Goal: Task Accomplishment & Management: Manage account settings

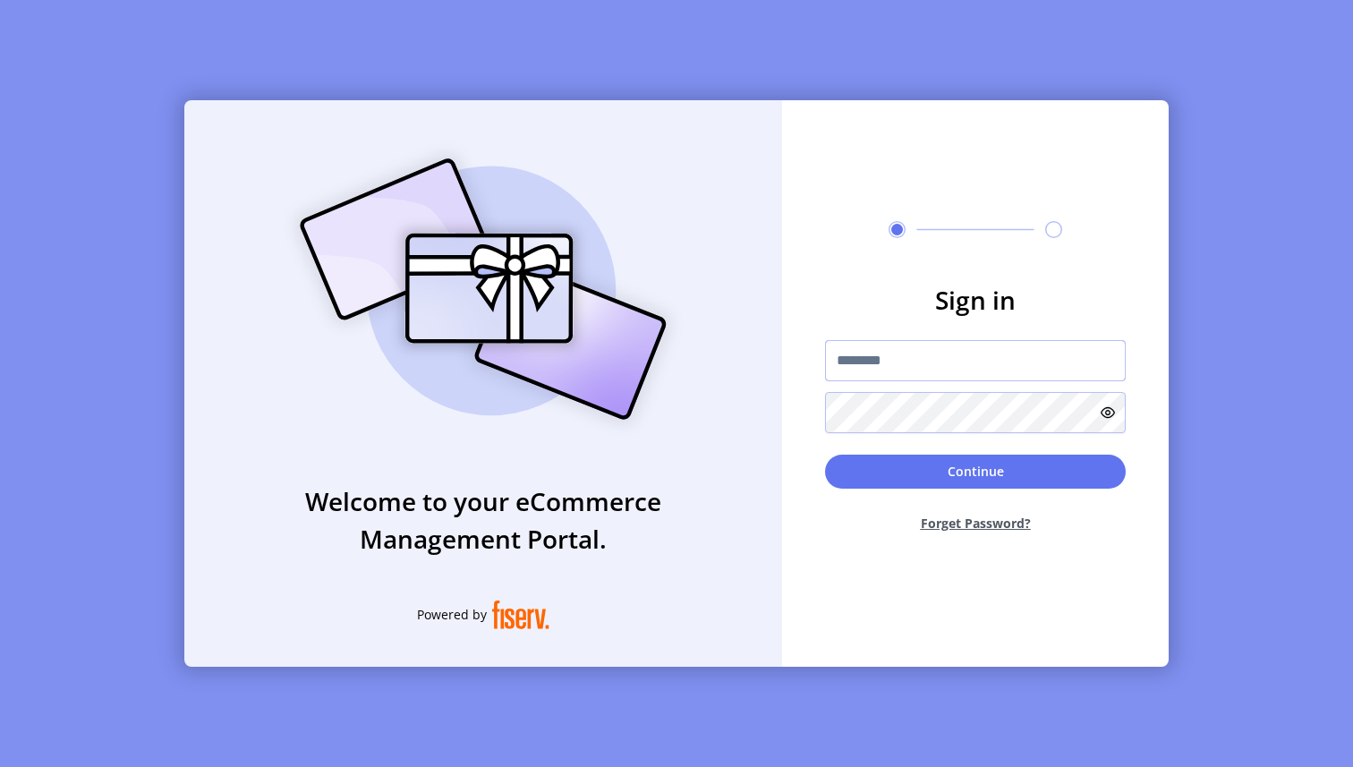
click at [905, 378] on input "text" at bounding box center [975, 360] width 301 height 41
click at [1017, 345] on input "text" at bounding box center [975, 360] width 301 height 41
type input "**********"
click at [927, 462] on button "Continue" at bounding box center [975, 471] width 301 height 34
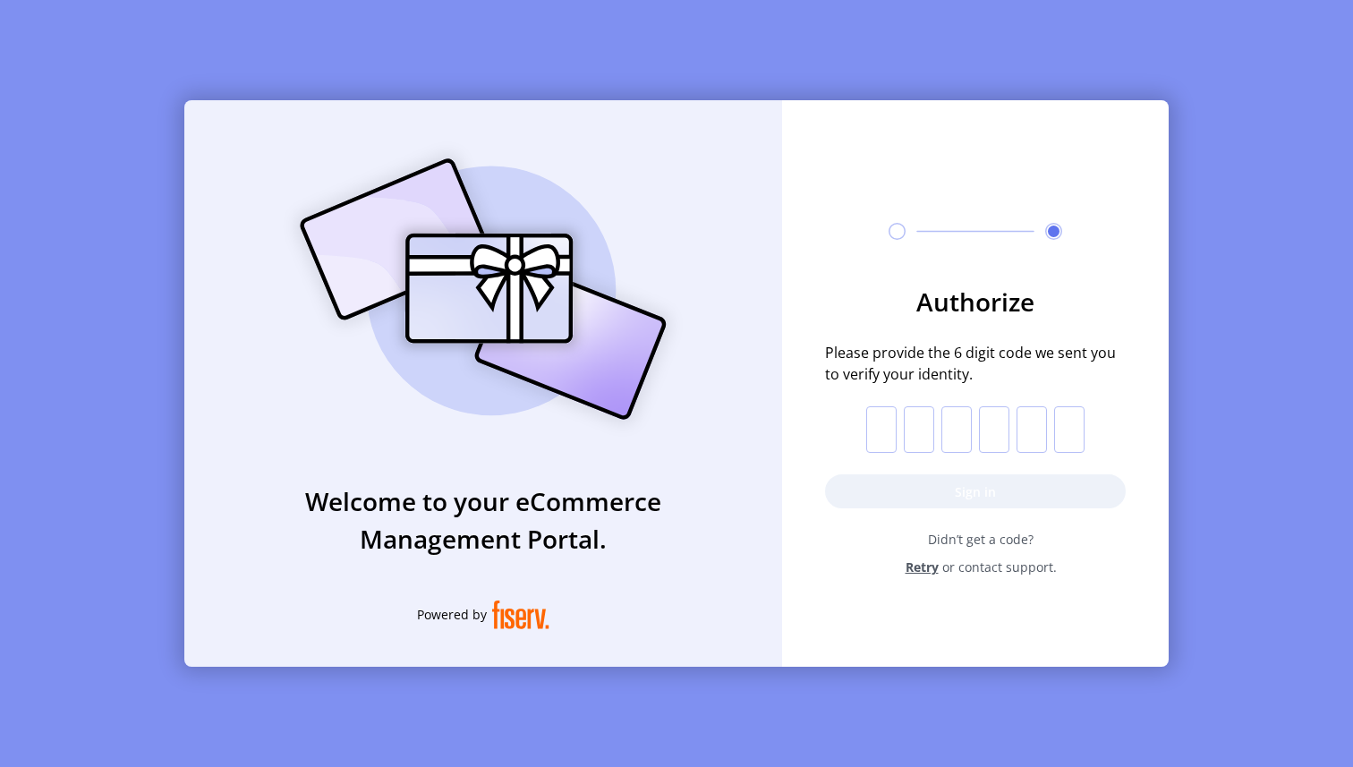
click at [887, 435] on input "text" at bounding box center [881, 429] width 30 height 47
paste input "*"
type input "*"
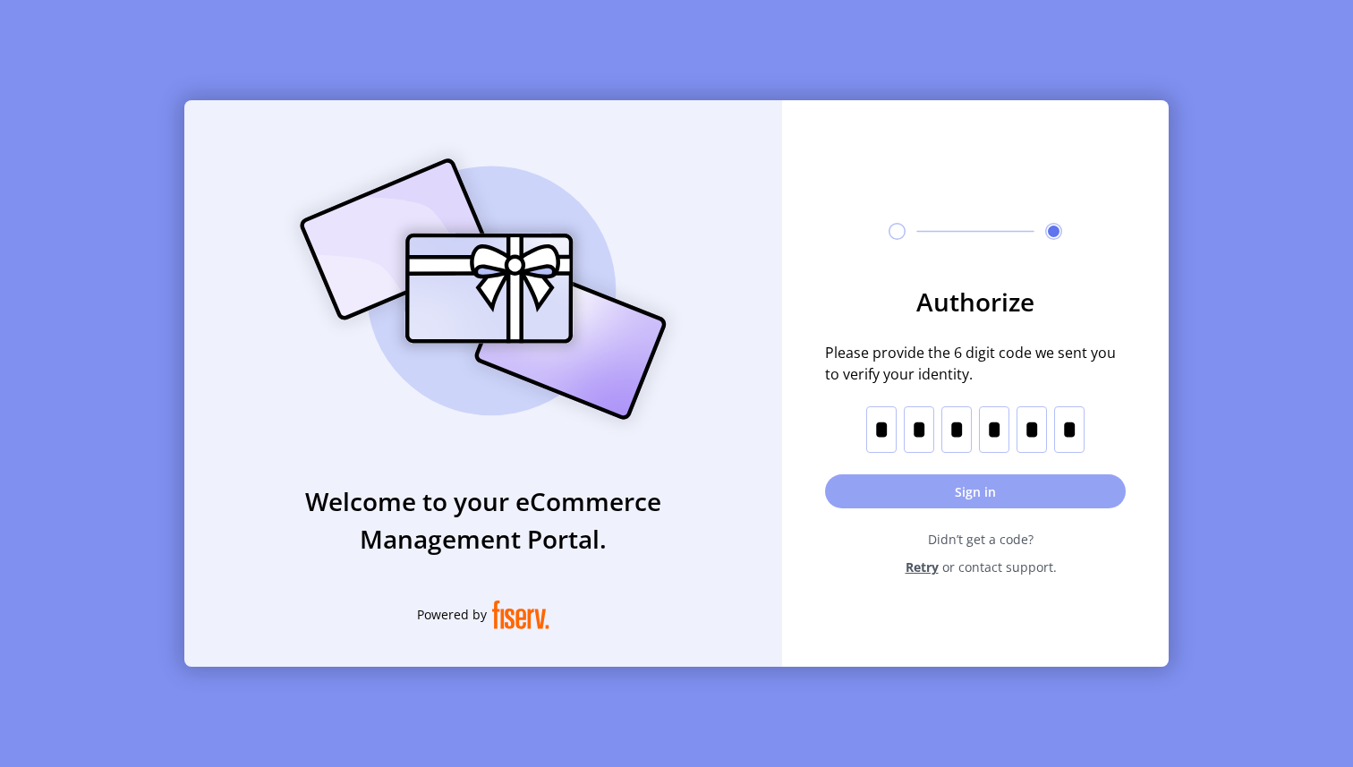
click at [964, 484] on button "Sign in" at bounding box center [975, 491] width 301 height 34
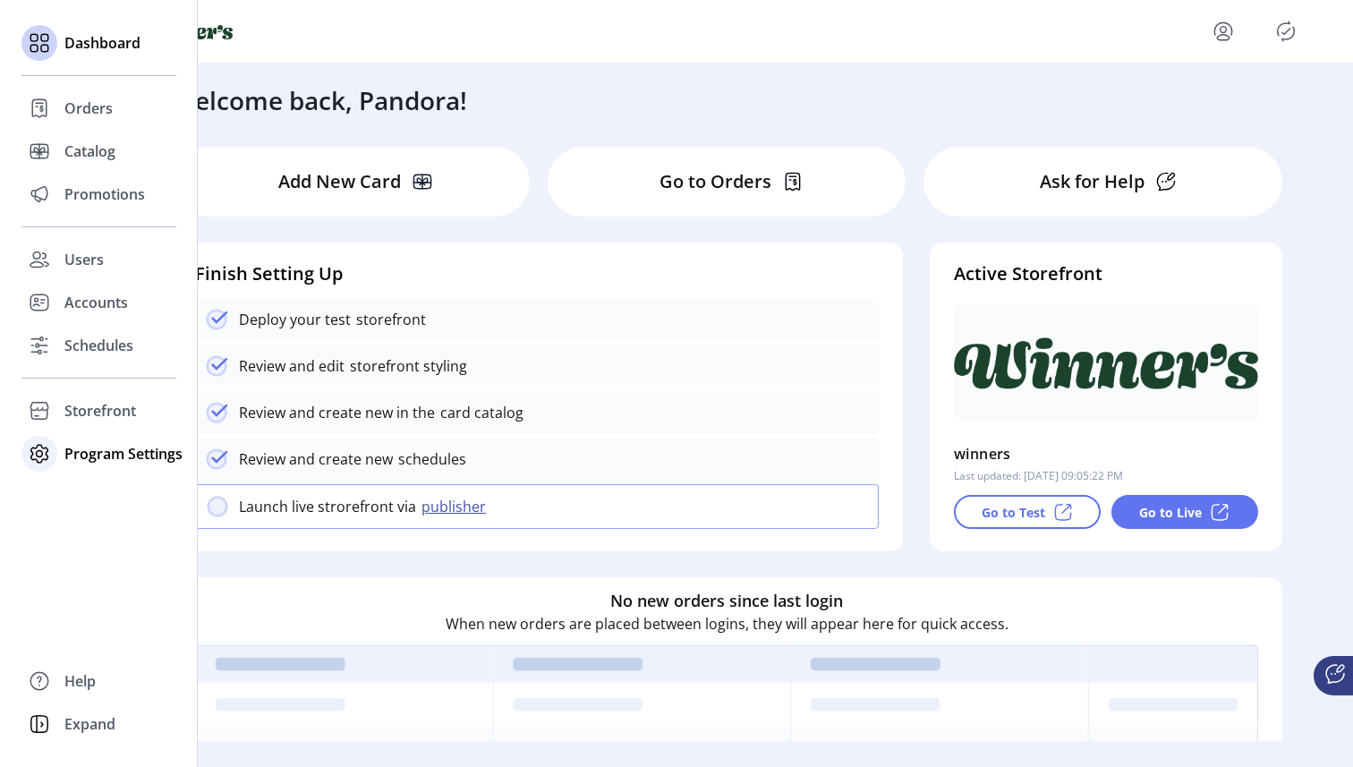
click at [49, 453] on icon at bounding box center [39, 453] width 29 height 29
click at [47, 420] on icon at bounding box center [39, 410] width 29 height 29
click at [43, 501] on icon at bounding box center [39, 510] width 29 height 29
click at [88, 492] on span "Templates" at bounding box center [99, 489] width 71 height 21
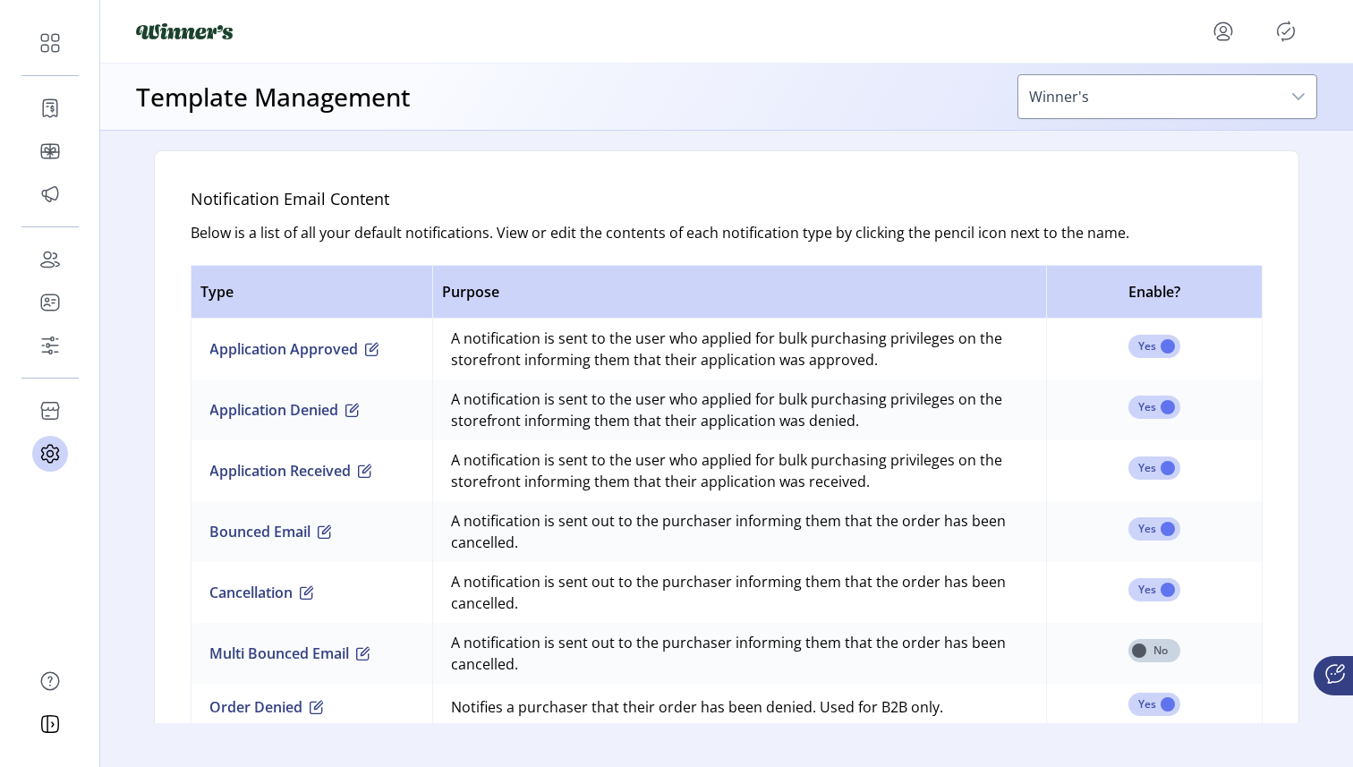
scroll to position [1080, 0]
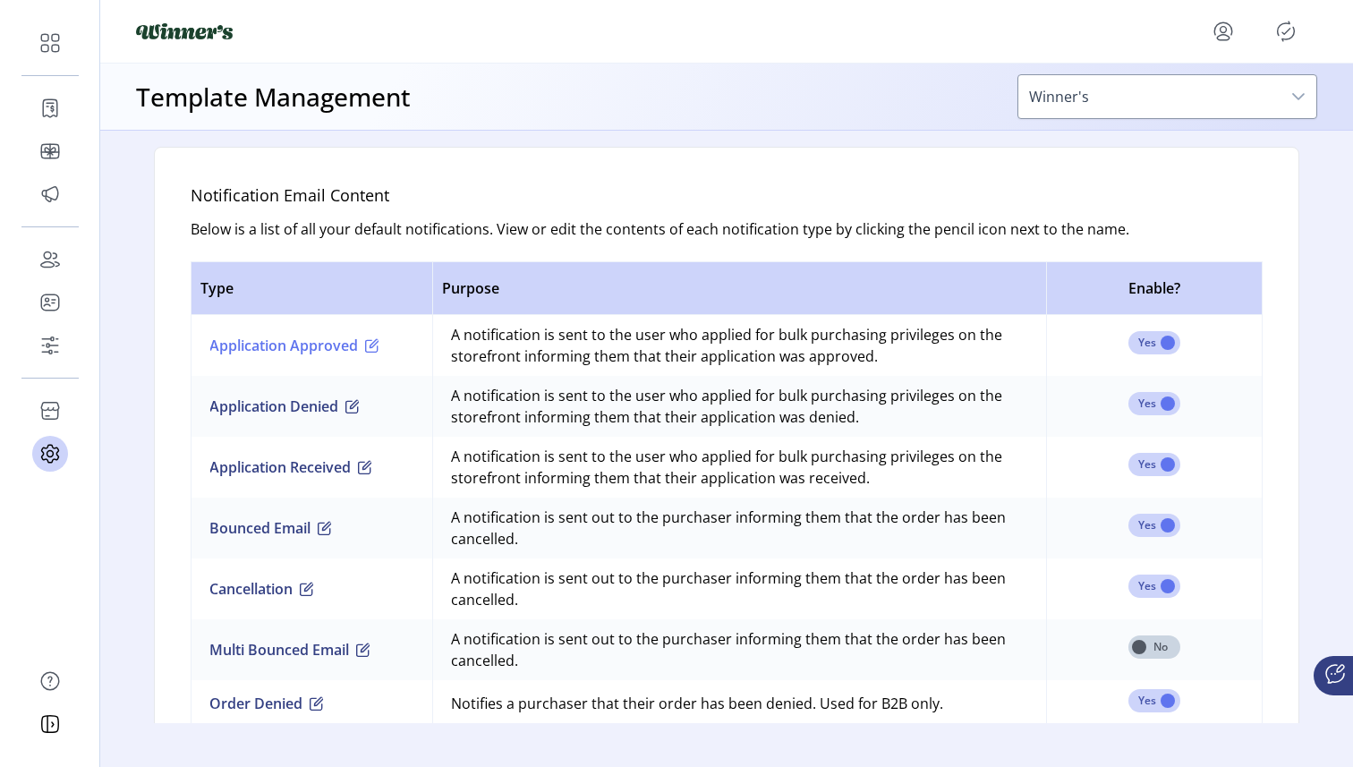
click at [344, 337] on button "Application Approved" at bounding box center [294, 345] width 170 height 21
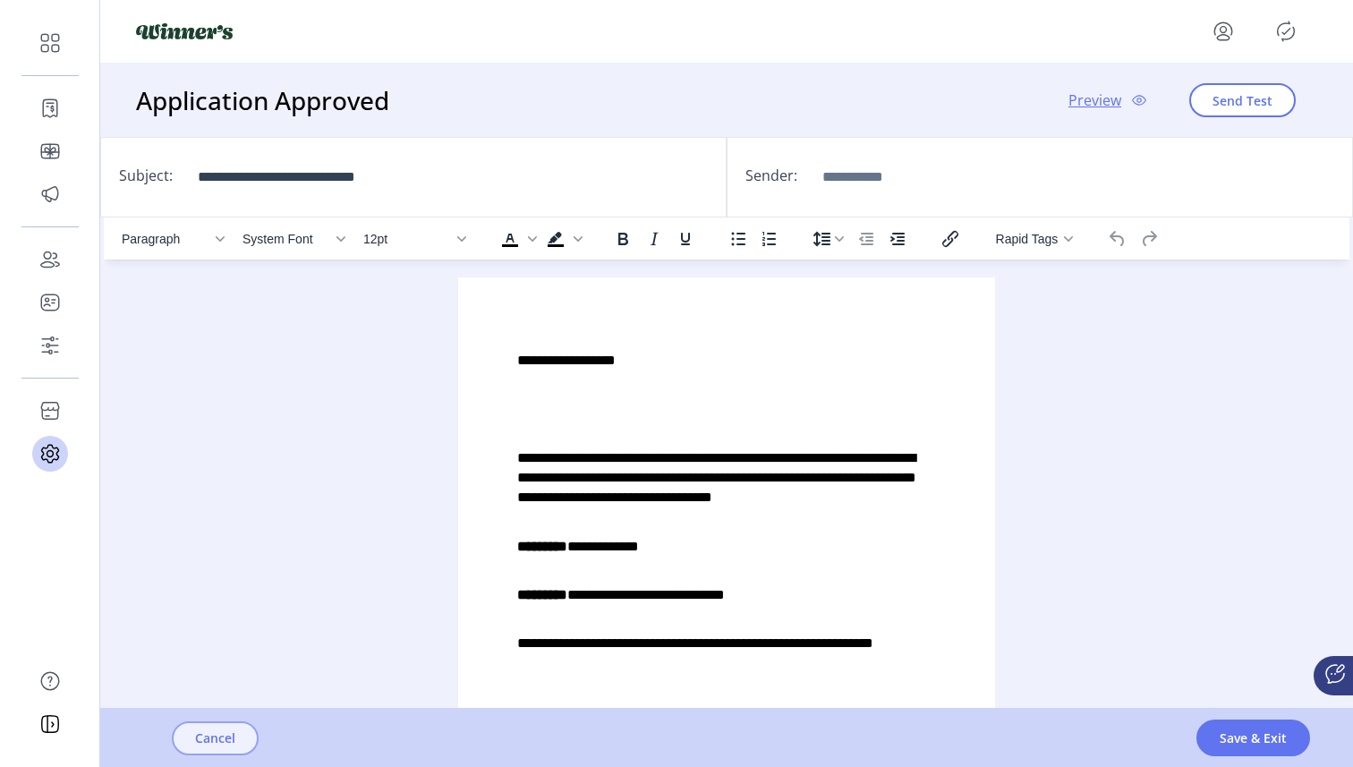
click at [242, 737] on button "Cancel" at bounding box center [215, 738] width 87 height 34
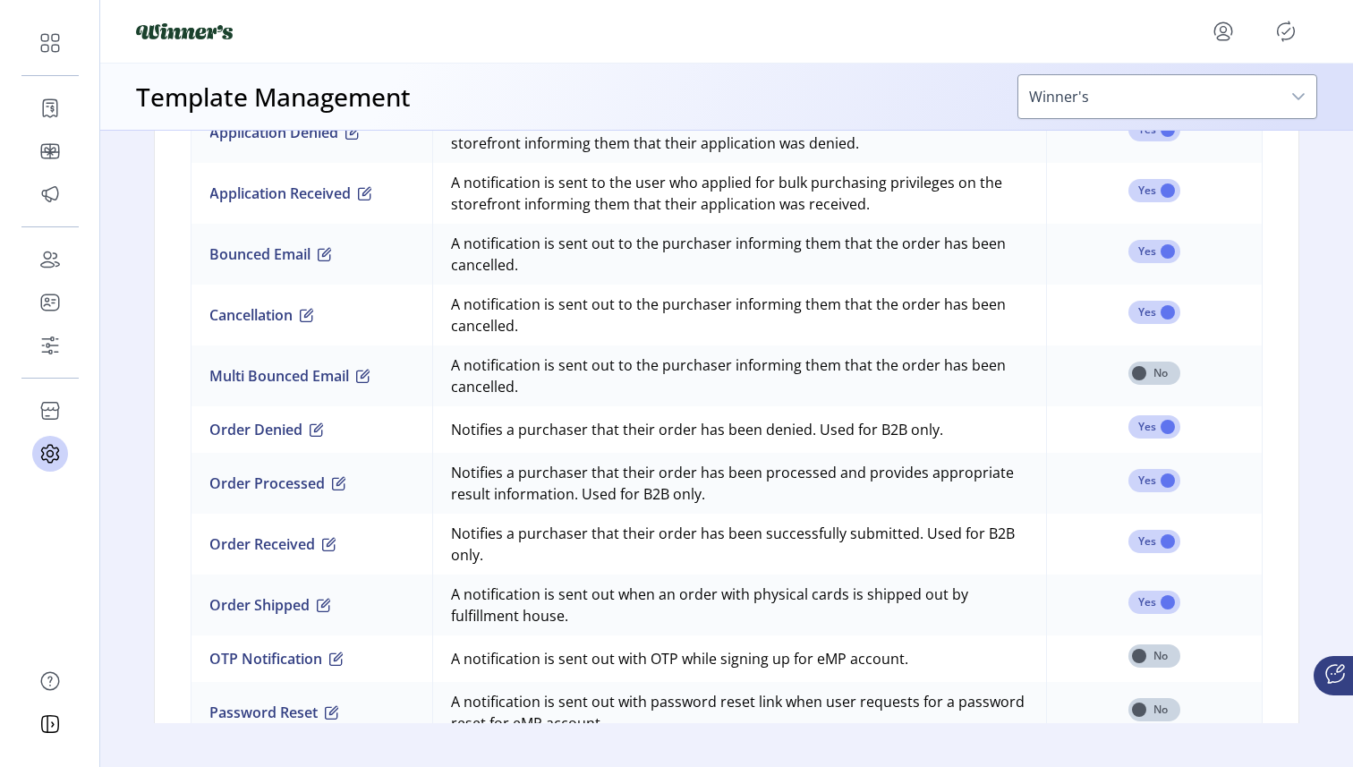
scroll to position [1367, 0]
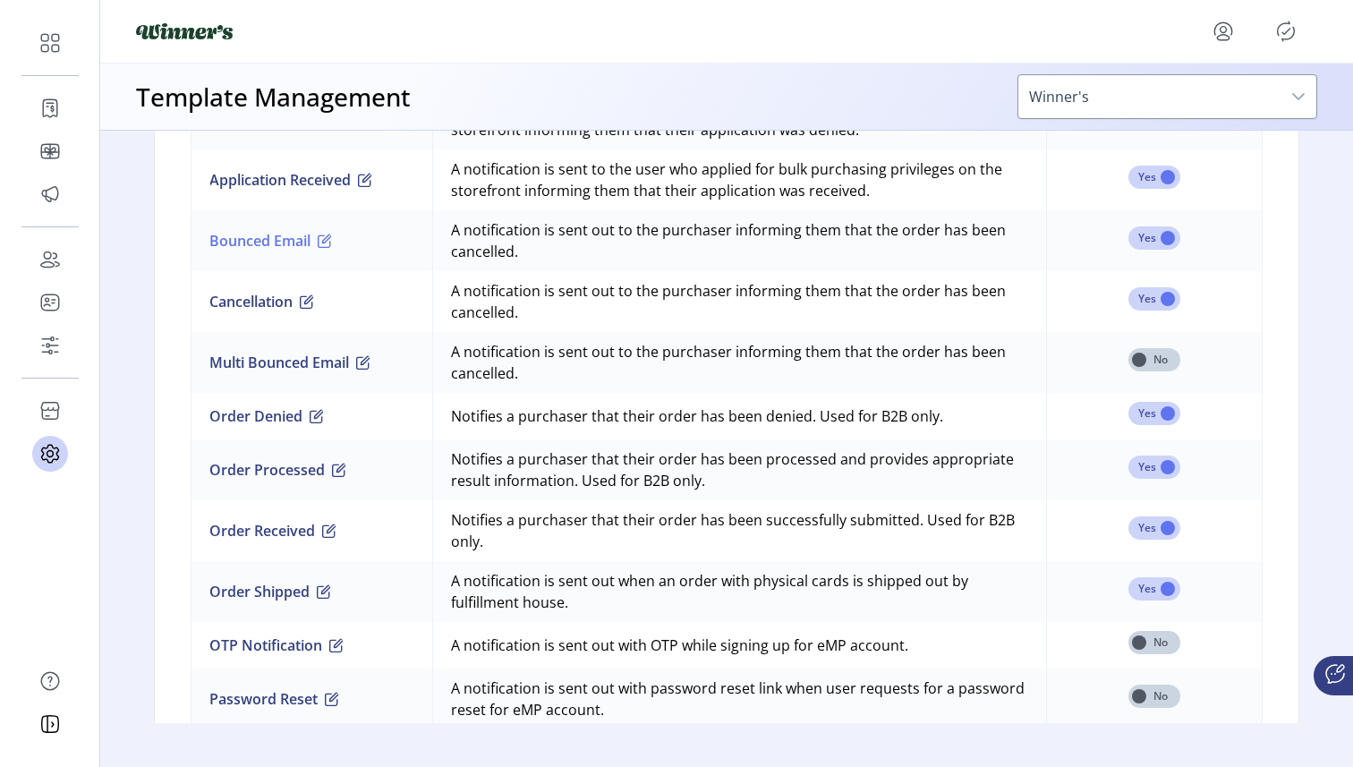
click at [274, 242] on button "Bounced Email" at bounding box center [270, 240] width 123 height 21
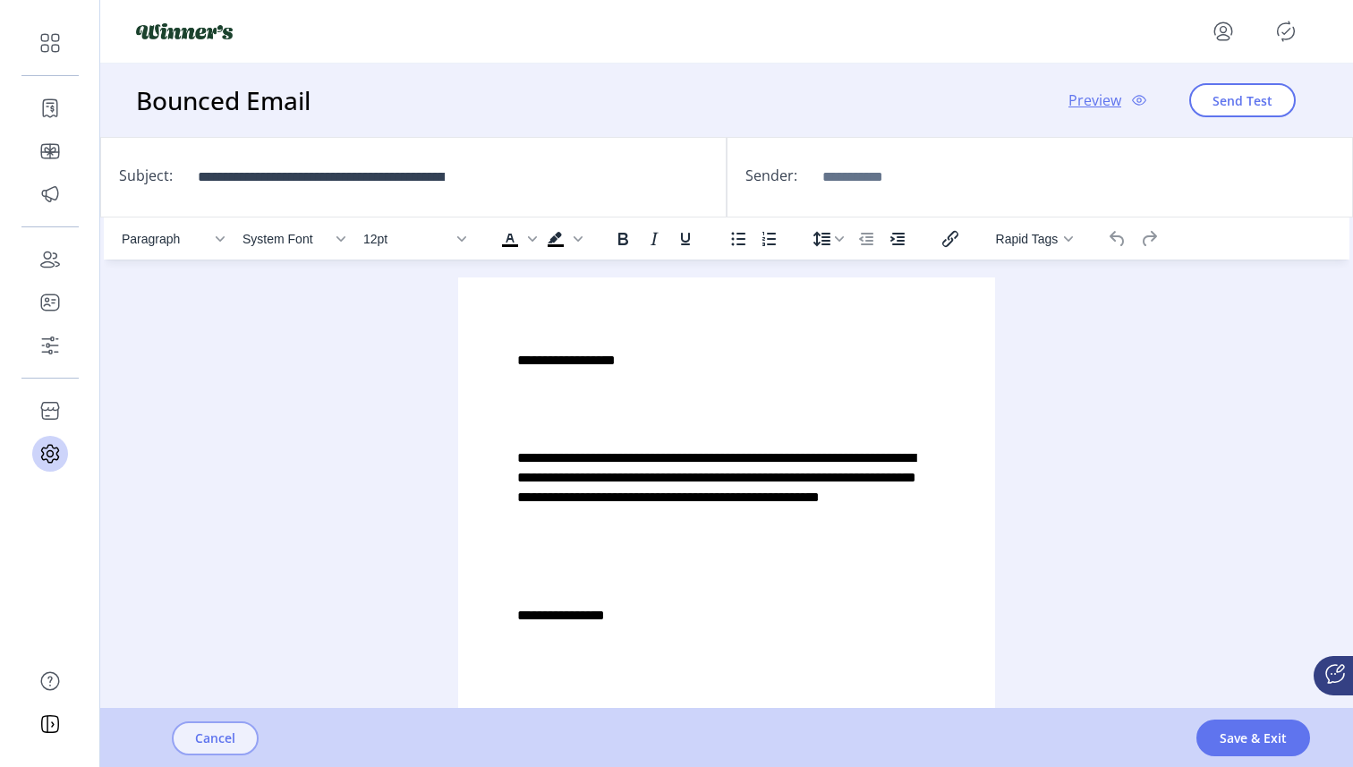
click at [233, 728] on span "Cancel" at bounding box center [215, 737] width 40 height 19
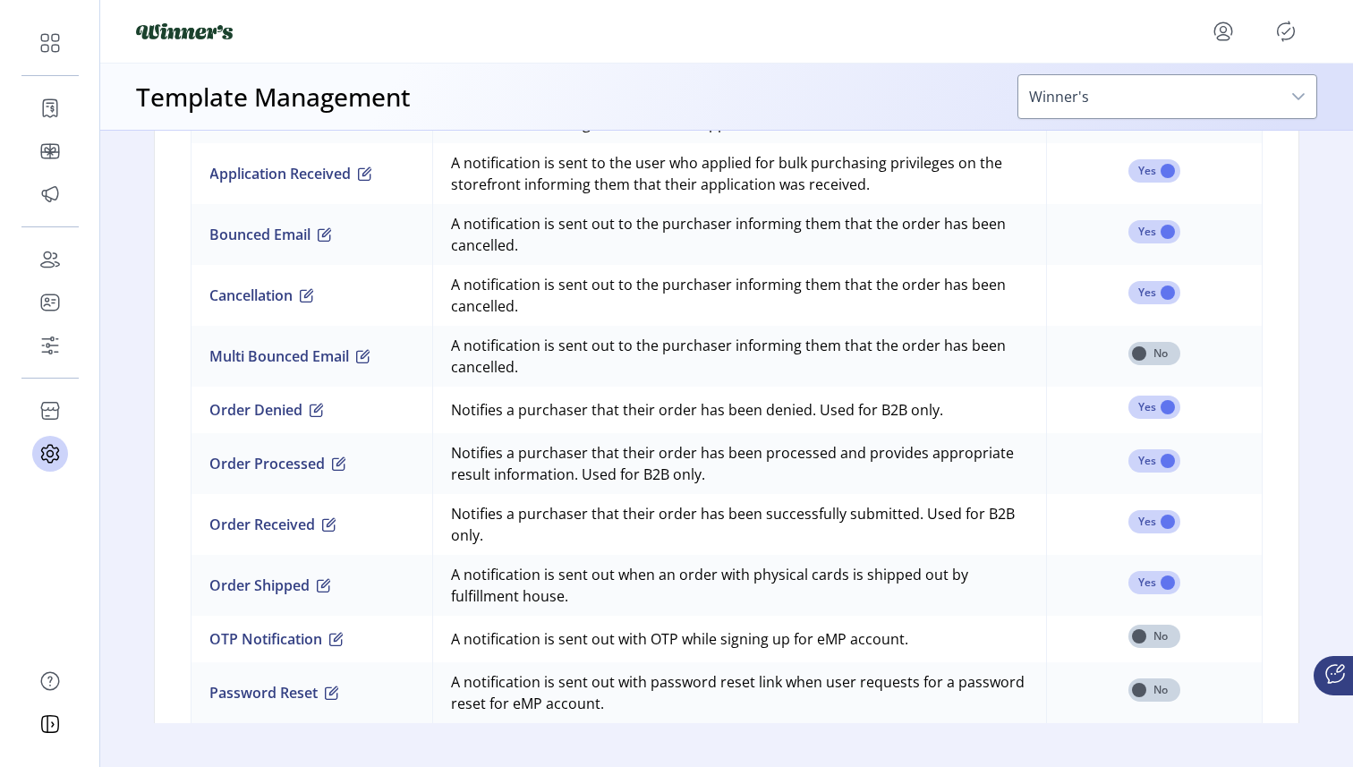
scroll to position [1349, 0]
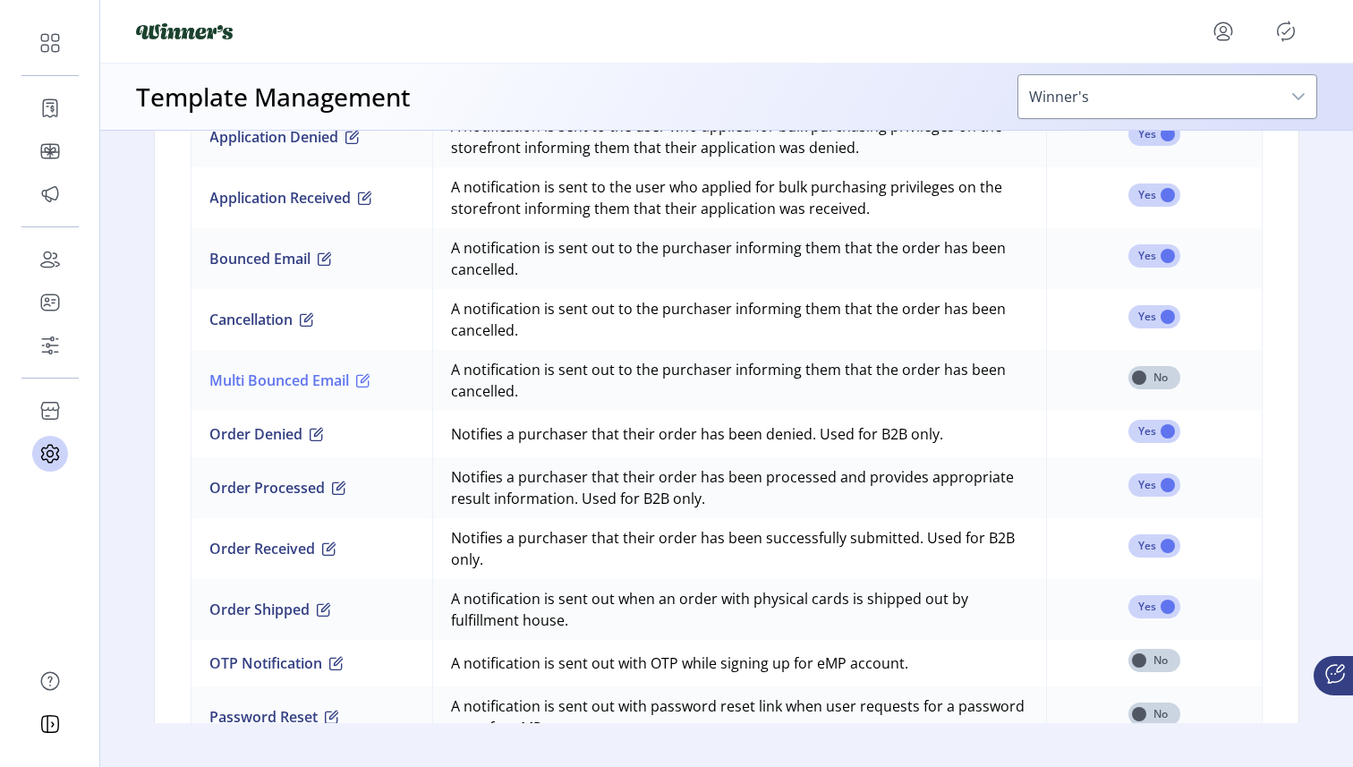
click at [318, 381] on button "Multi Bounced Email" at bounding box center [289, 379] width 161 height 21
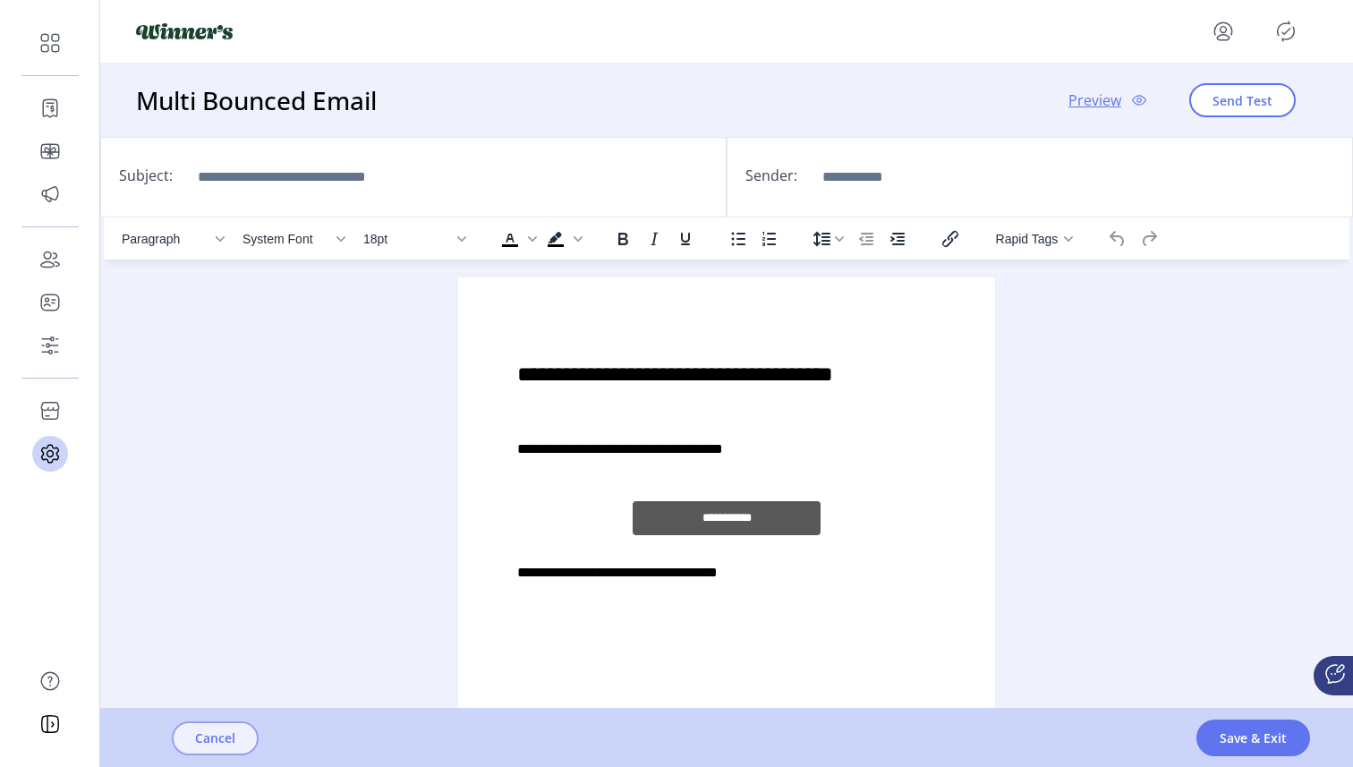
click at [243, 740] on button "Cancel" at bounding box center [215, 738] width 87 height 34
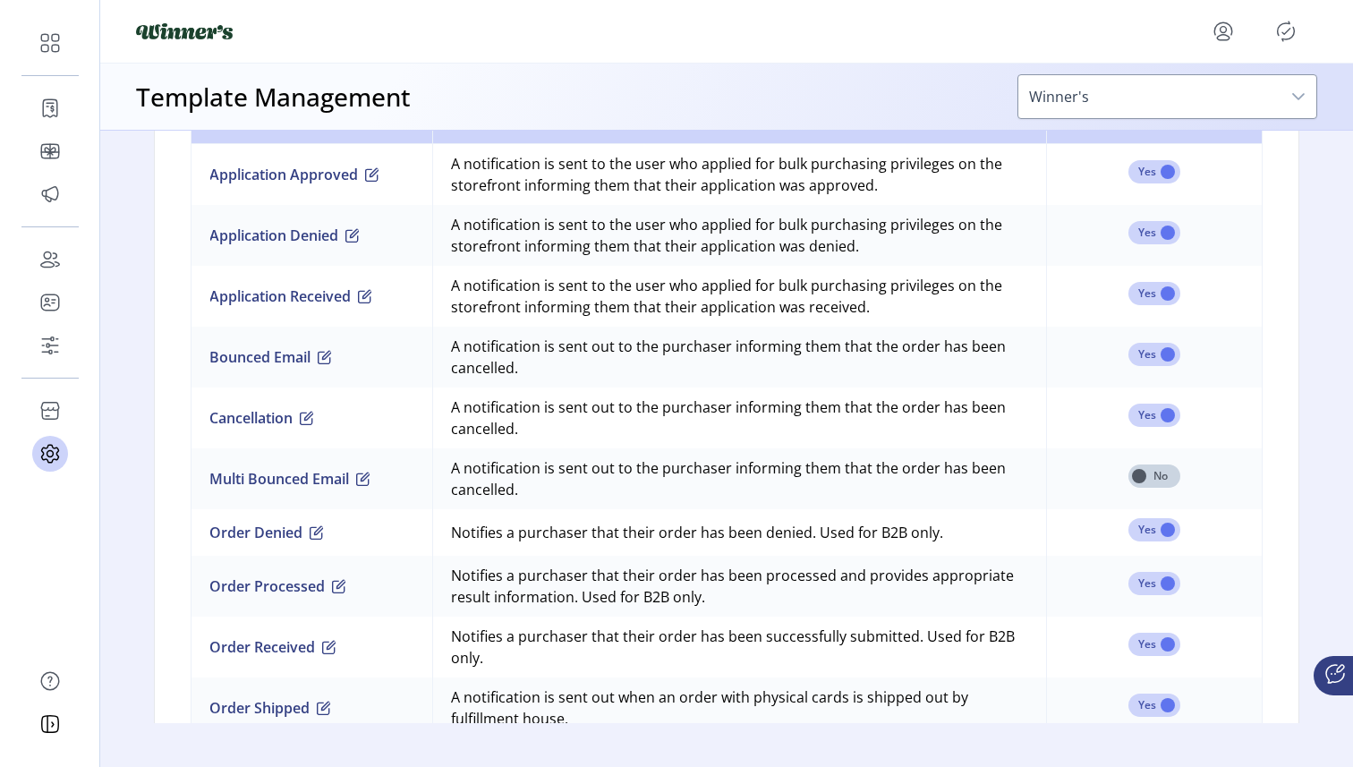
scroll to position [1625, 0]
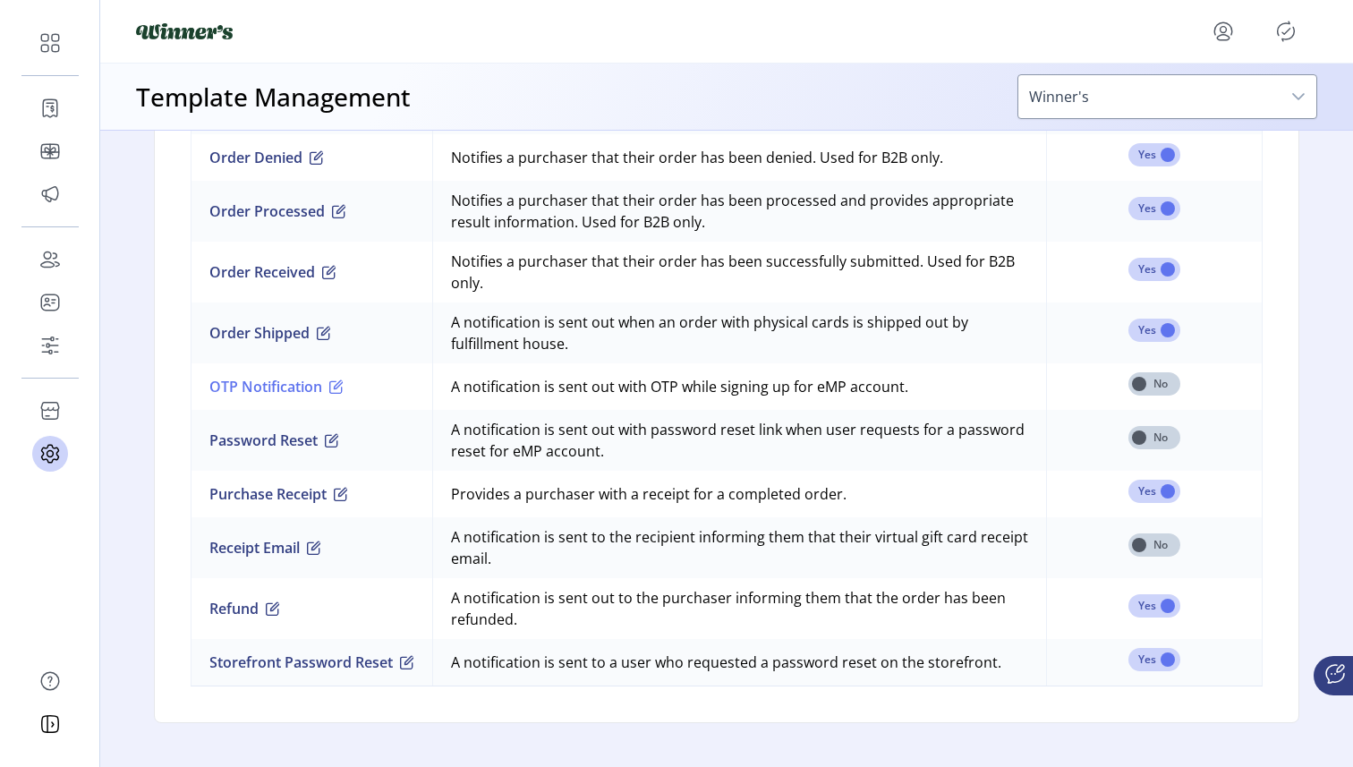
click at [288, 389] on button "OTP Notification" at bounding box center [276, 386] width 134 height 21
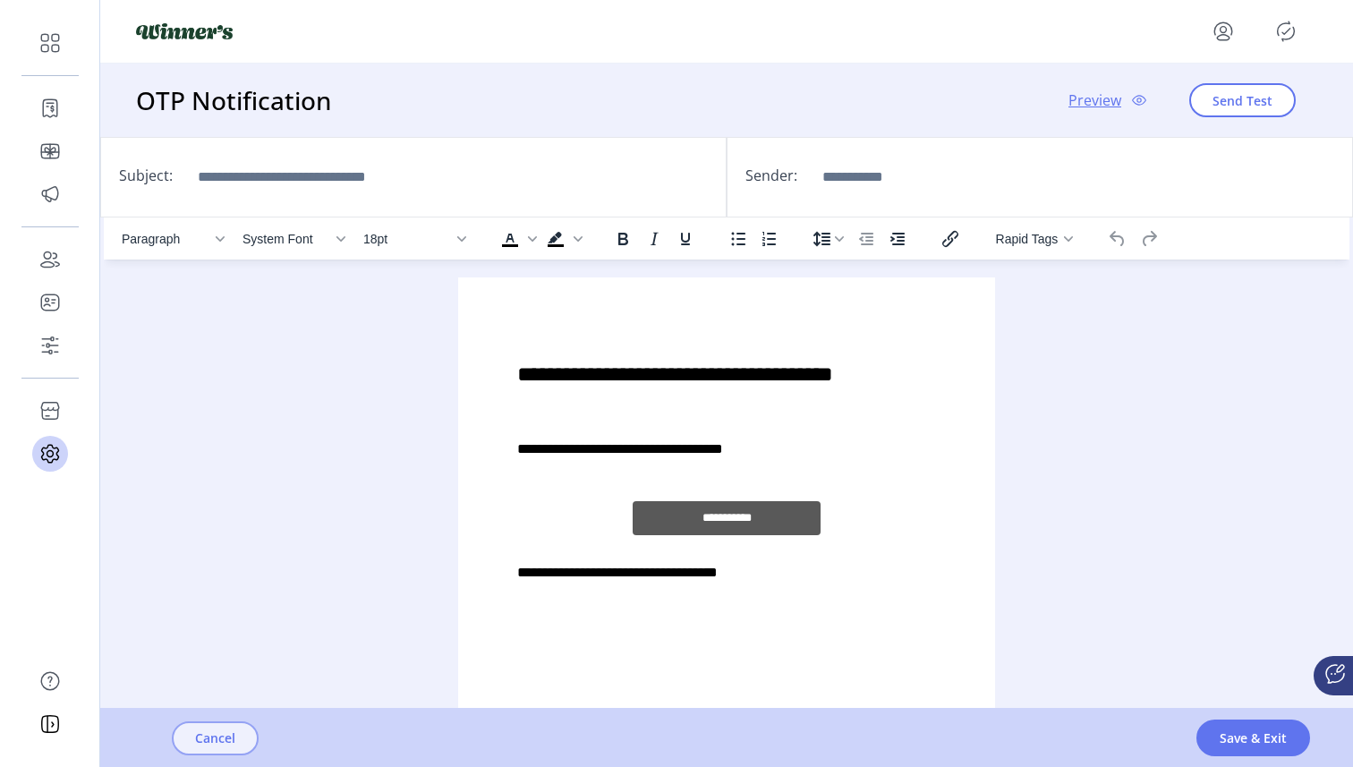
click at [212, 742] on span "Cancel" at bounding box center [215, 737] width 40 height 19
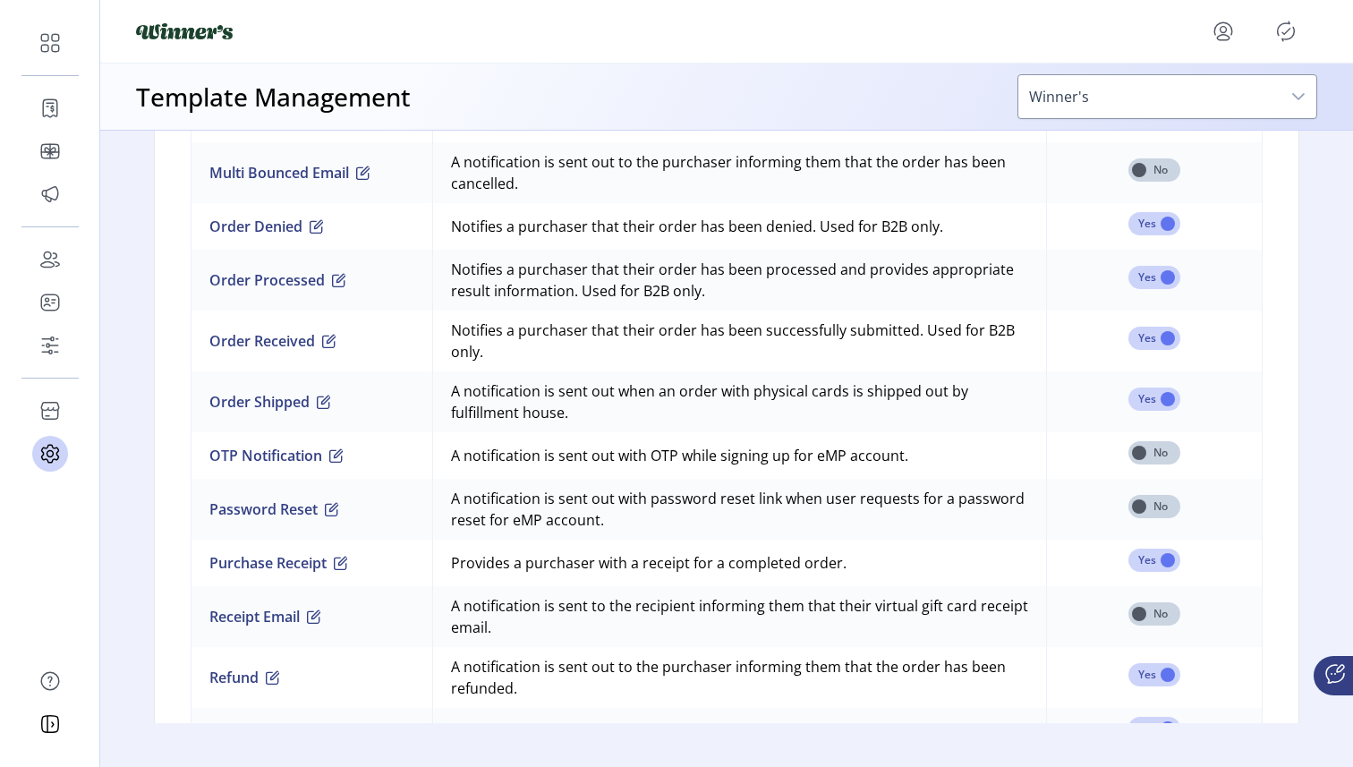
scroll to position [1625, 0]
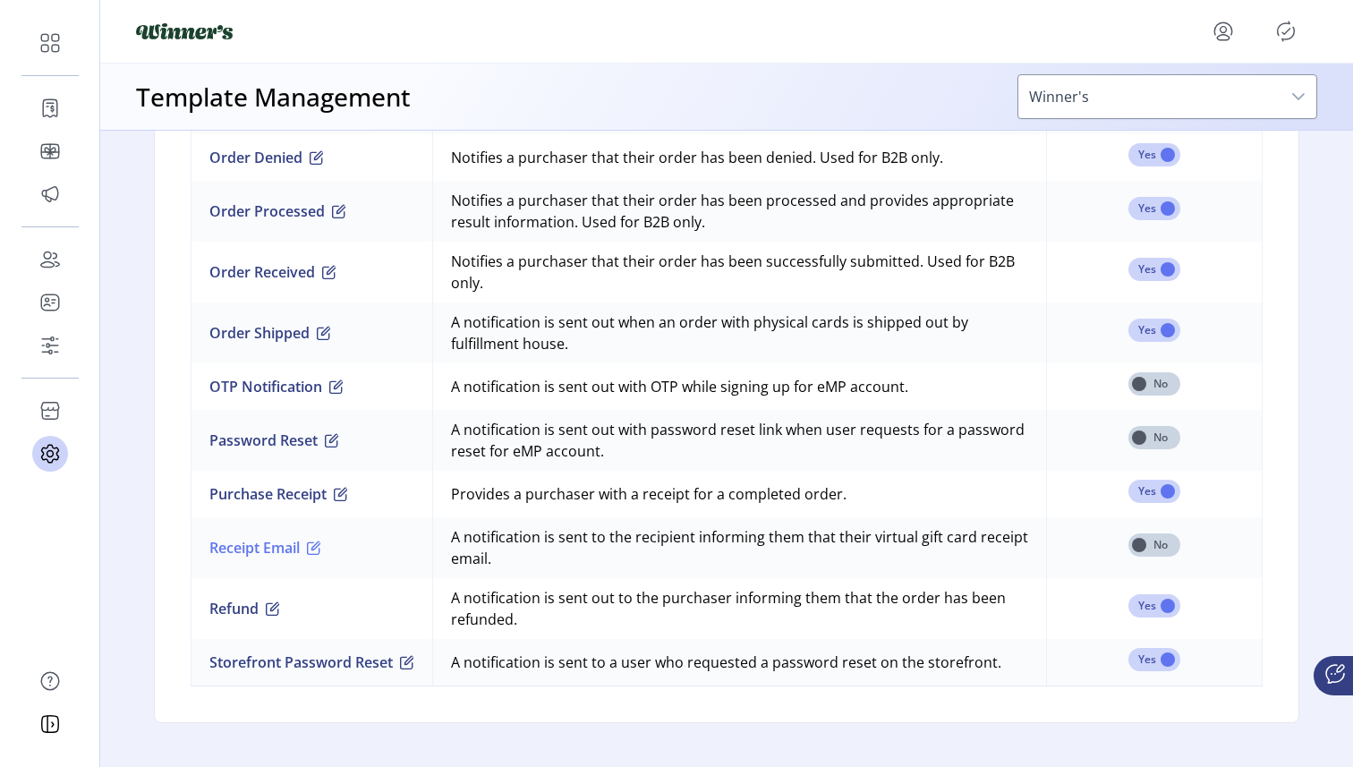
click at [264, 550] on button "Receipt Email" at bounding box center [265, 547] width 112 height 21
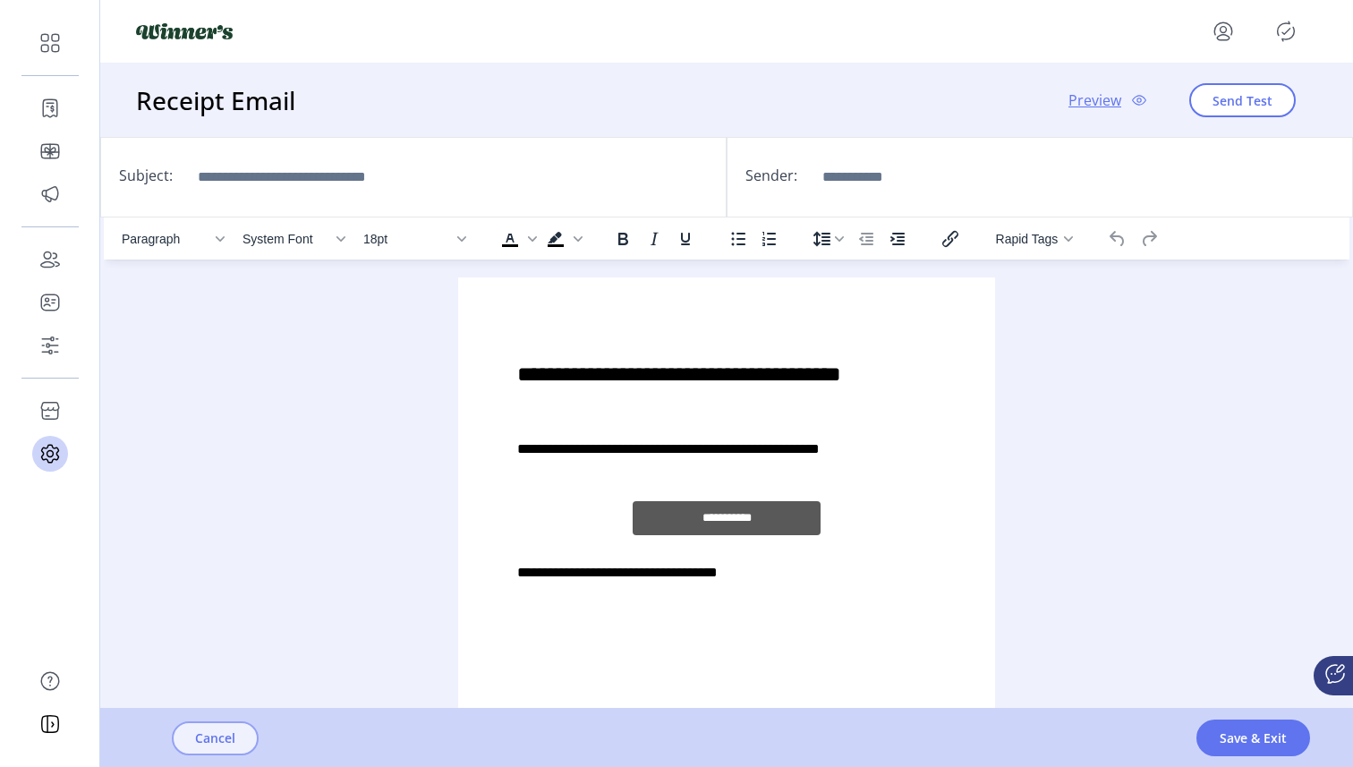
click at [216, 740] on span "Cancel" at bounding box center [215, 737] width 40 height 19
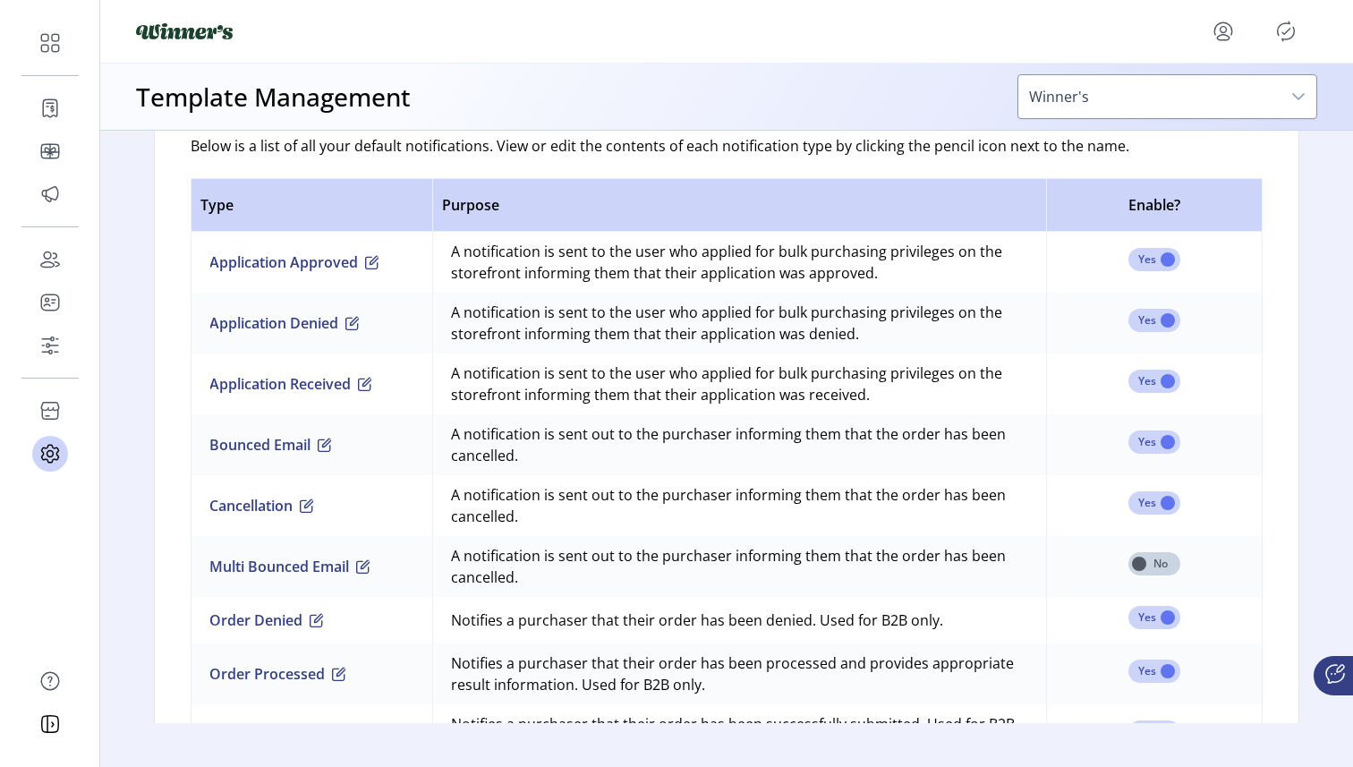
scroll to position [1157, 0]
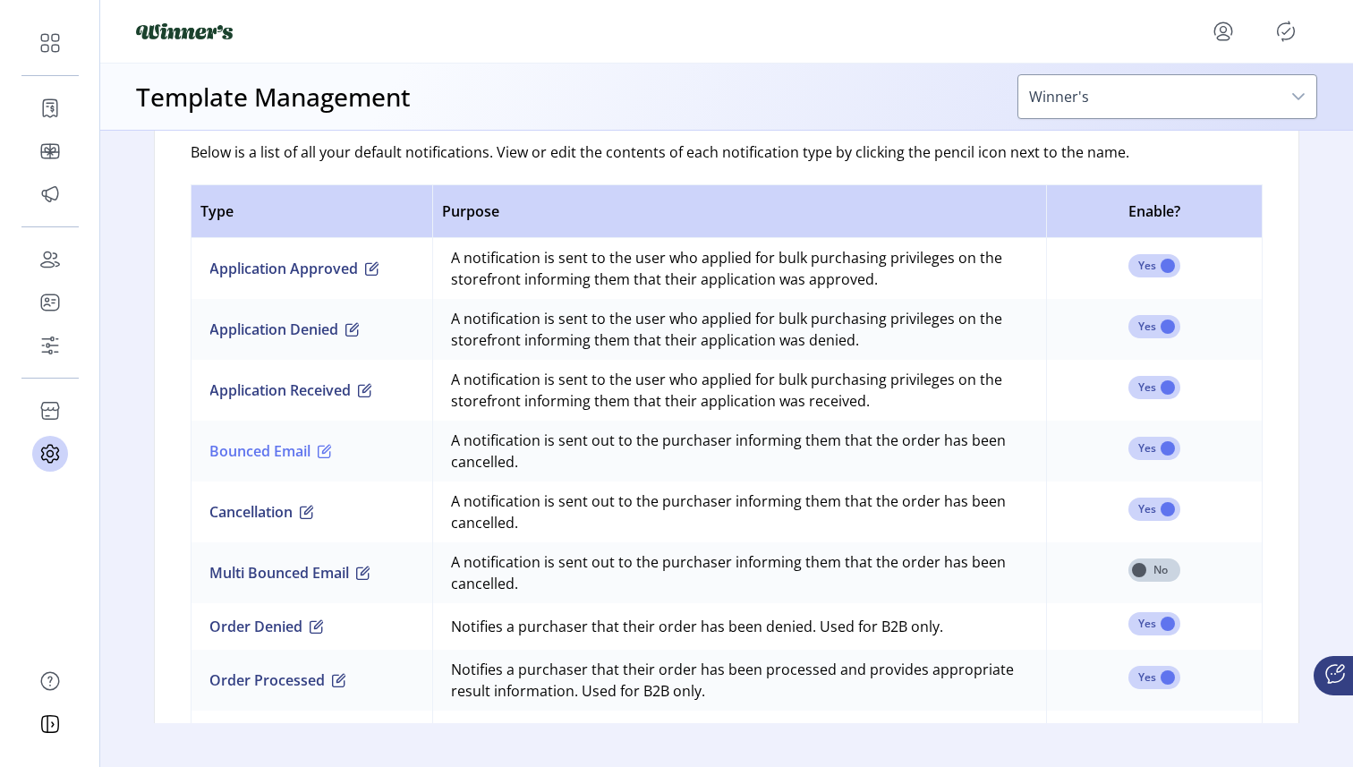
click at [269, 448] on button "Bounced Email" at bounding box center [270, 450] width 123 height 21
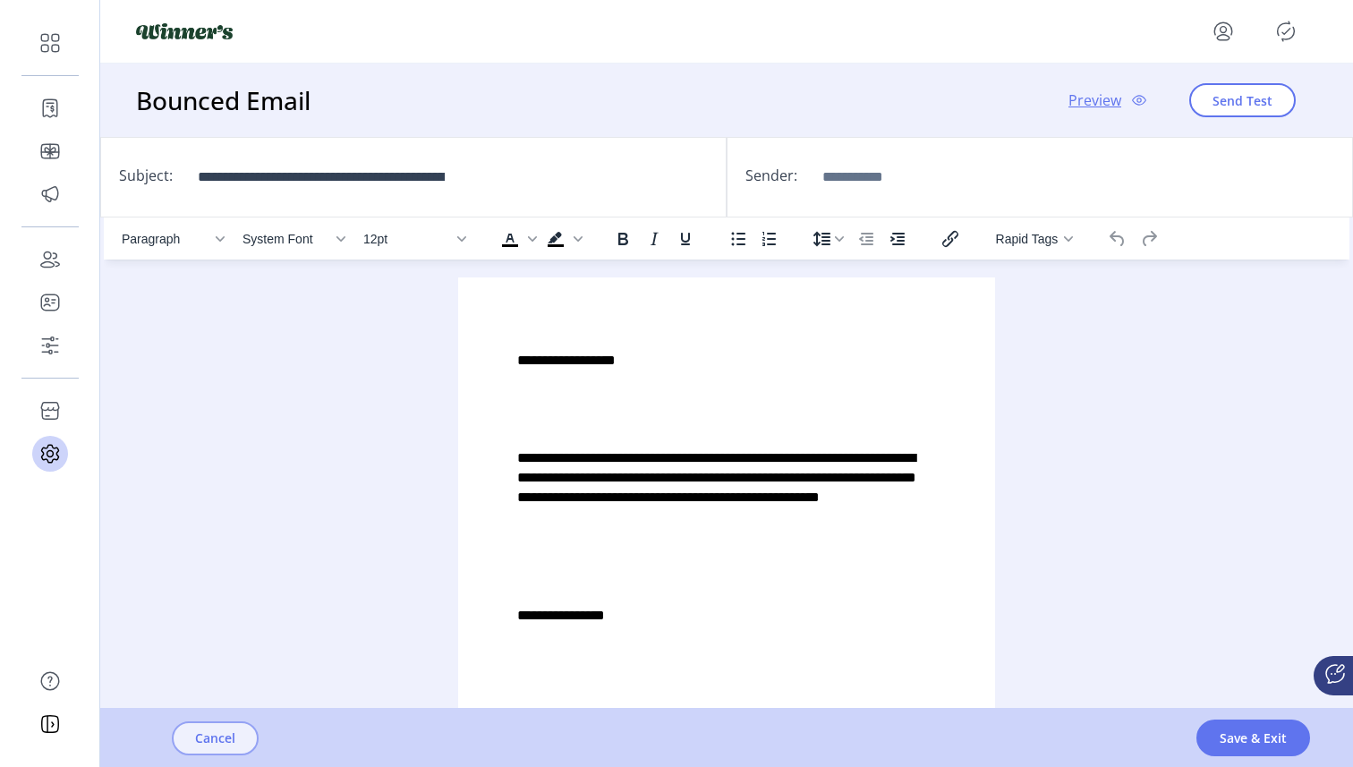
click at [204, 748] on button "Cancel" at bounding box center [215, 738] width 87 height 34
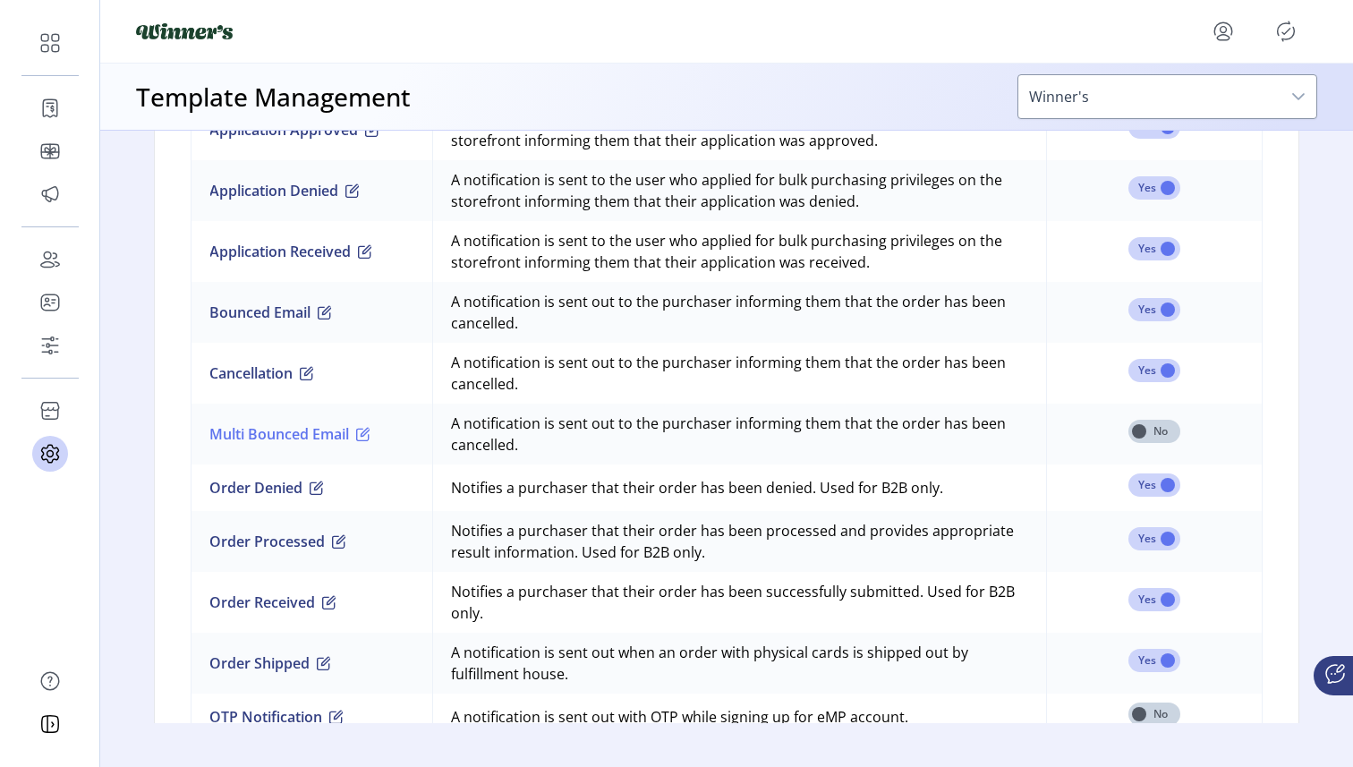
click at [311, 435] on button "Multi Bounced Email" at bounding box center [289, 433] width 161 height 21
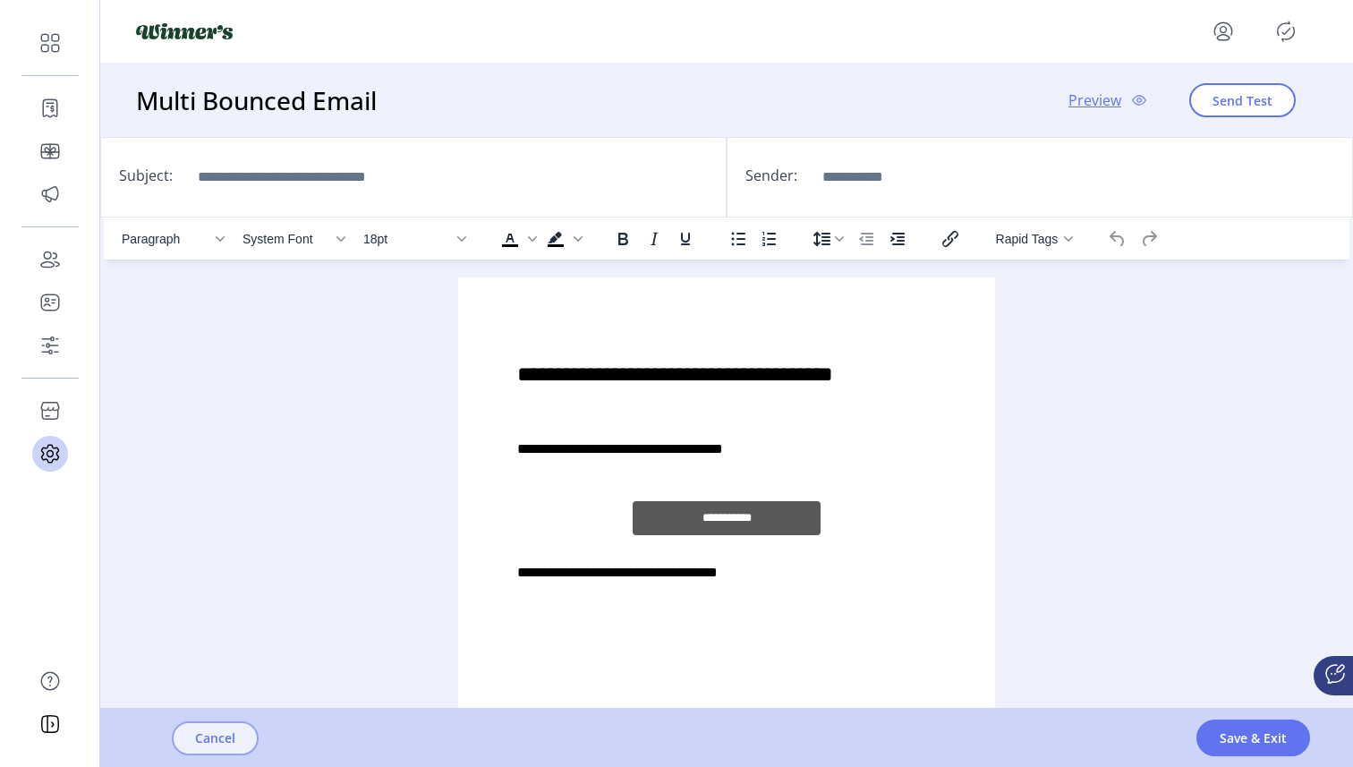
click at [225, 742] on span "Cancel" at bounding box center [215, 737] width 40 height 19
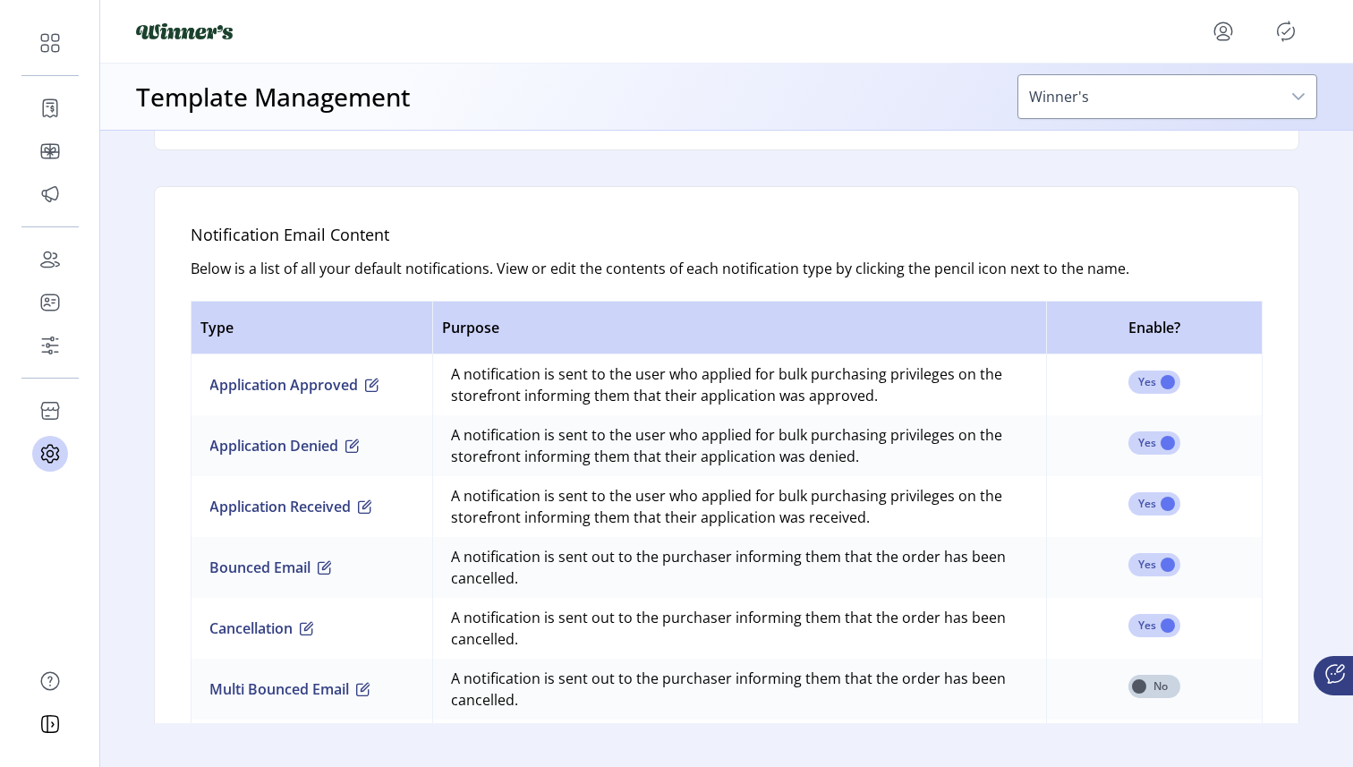
scroll to position [1043, 0]
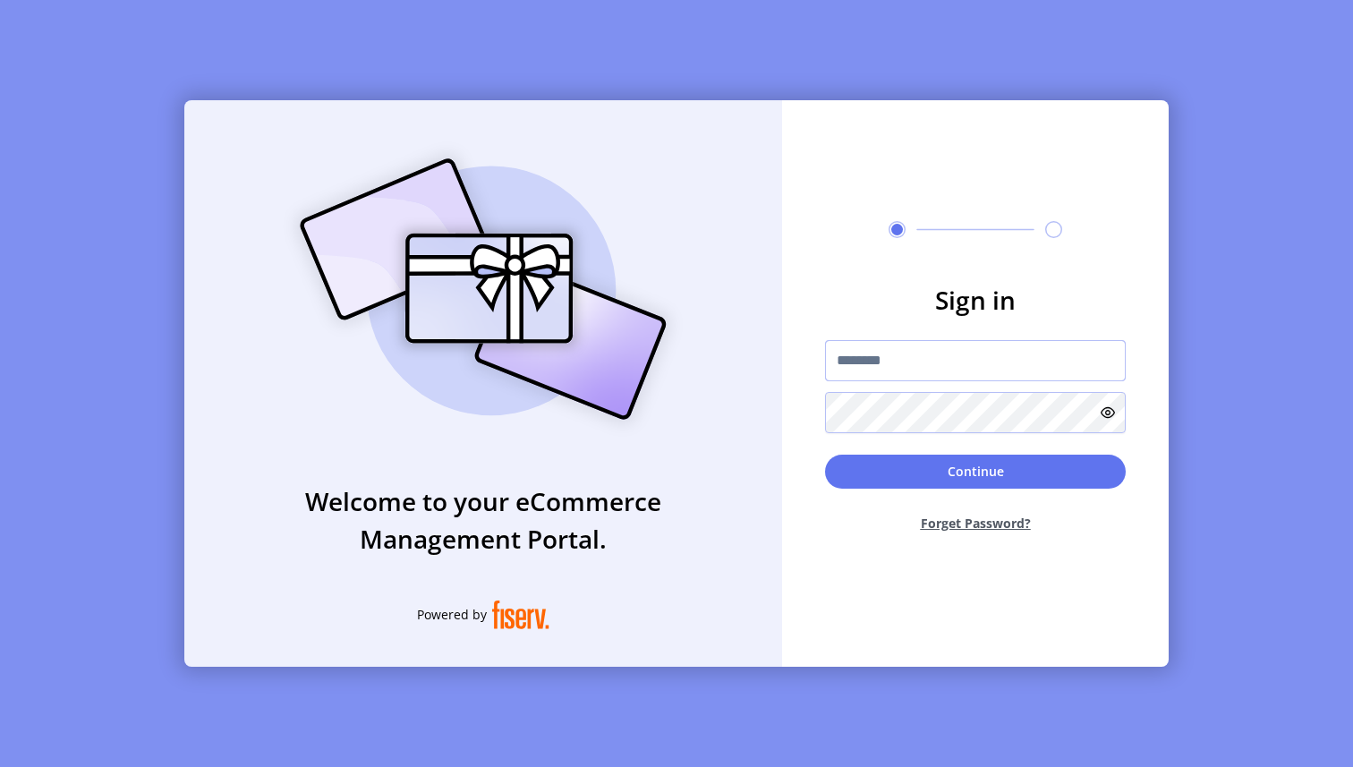
click at [882, 361] on input "text" at bounding box center [975, 360] width 301 height 41
type input "*********"
type input "**********"
click at [923, 455] on button "Continue" at bounding box center [975, 471] width 301 height 34
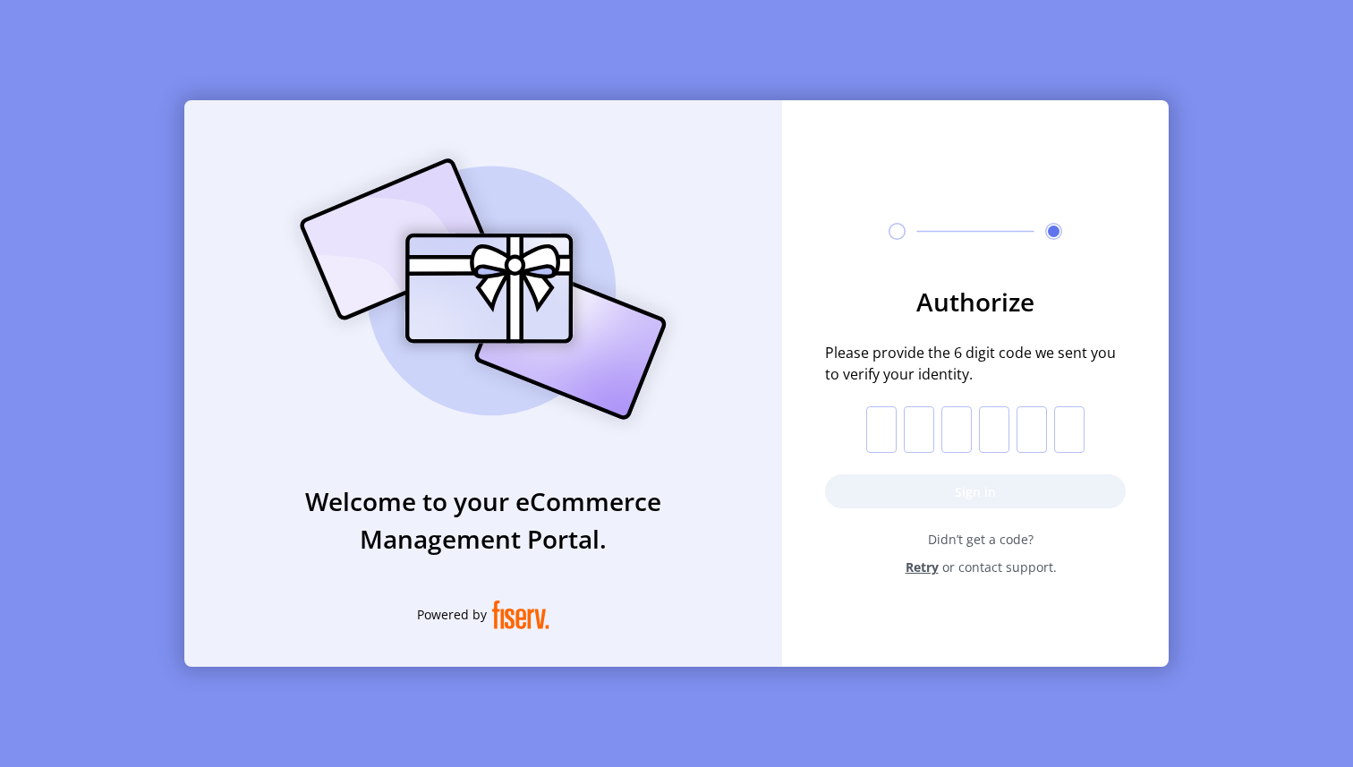
click at [883, 430] on input "text" at bounding box center [881, 429] width 30 height 47
paste input "*"
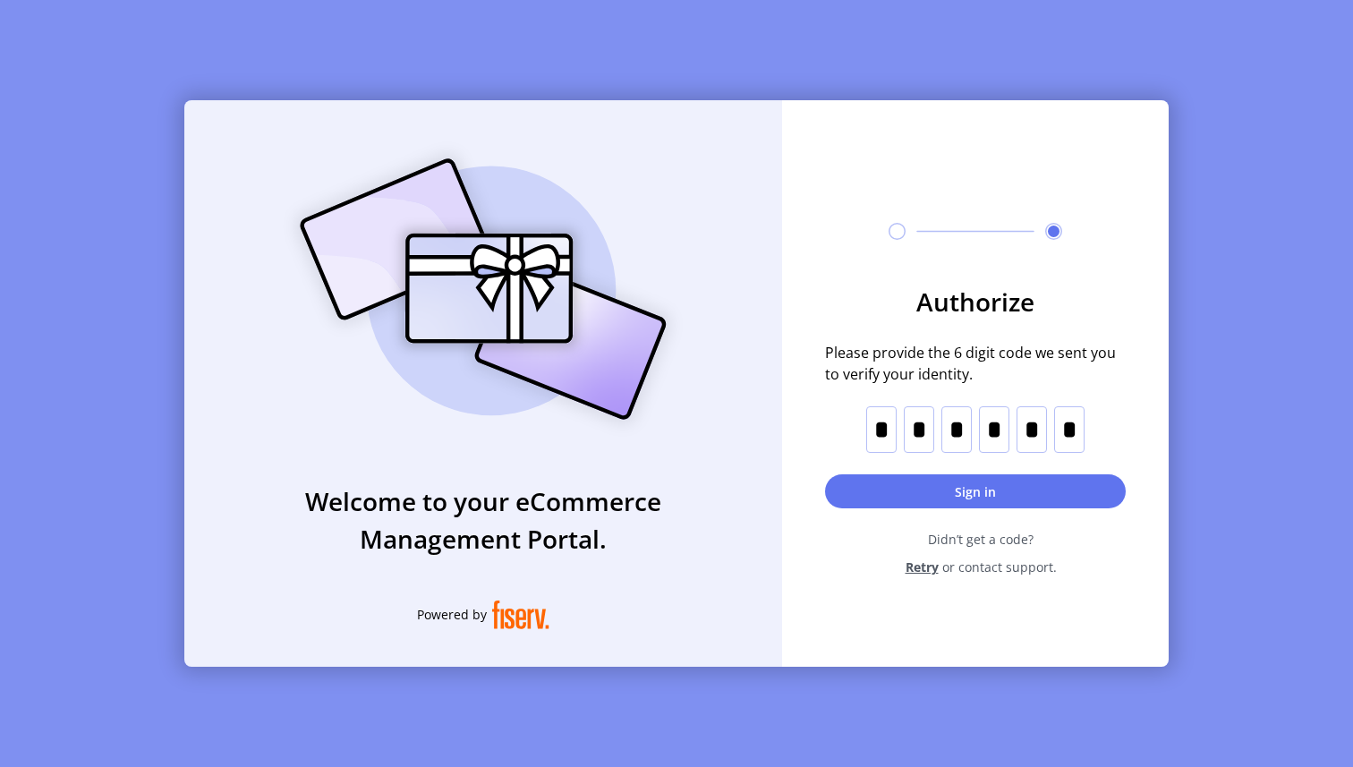
type input "*"
click at [929, 484] on button "Sign in" at bounding box center [975, 491] width 301 height 34
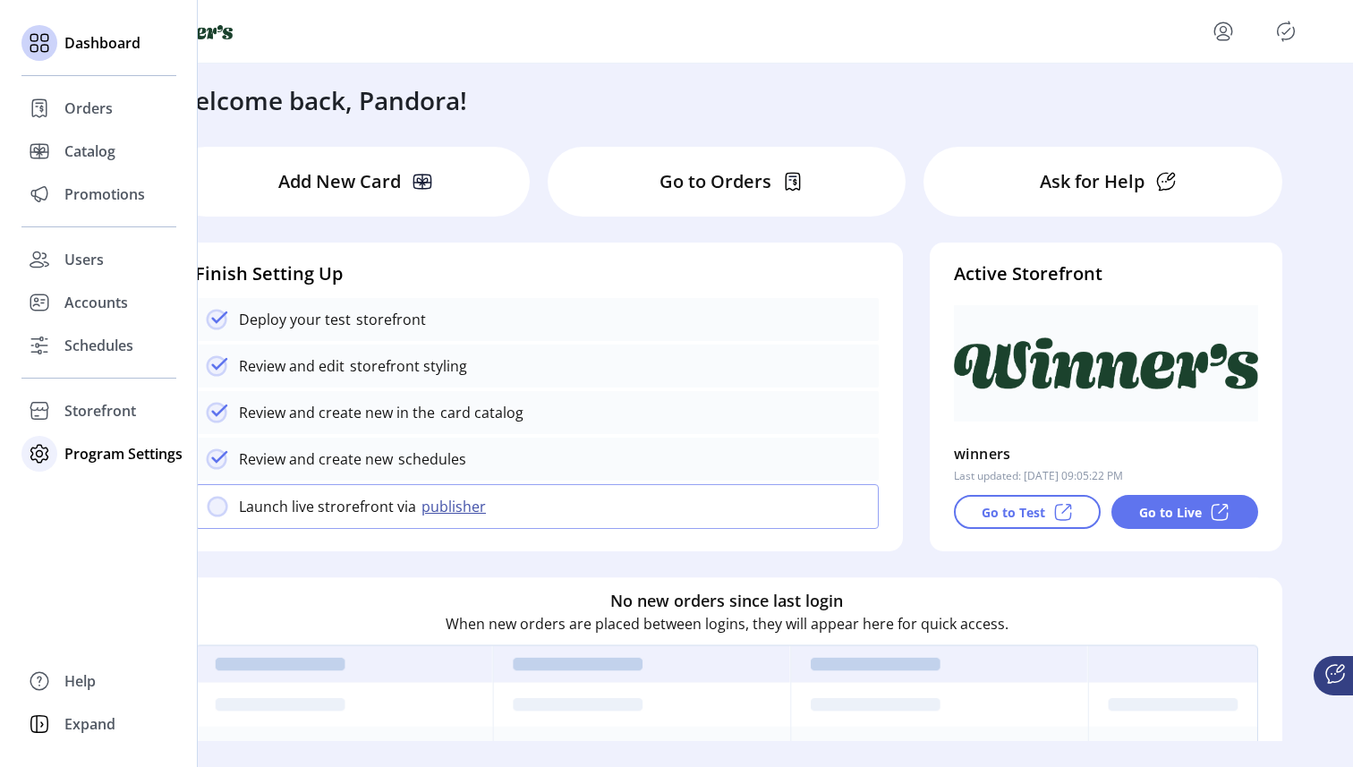
click at [51, 454] on icon at bounding box center [39, 453] width 29 height 29
click at [81, 485] on span "Templates" at bounding box center [99, 489] width 71 height 21
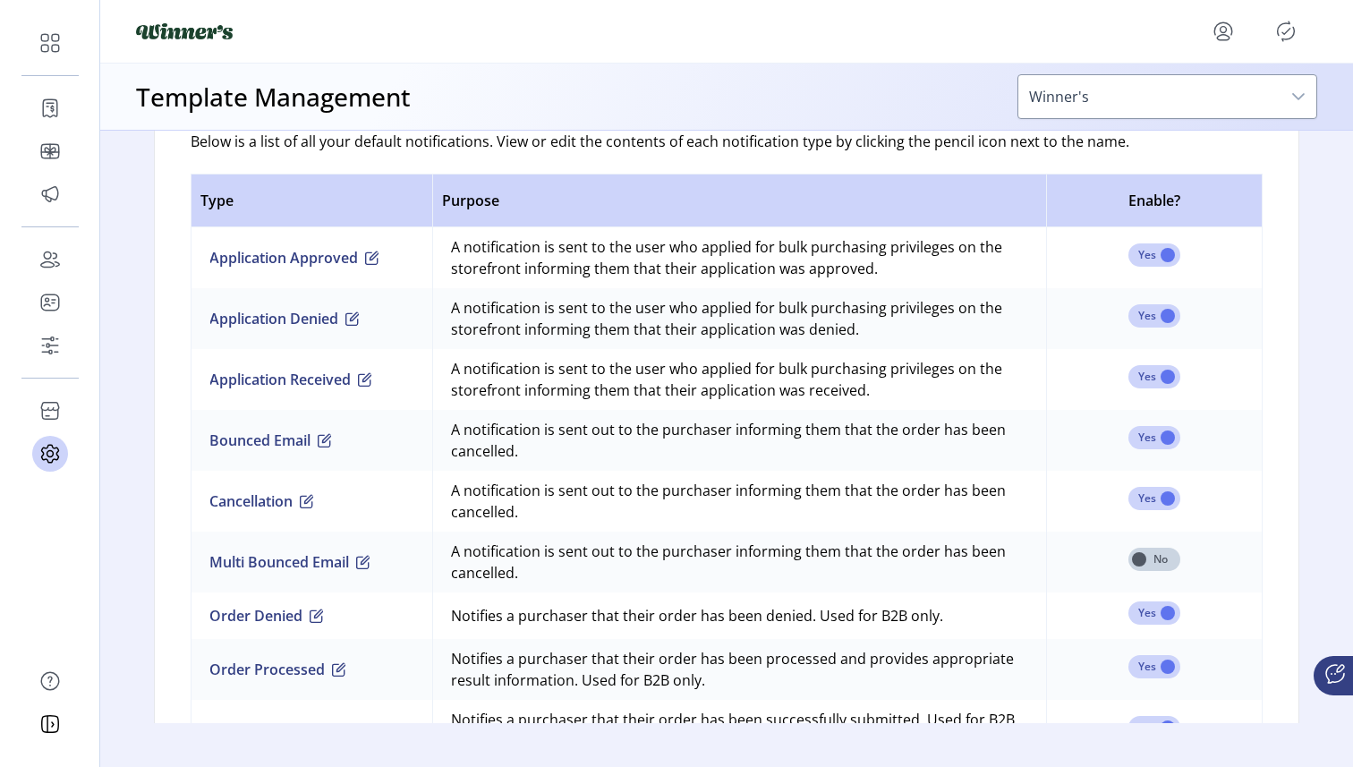
scroll to position [1170, 0]
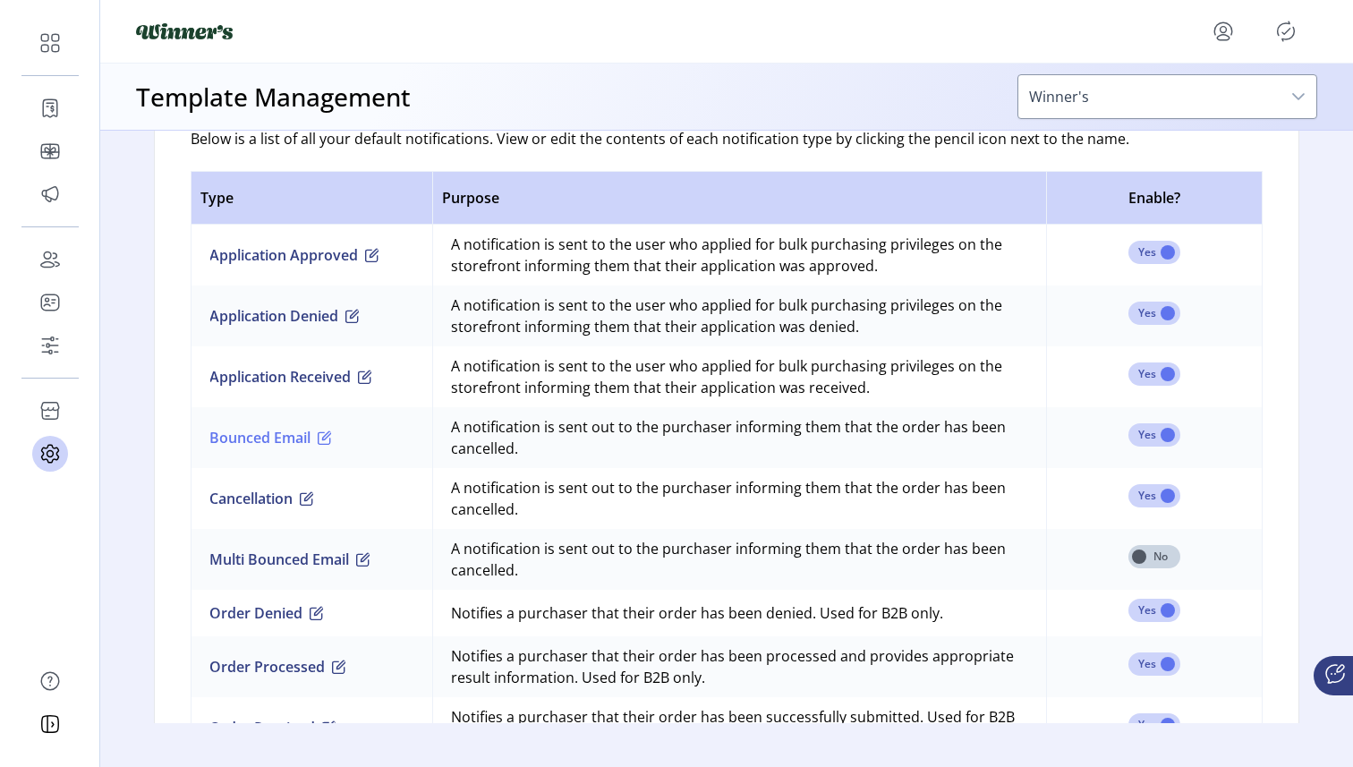
click at [278, 437] on button "Bounced Email" at bounding box center [270, 437] width 123 height 21
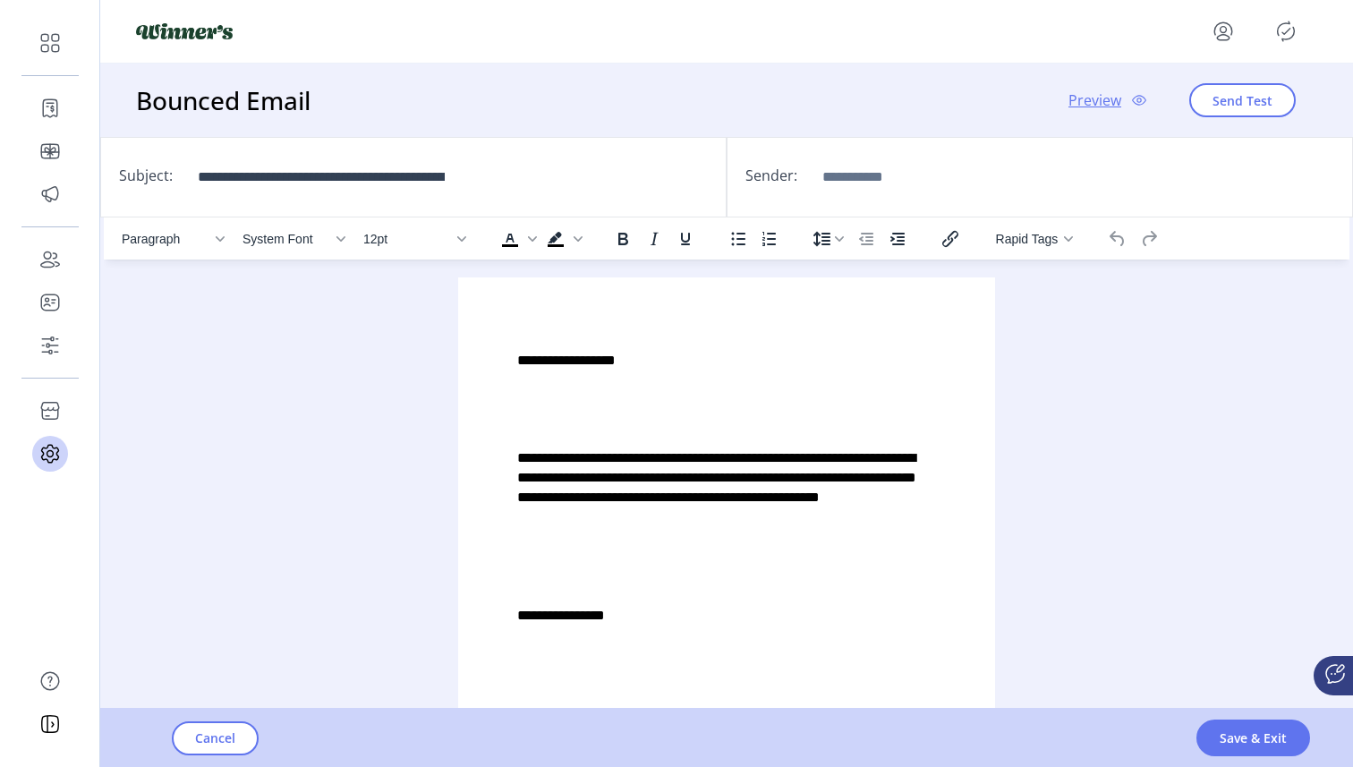
click at [605, 494] on p "**********" at bounding box center [726, 488] width 419 height 81
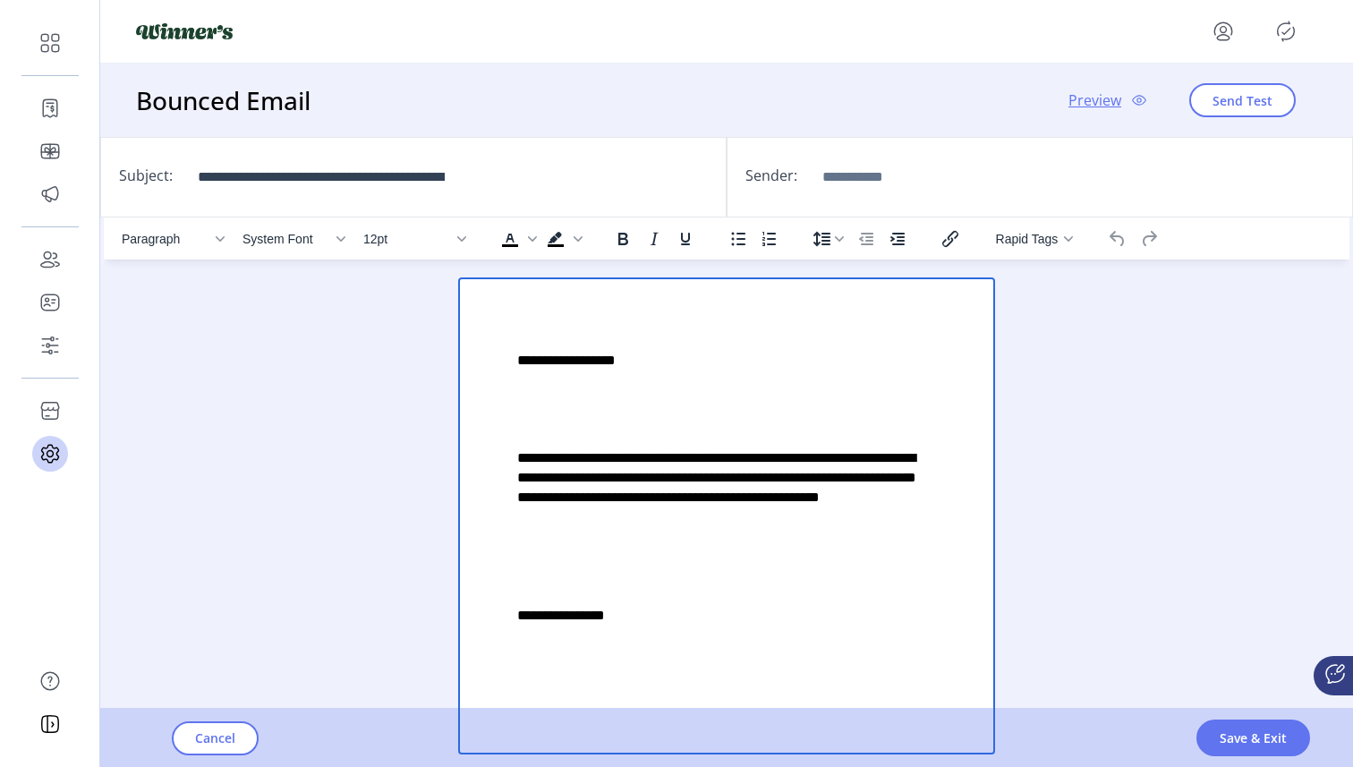
click at [618, 456] on p "**********" at bounding box center [726, 488] width 419 height 81
click at [680, 515] on p "**********" at bounding box center [726, 488] width 419 height 81
click at [1068, 504] on div "Paragraph System Font 12pt To open the popup, press Shift+Enter To open the pop…" at bounding box center [726, 485] width 1245 height 537
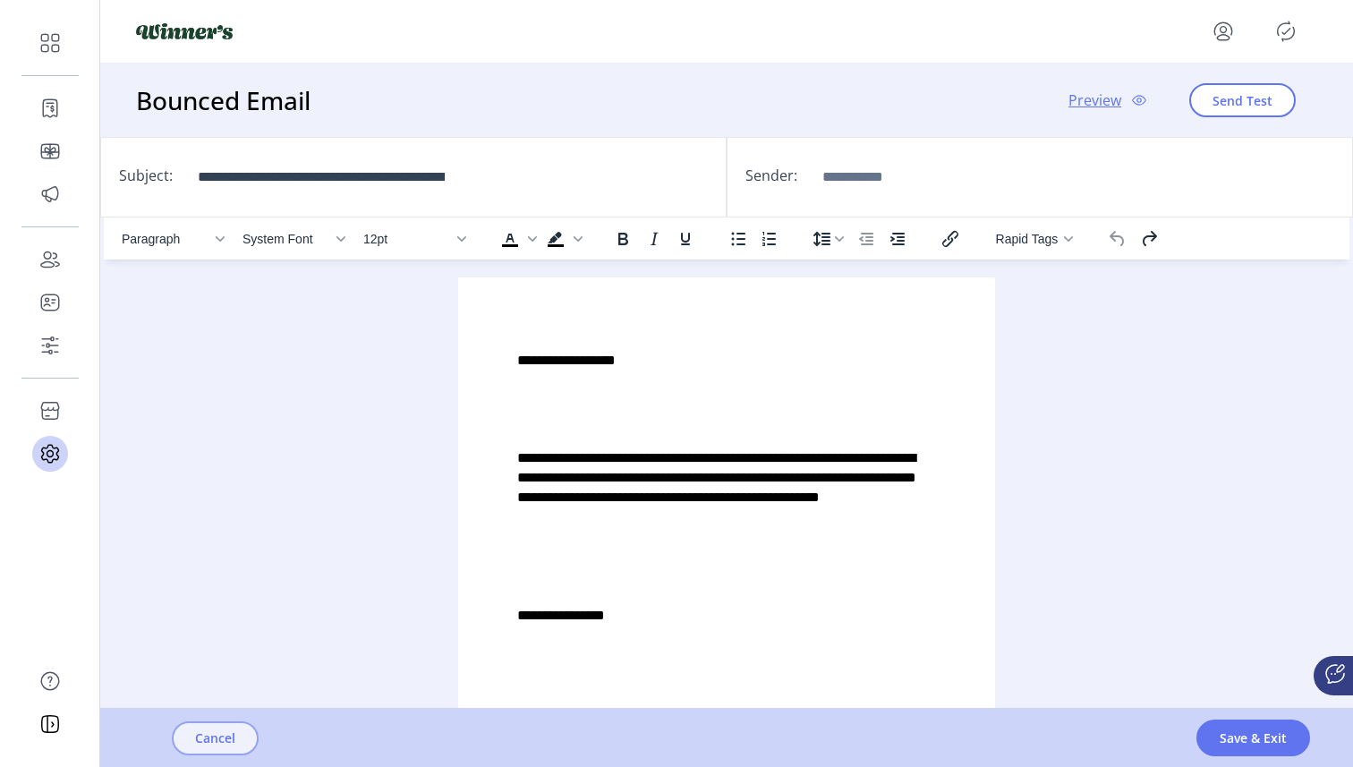
click at [232, 733] on span "Cancel" at bounding box center [215, 737] width 40 height 19
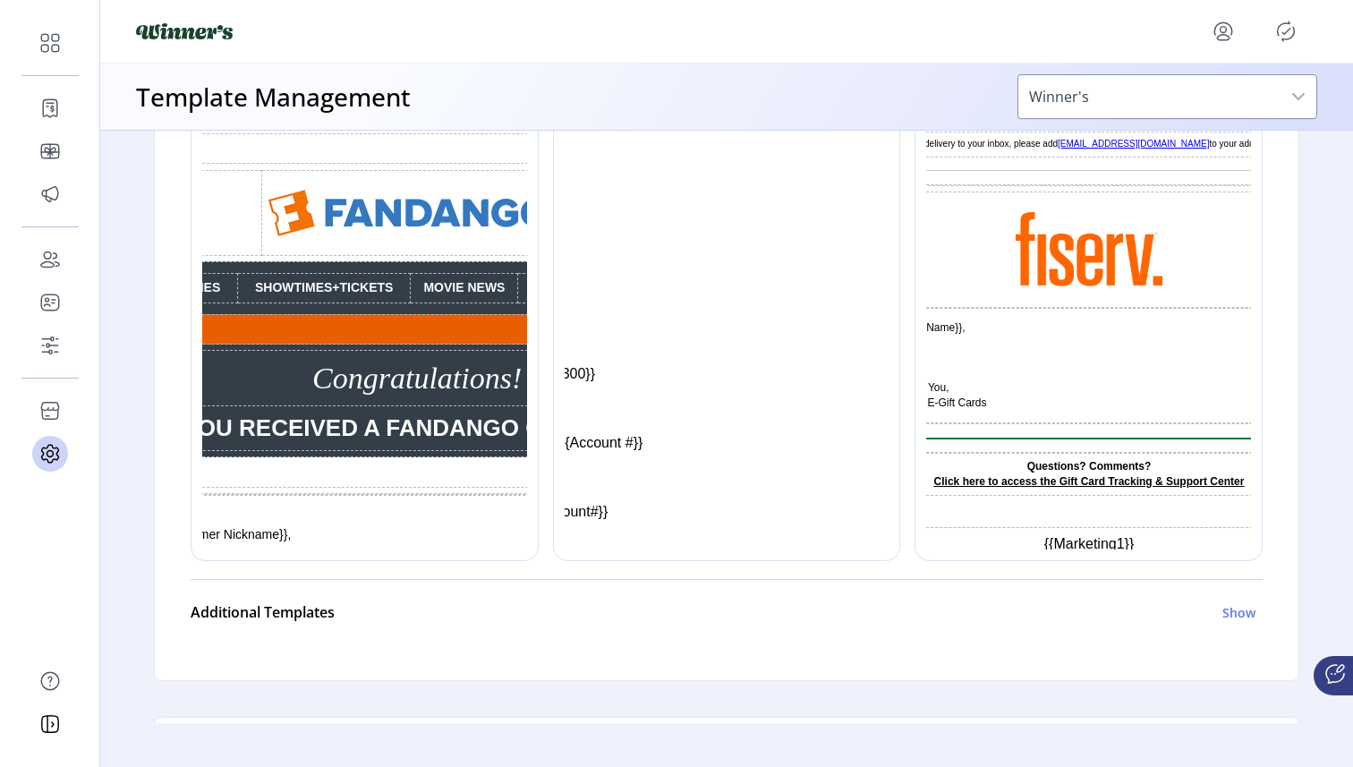
scroll to position [940, 0]
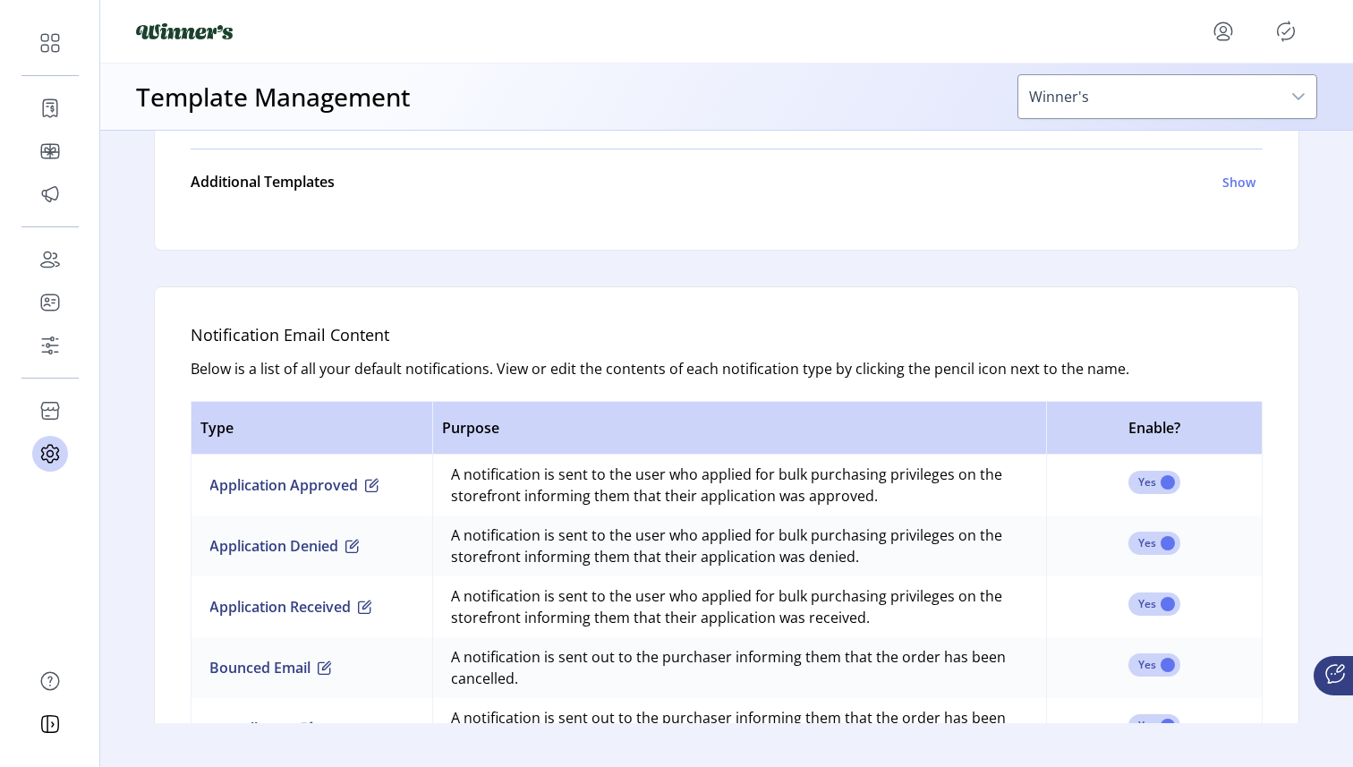
click at [306, 497] on td "Application Approved" at bounding box center [312, 484] width 242 height 61
click at [306, 487] on button "Application Approved" at bounding box center [294, 484] width 170 height 21
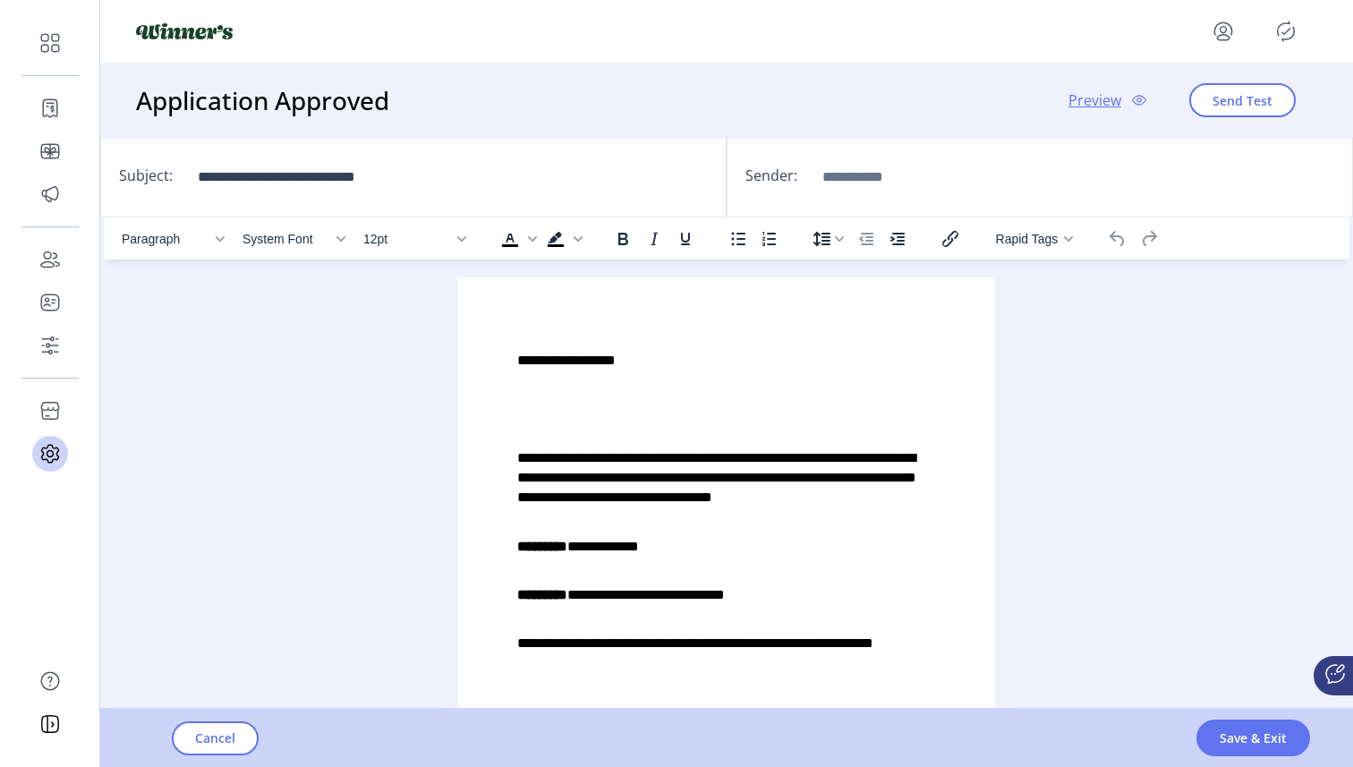
click at [776, 451] on p "**********" at bounding box center [726, 478] width 419 height 60
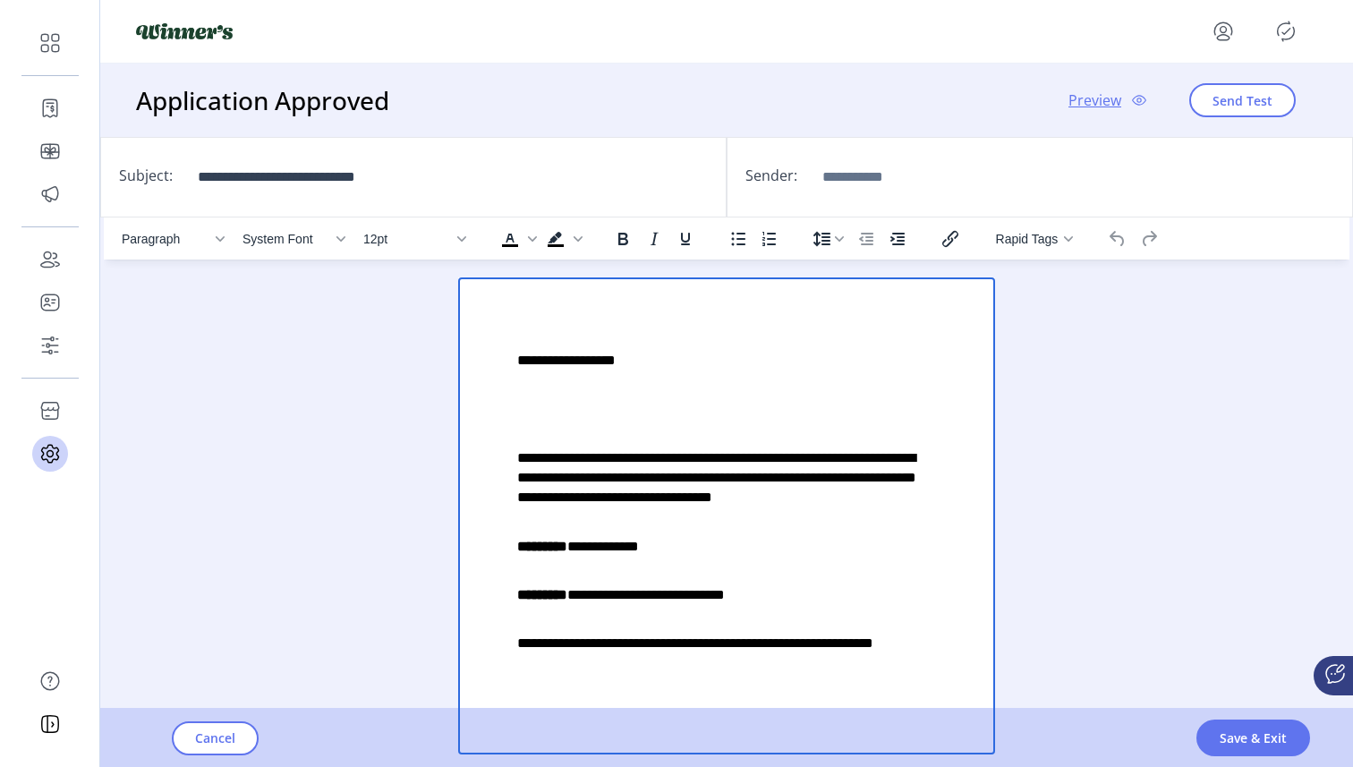
click at [1119, 429] on div "Paragraph System Font 12pt To open the popup, press Shift+Enter To open the pop…" at bounding box center [726, 485] width 1245 height 537
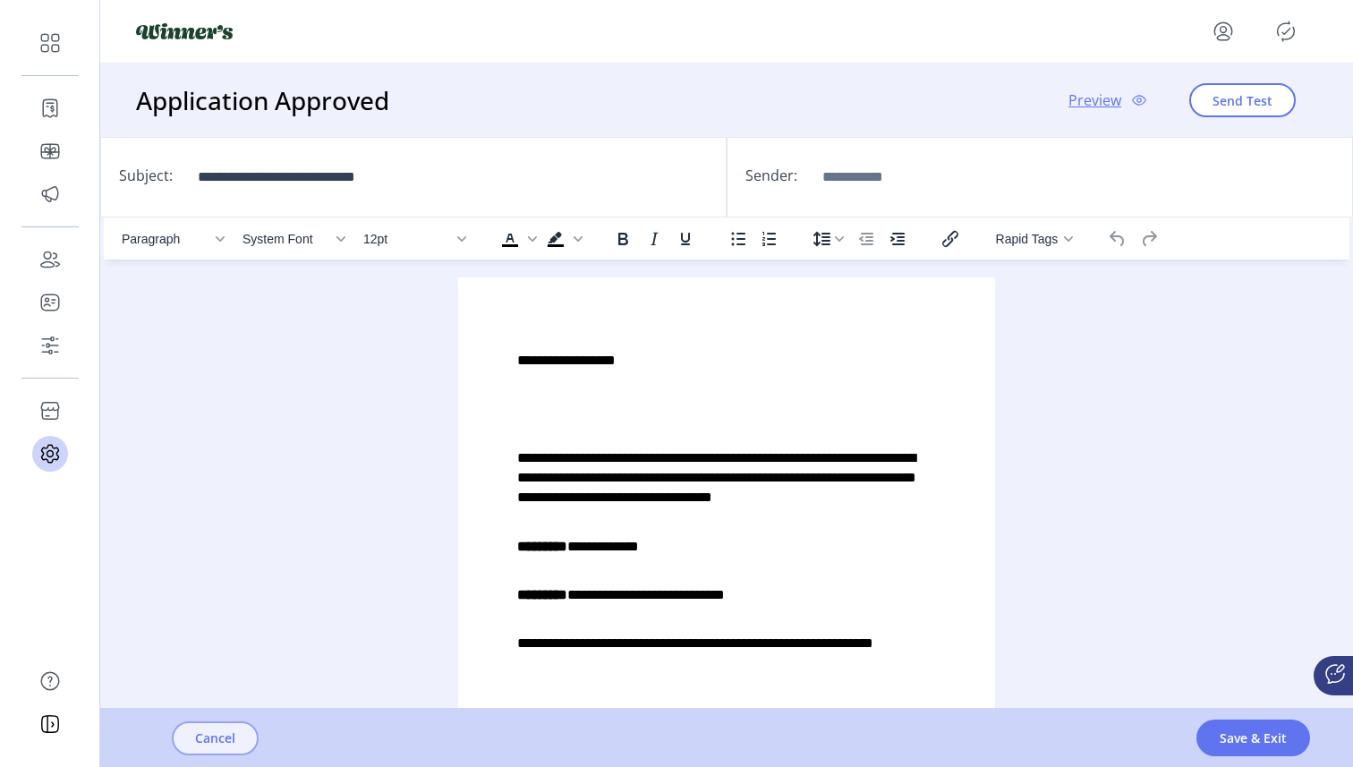
click at [224, 741] on span "Cancel" at bounding box center [215, 737] width 40 height 19
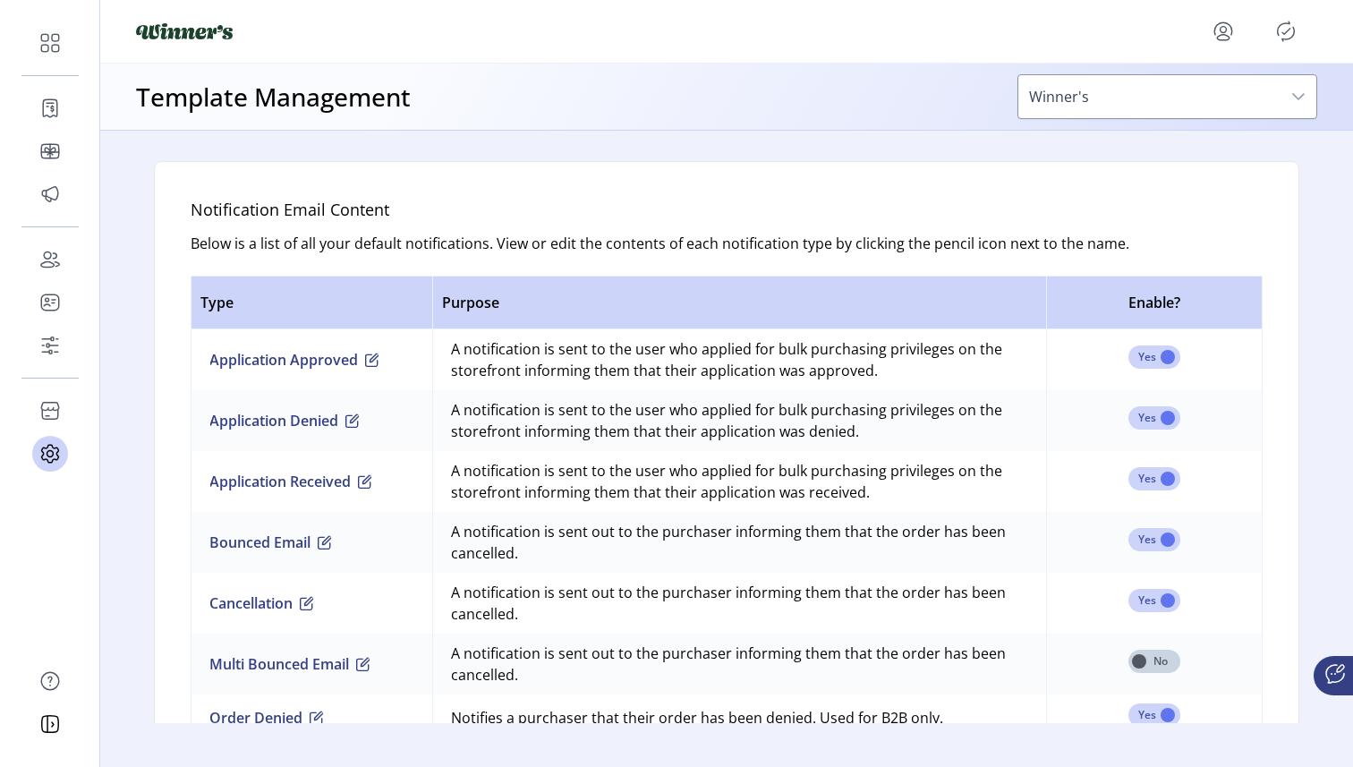
scroll to position [1118, 0]
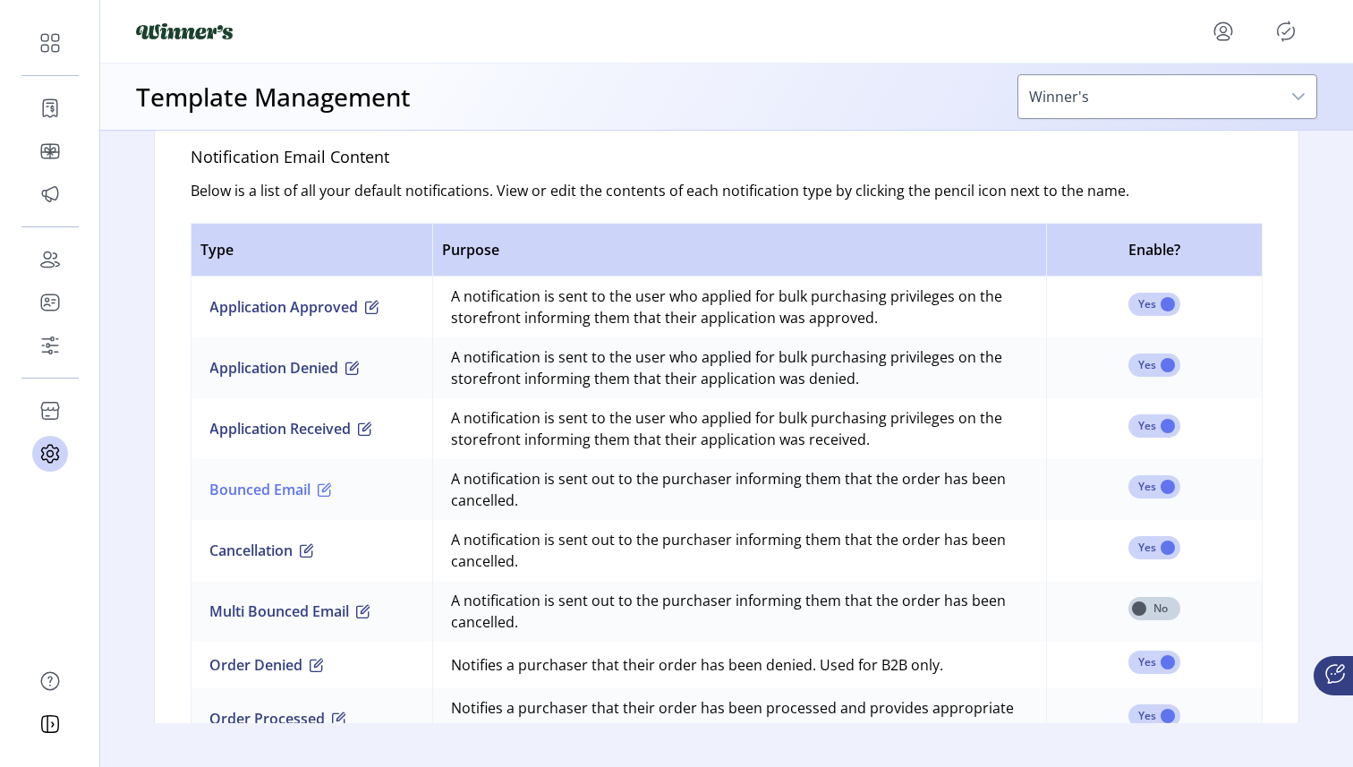
click at [293, 488] on button "Bounced Email" at bounding box center [270, 489] width 123 height 21
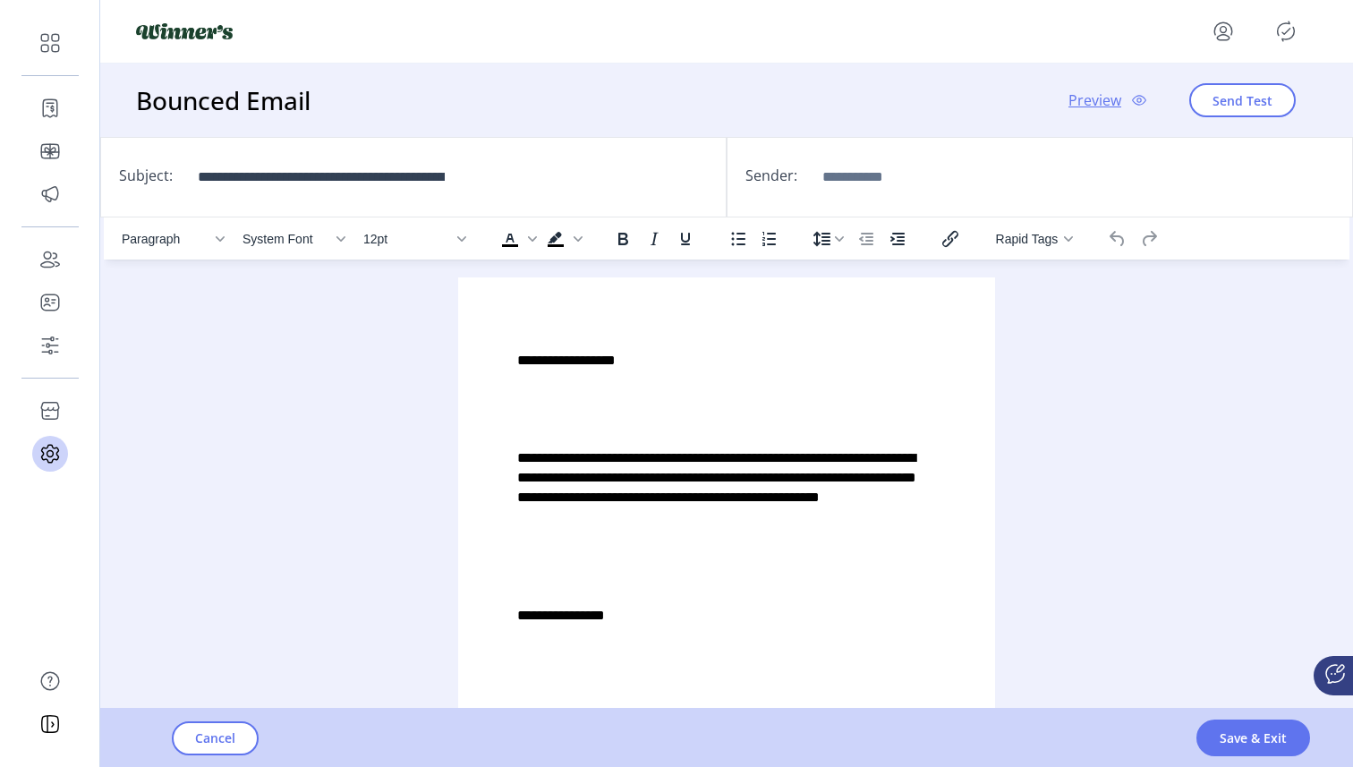
click at [652, 617] on p "**********" at bounding box center [726, 616] width 419 height 20
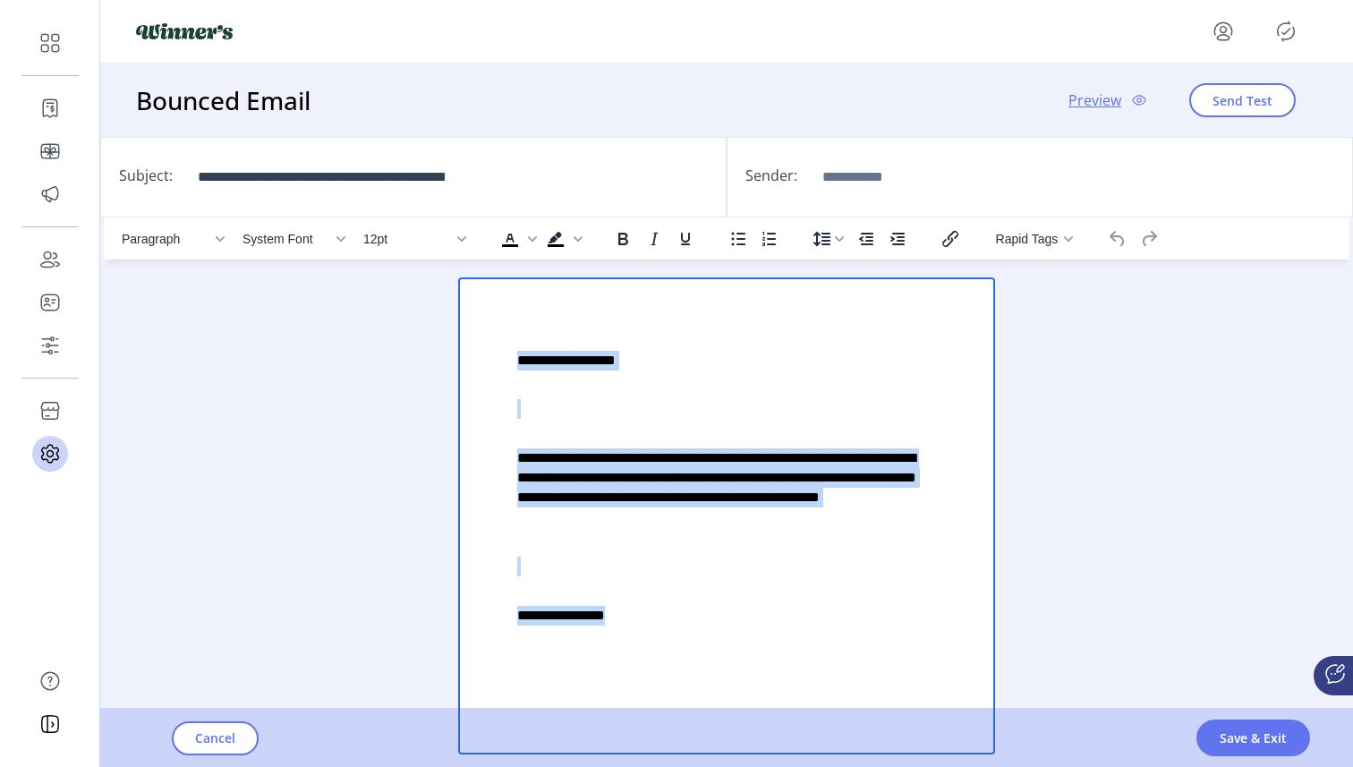
drag, startPoint x: 652, startPoint y: 617, endPoint x: 506, endPoint y: 368, distance: 289.1
click at [506, 368] on div "**********" at bounding box center [726, 488] width 508 height 393
copy div "**********"
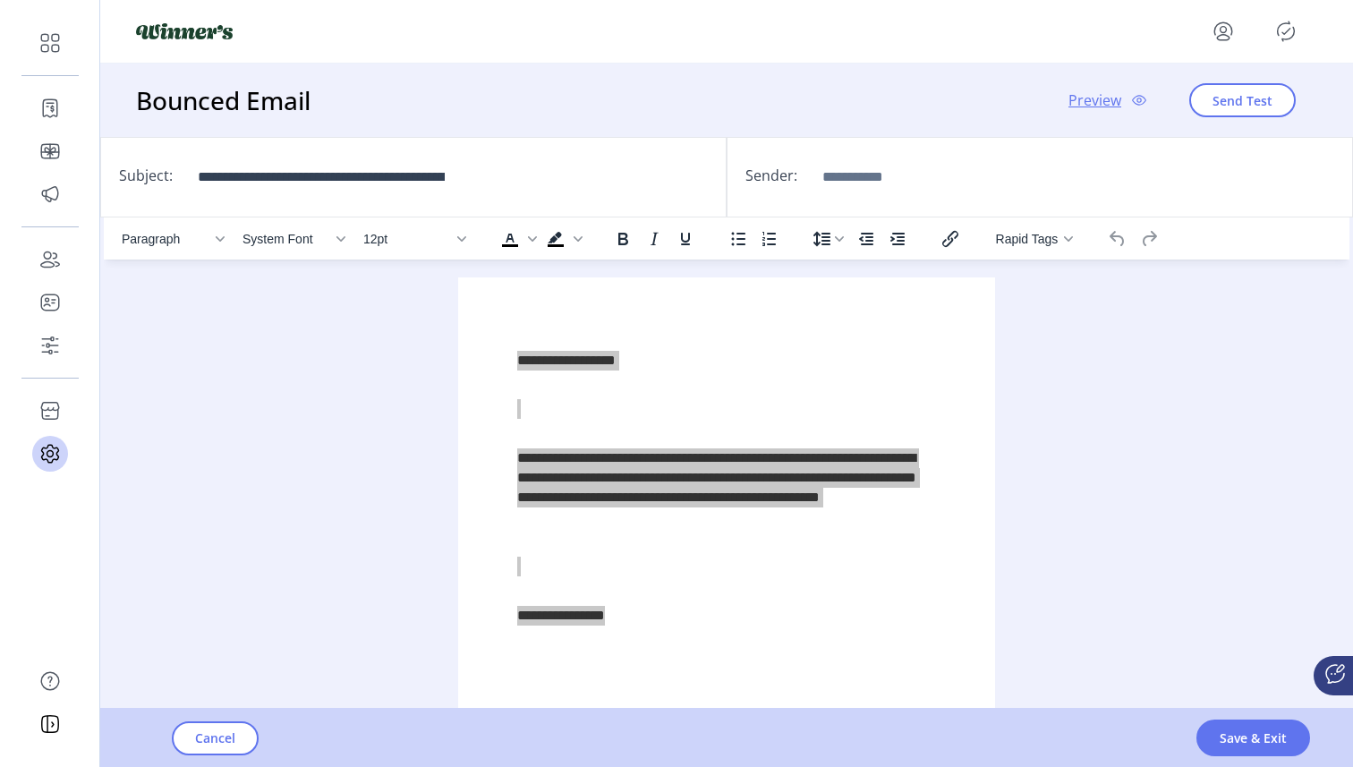
click at [1110, 456] on div "Paragraph System Font 12pt To open the popup, press Shift+Enter To open the pop…" at bounding box center [726, 485] width 1245 height 537
click at [213, 743] on span "Cancel" at bounding box center [215, 737] width 40 height 19
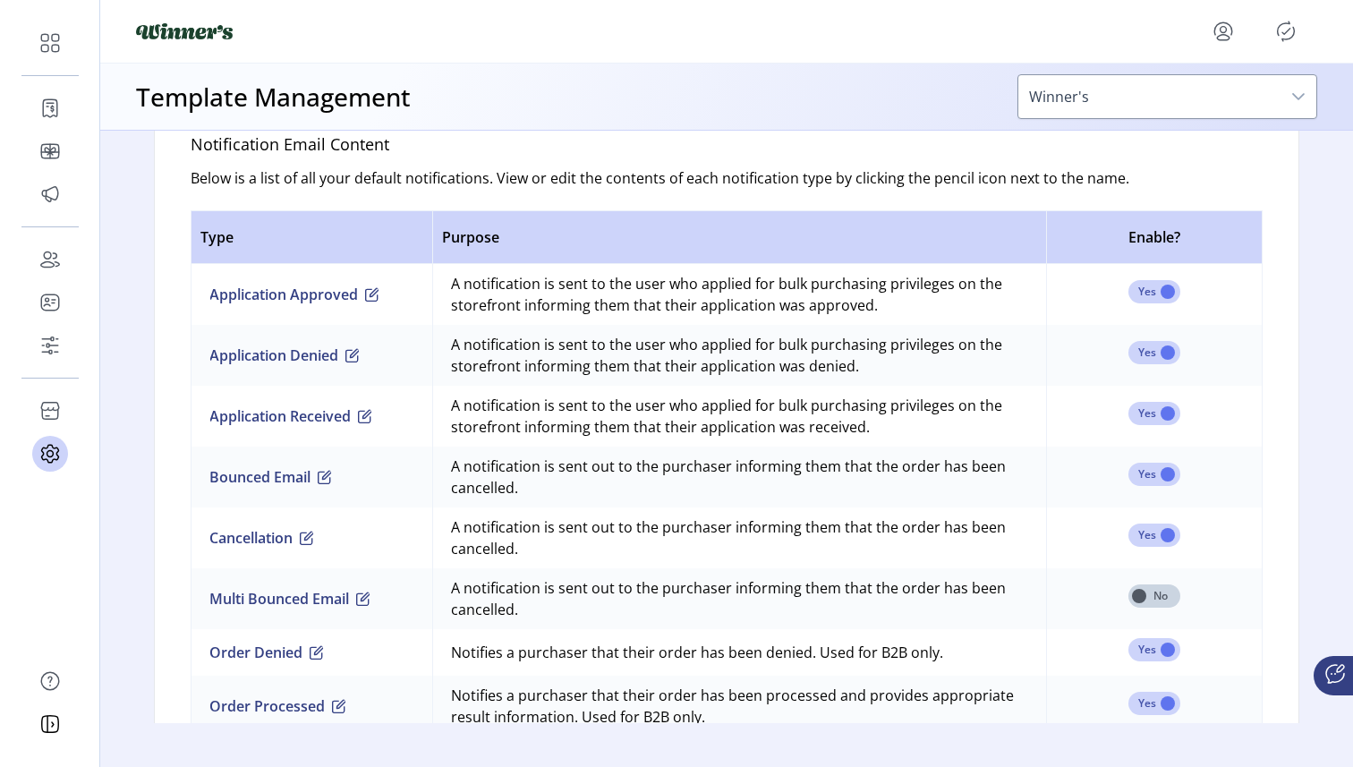
scroll to position [1229, 0]
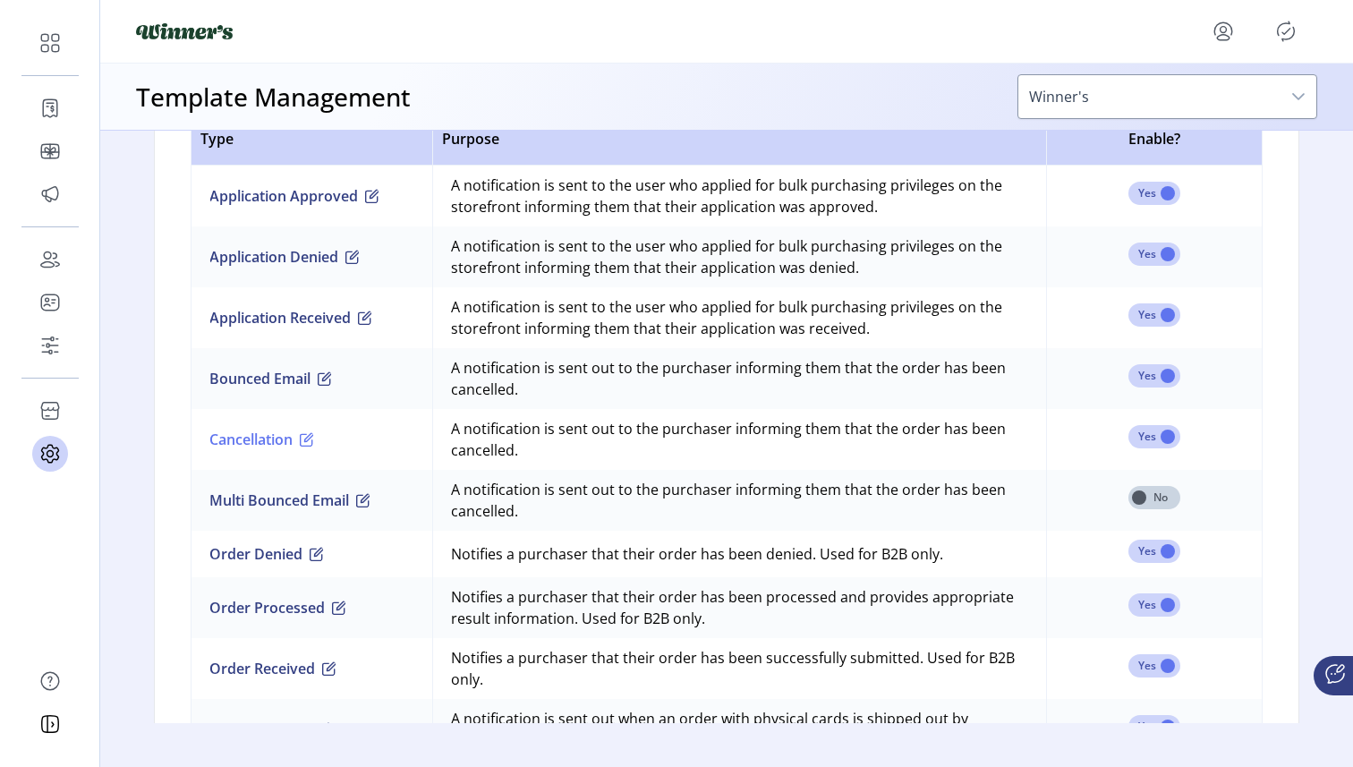
click at [260, 437] on button "Cancellation" at bounding box center [261, 438] width 105 height 21
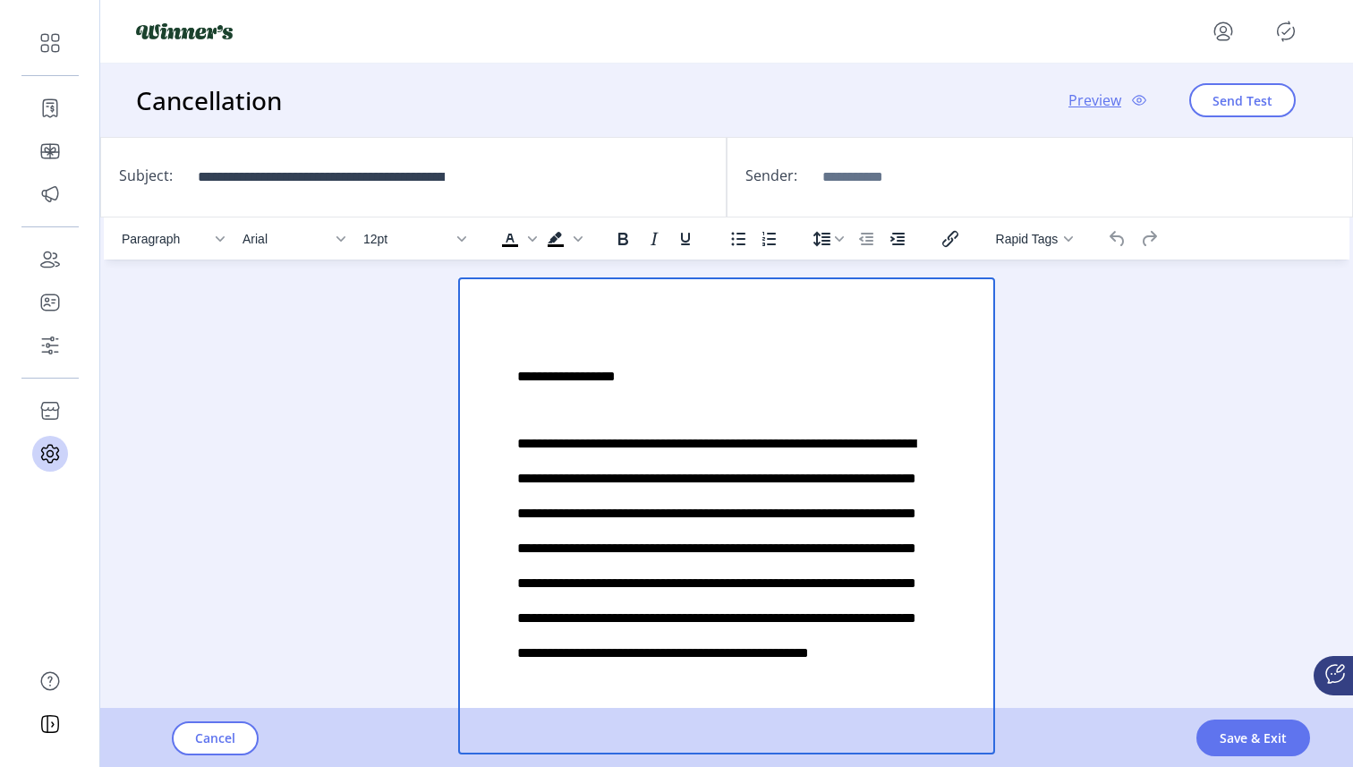
click at [565, 489] on p "**********" at bounding box center [726, 513] width 419 height 311
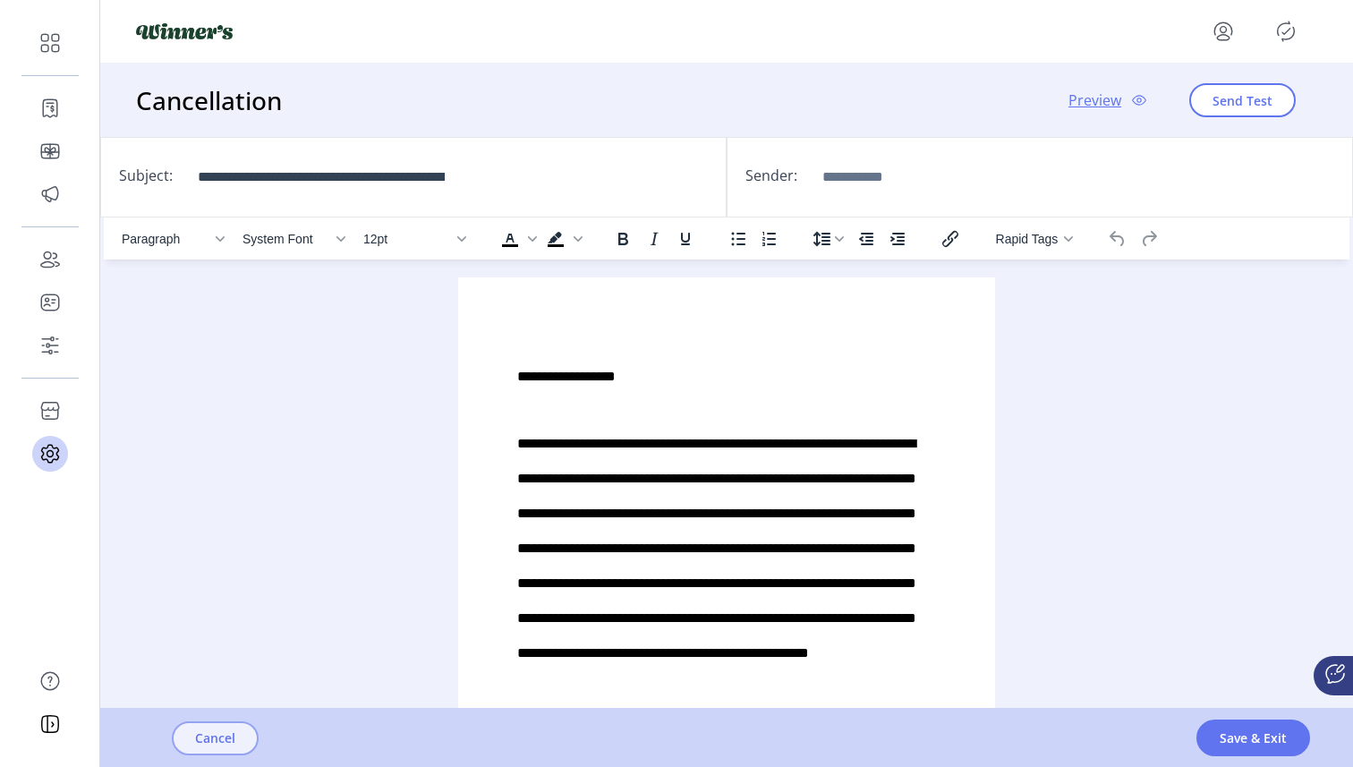
click at [216, 735] on span "Cancel" at bounding box center [215, 737] width 40 height 19
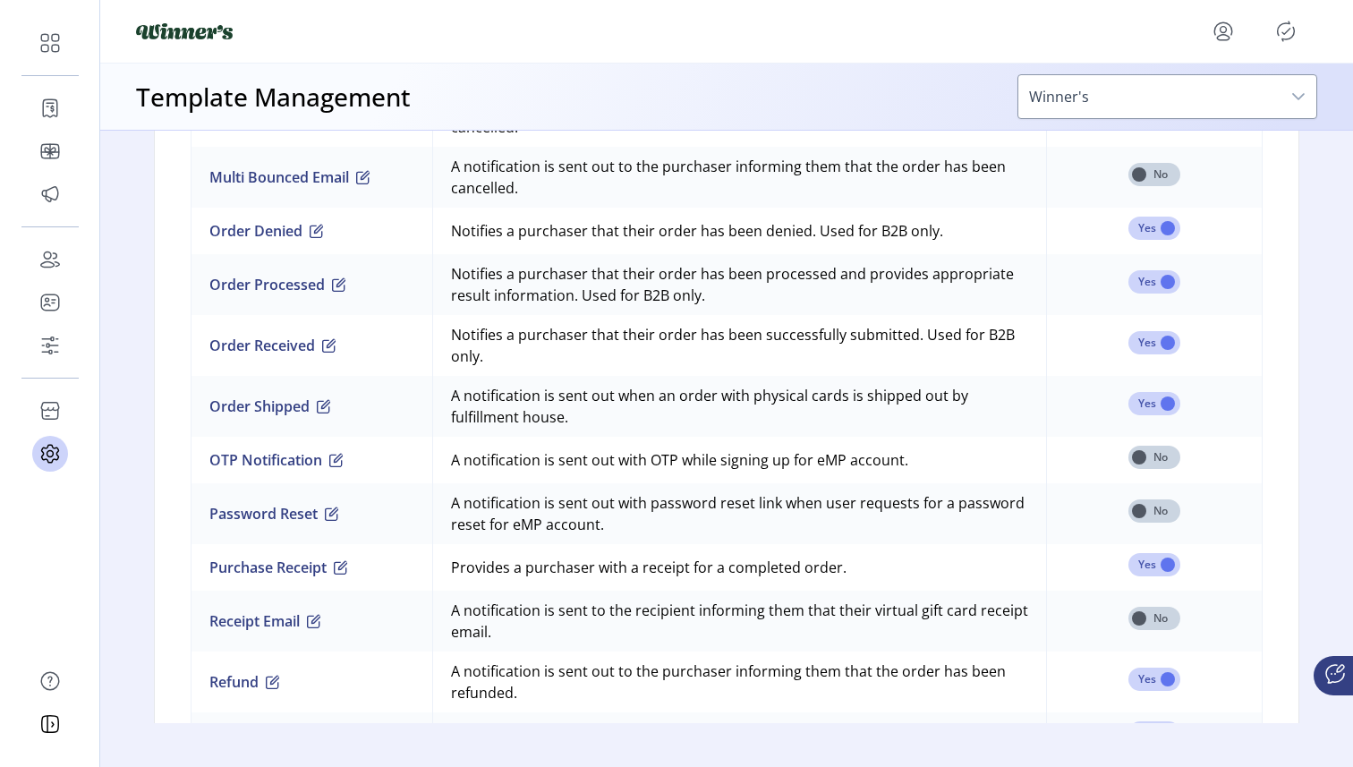
scroll to position [1561, 0]
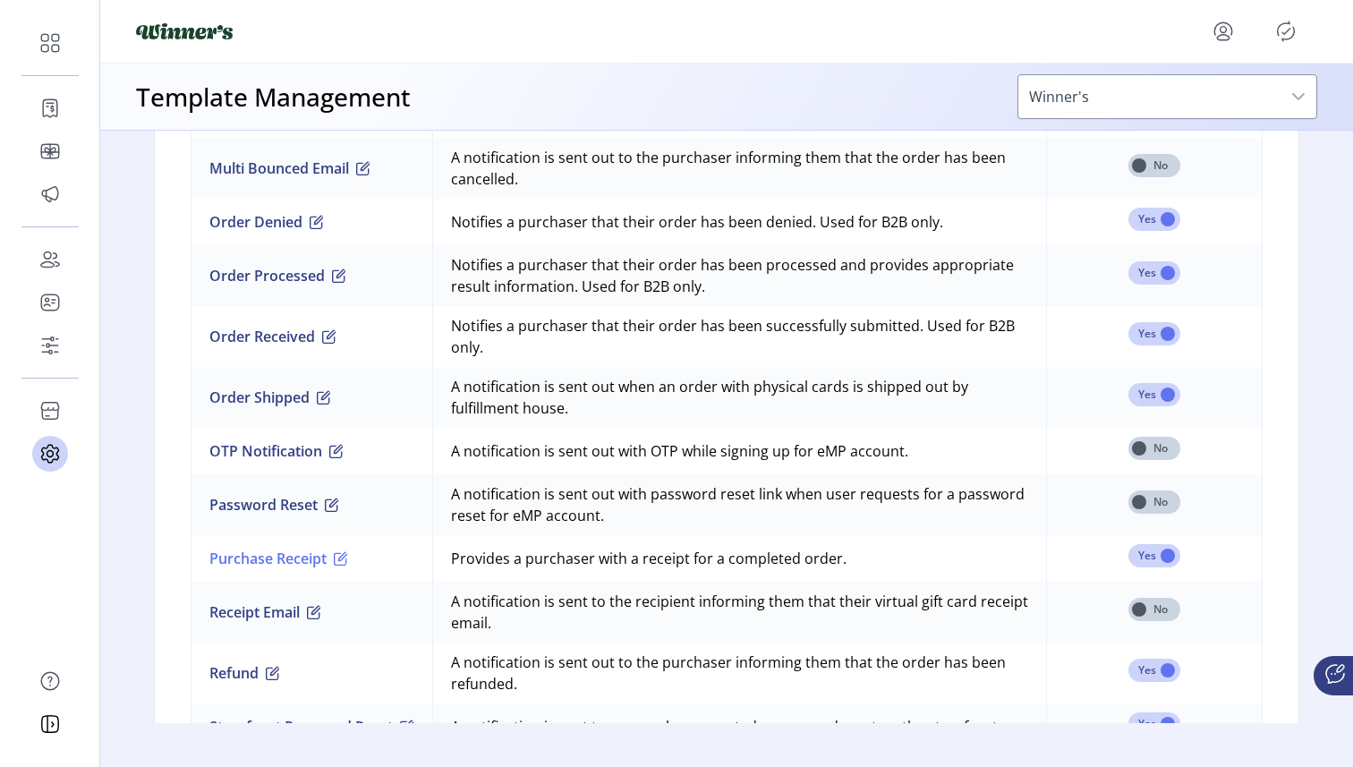
click at [301, 560] on button "Purchase Receipt" at bounding box center [278, 557] width 139 height 21
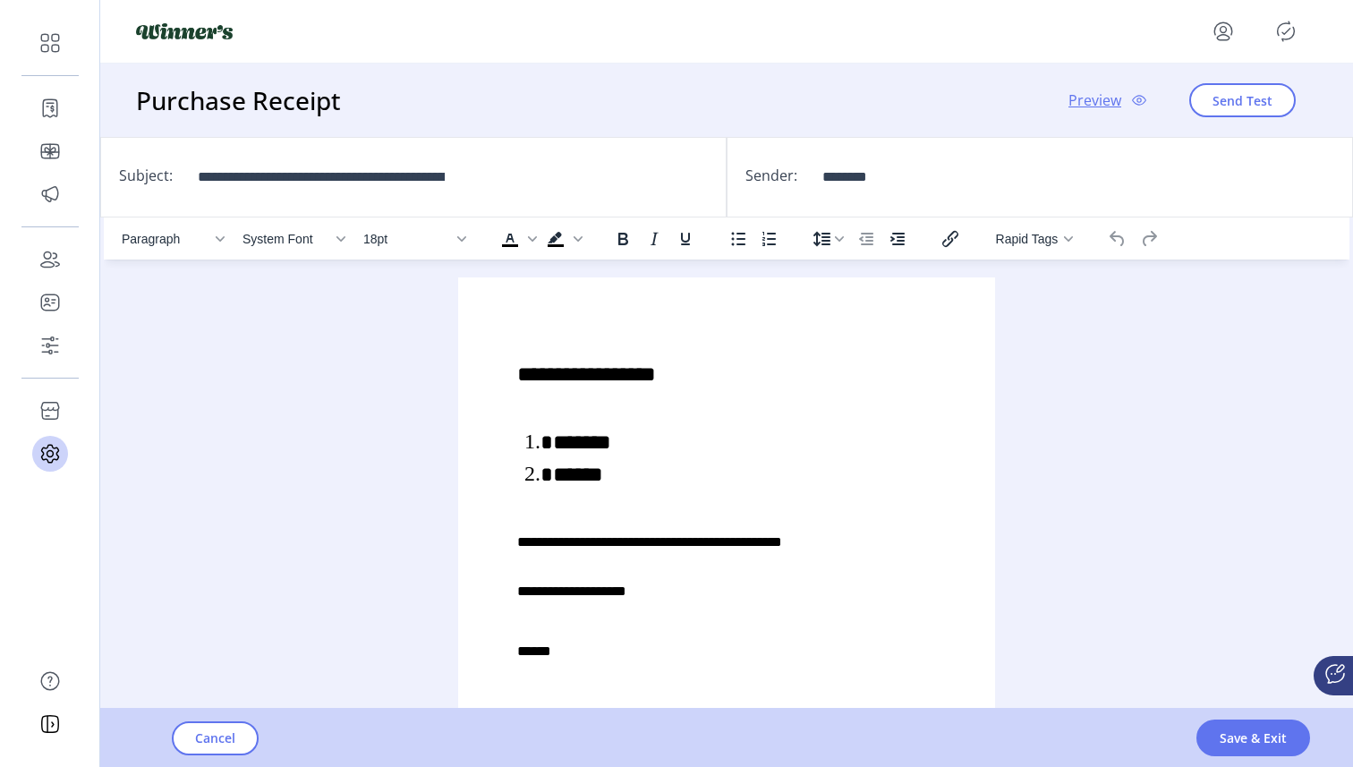
click at [630, 482] on li "******" at bounding box center [744, 474] width 383 height 32
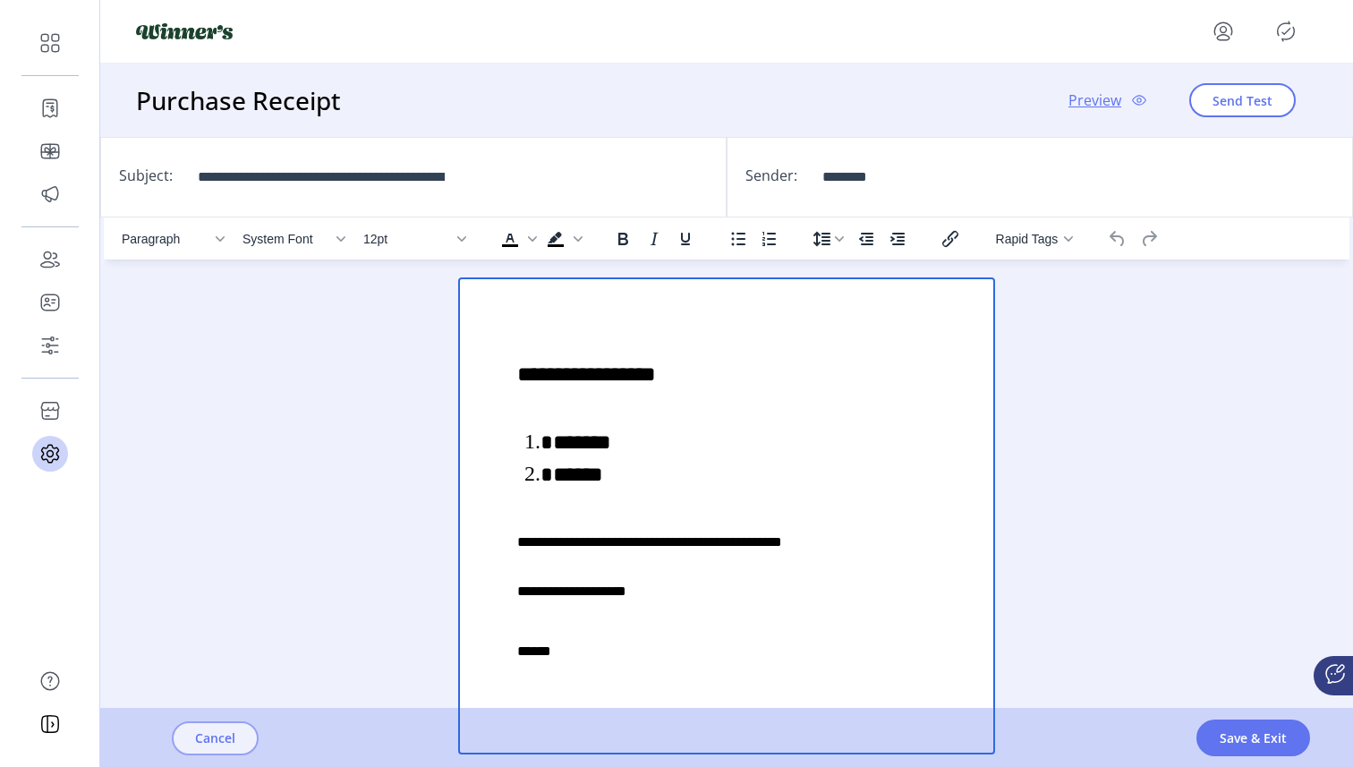
click at [233, 744] on span "Cancel" at bounding box center [215, 737] width 40 height 19
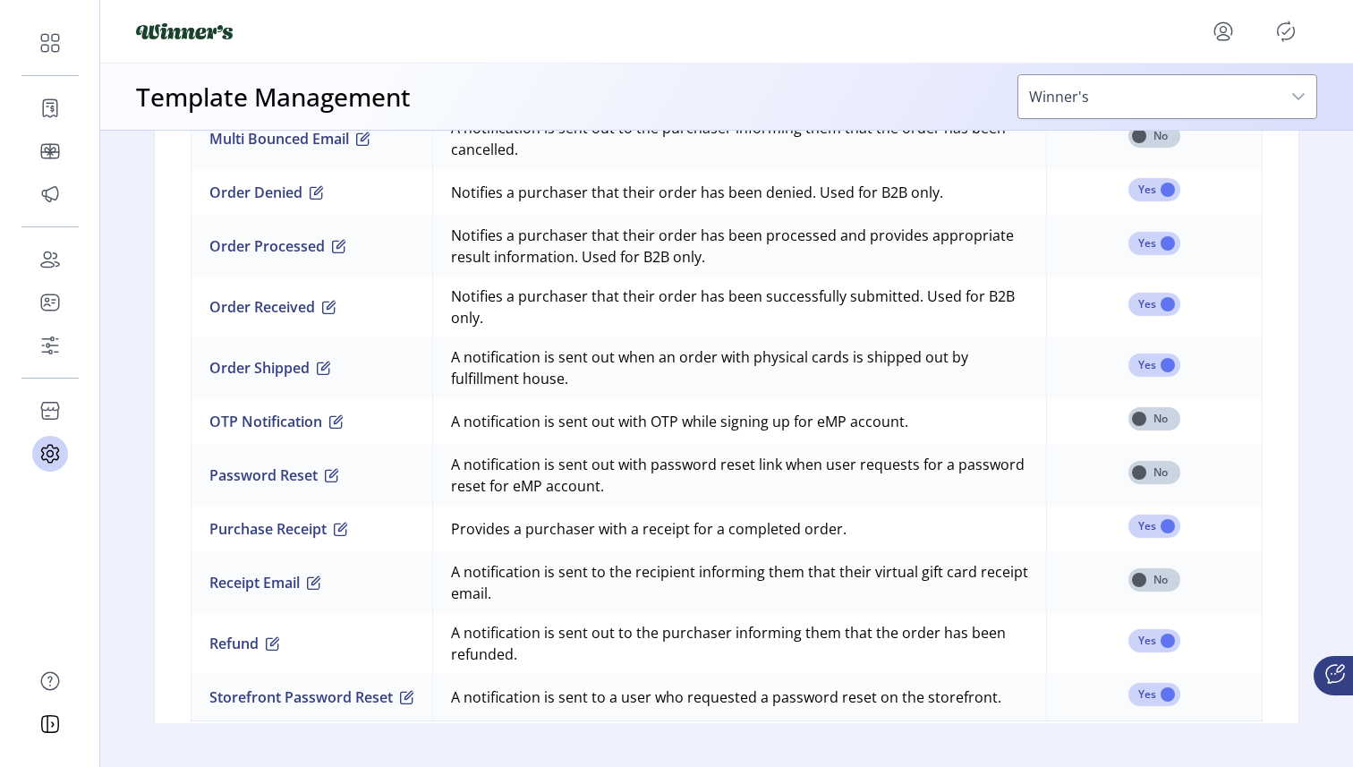
scroll to position [1615, 0]
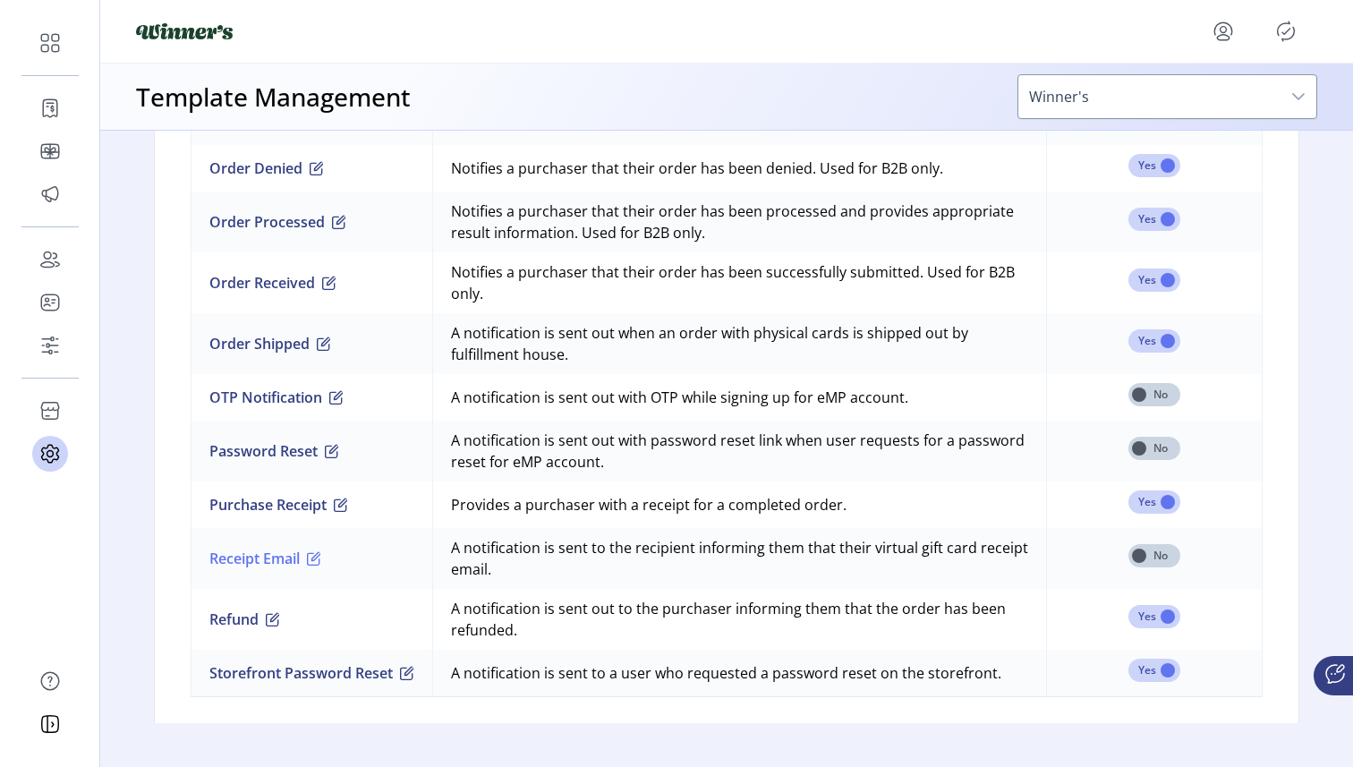
click at [283, 556] on button "Receipt Email" at bounding box center [265, 557] width 112 height 21
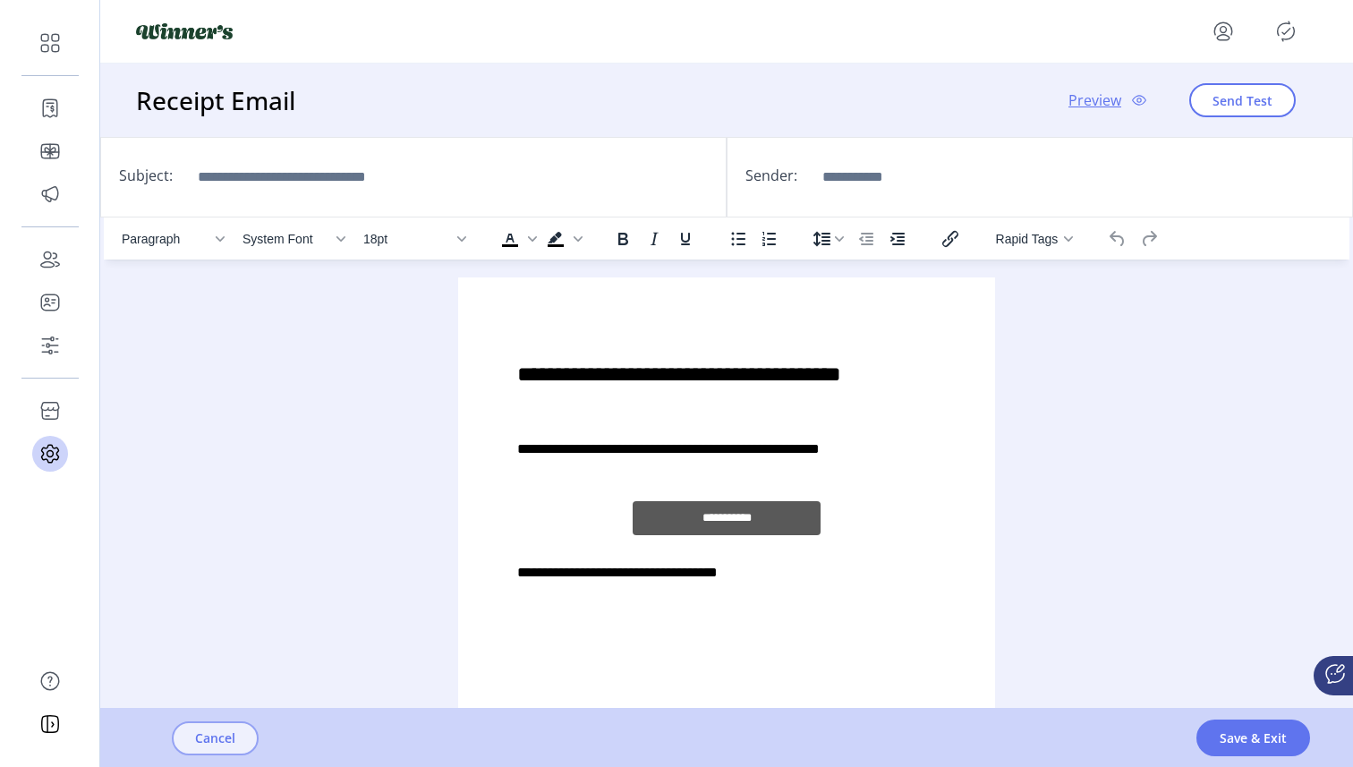
click at [225, 739] on span "Cancel" at bounding box center [215, 737] width 40 height 19
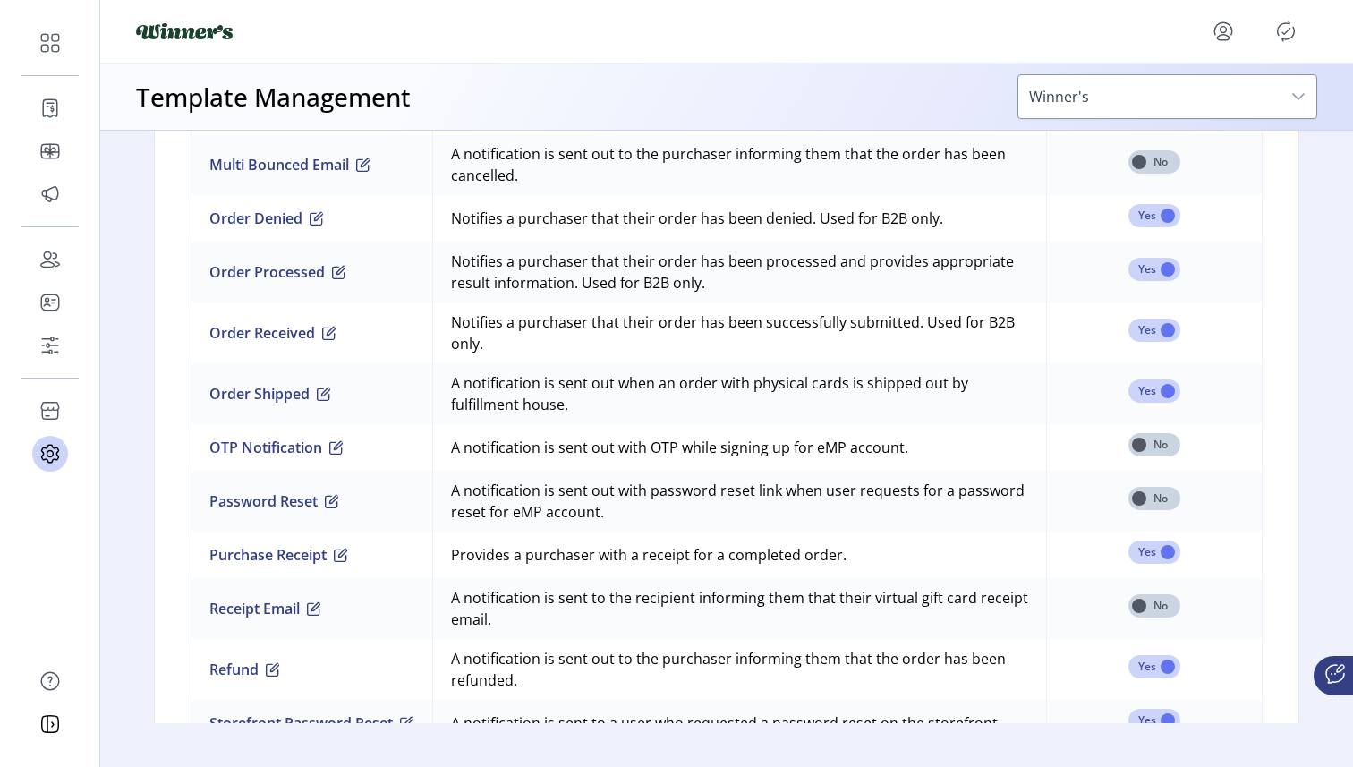
scroll to position [1625, 0]
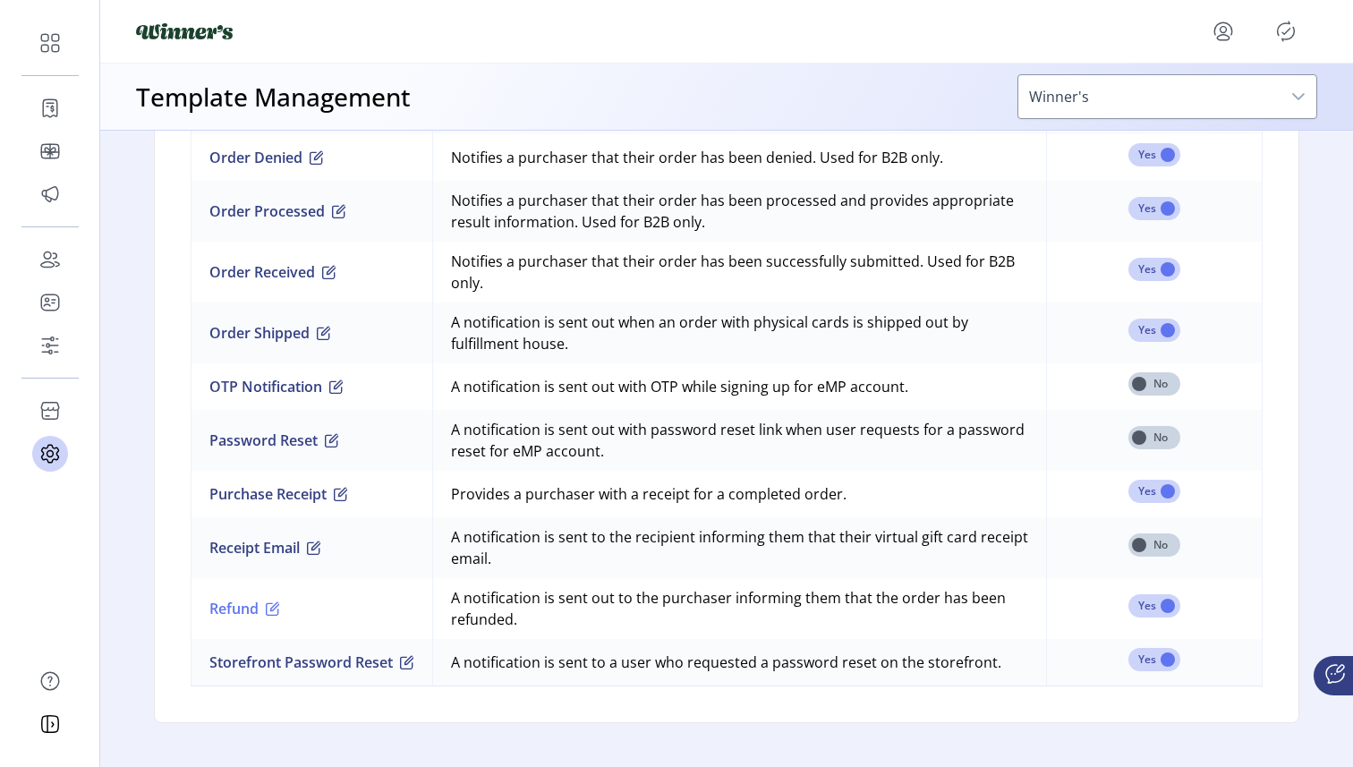
click at [236, 604] on button "Refund" at bounding box center [244, 608] width 71 height 21
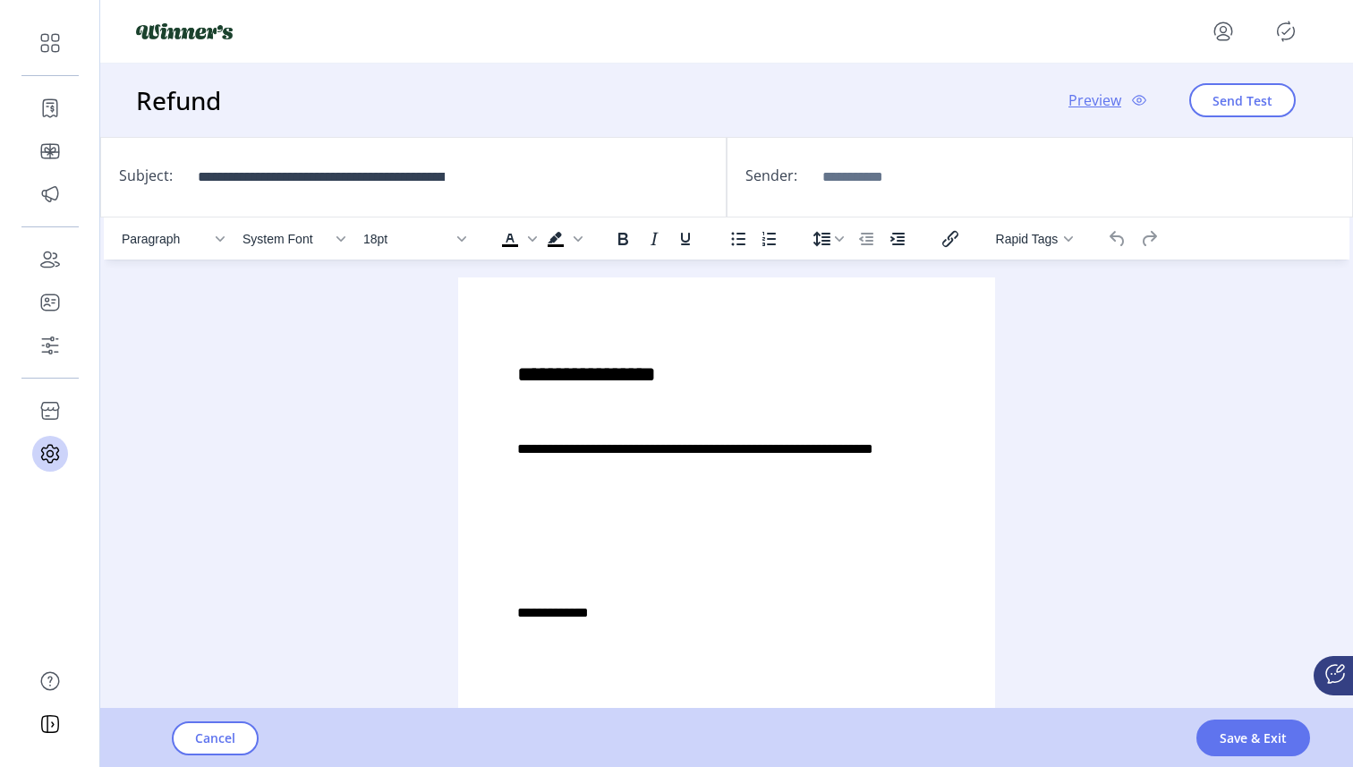
click at [669, 488] on div "**********" at bounding box center [726, 487] width 508 height 390
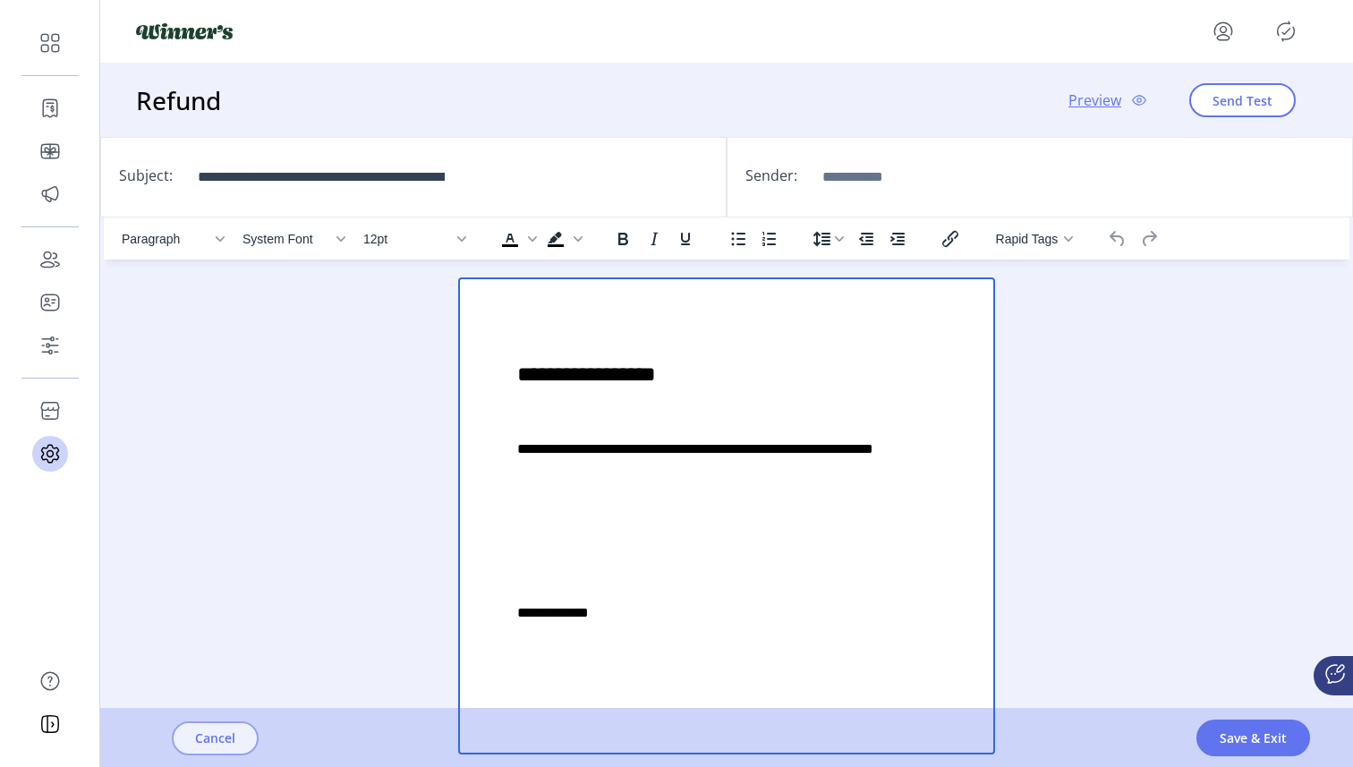
click at [227, 730] on span "Cancel" at bounding box center [215, 737] width 40 height 19
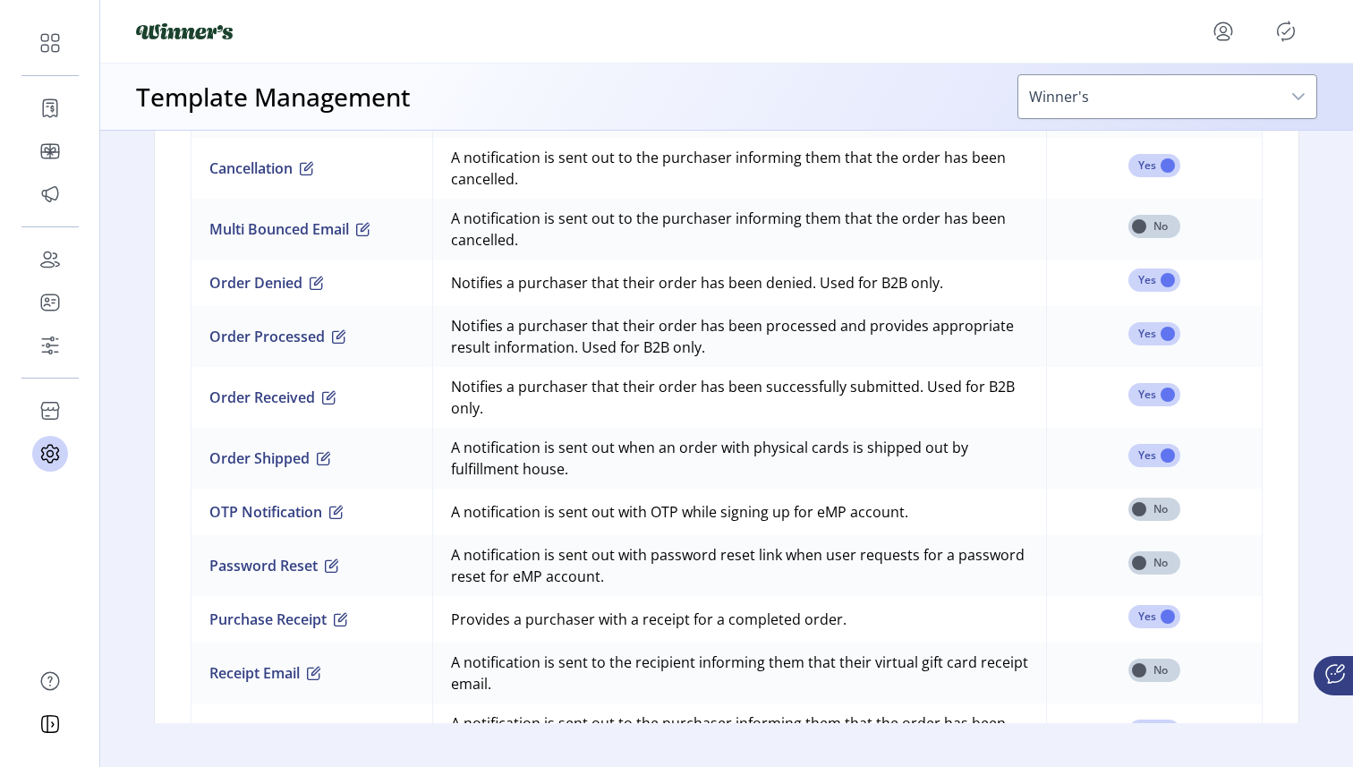
scroll to position [1522, 0]
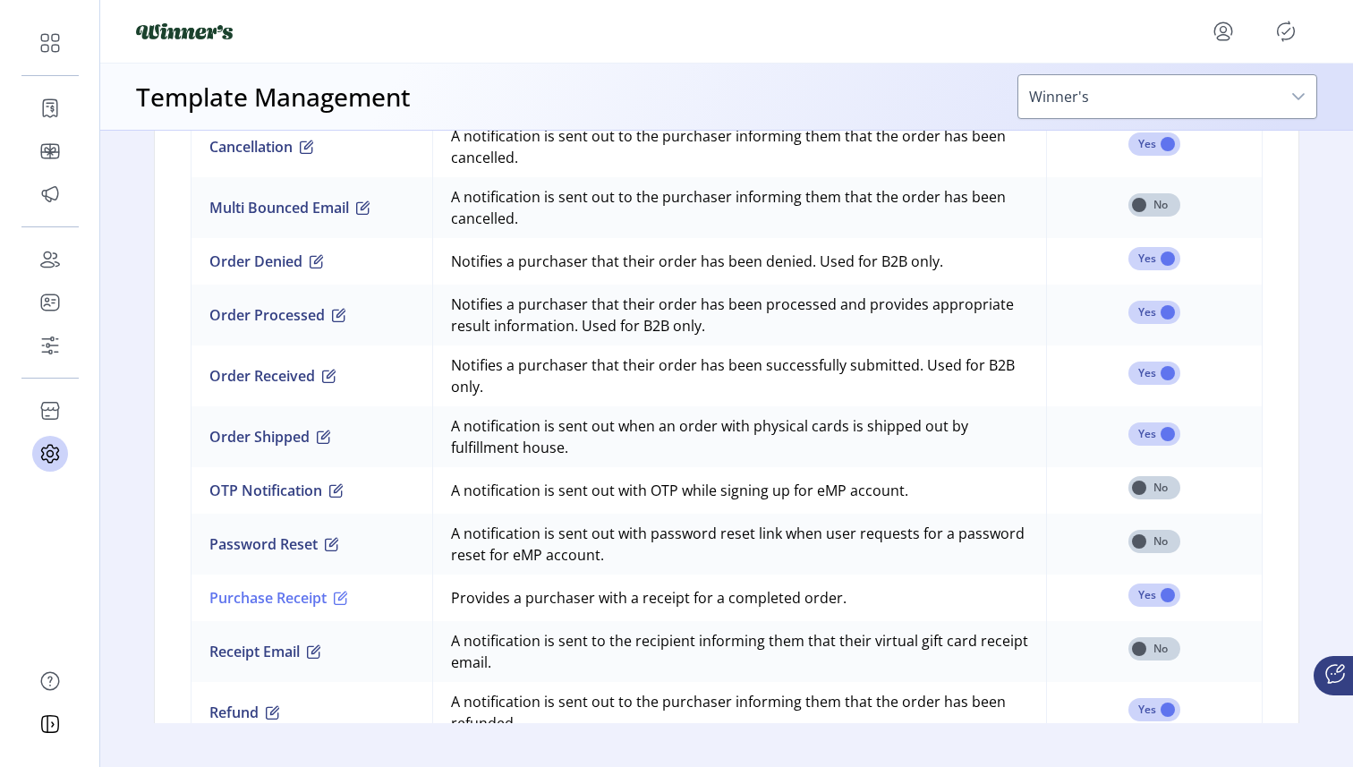
click at [281, 601] on button "Purchase Receipt" at bounding box center [278, 597] width 139 height 21
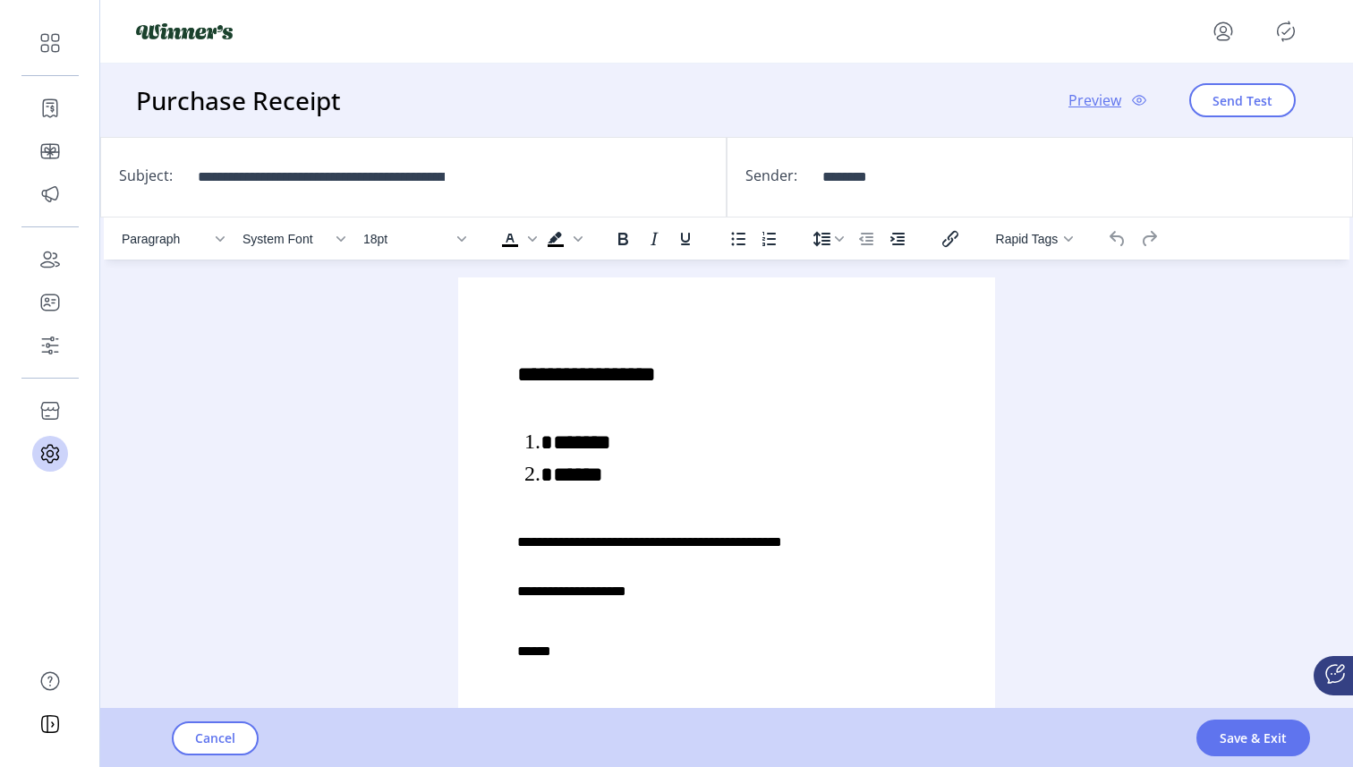
click at [655, 510] on div "**********" at bounding box center [726, 506] width 508 height 429
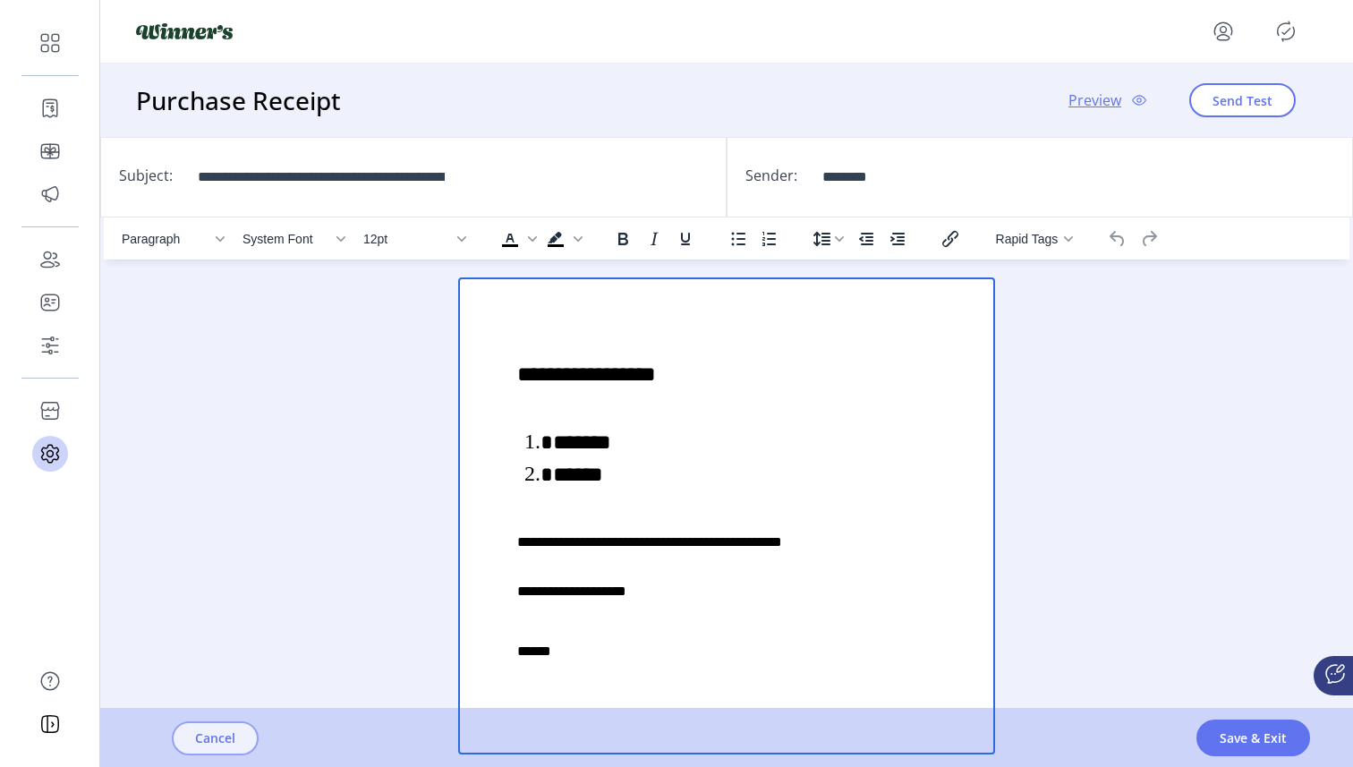
click at [227, 732] on span "Cancel" at bounding box center [215, 737] width 40 height 19
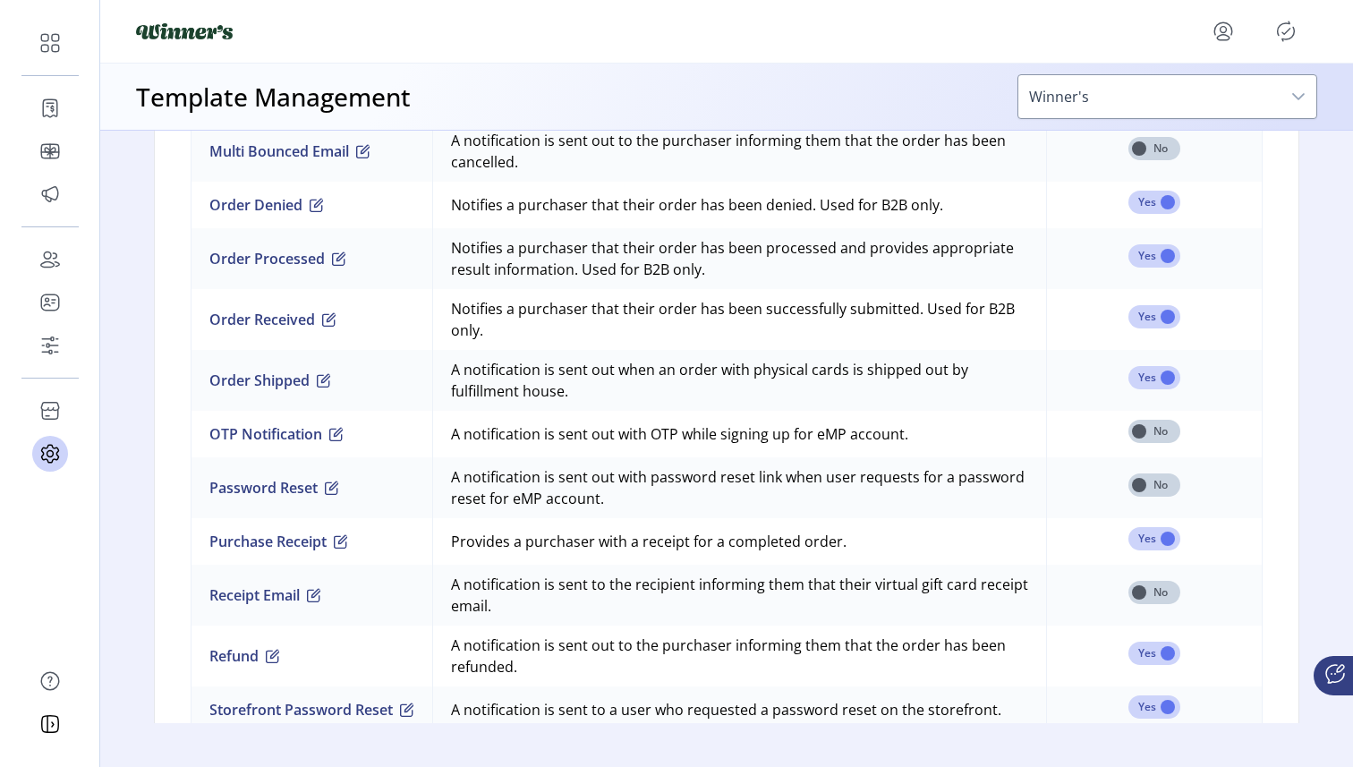
scroll to position [1574, 0]
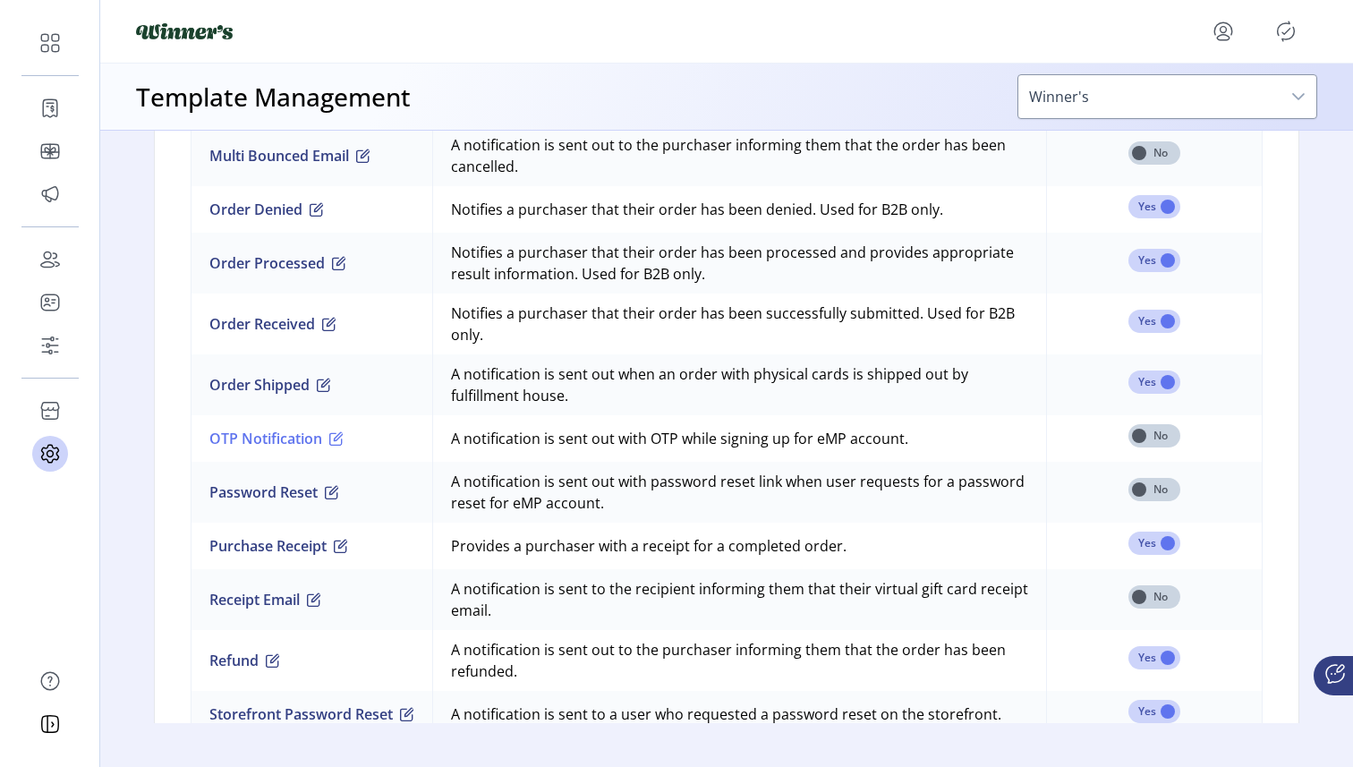
click at [293, 442] on button "OTP Notification" at bounding box center [276, 438] width 134 height 21
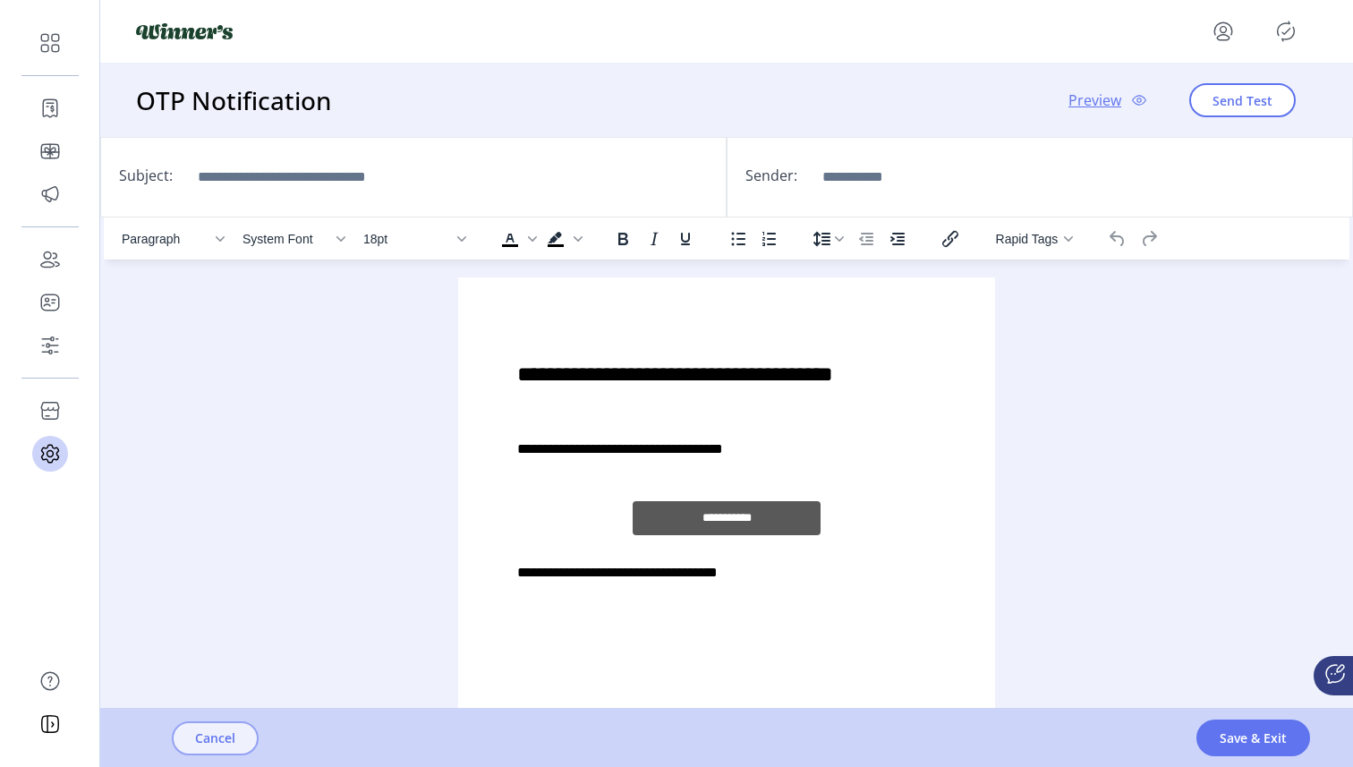
click at [232, 736] on span "Cancel" at bounding box center [215, 737] width 40 height 19
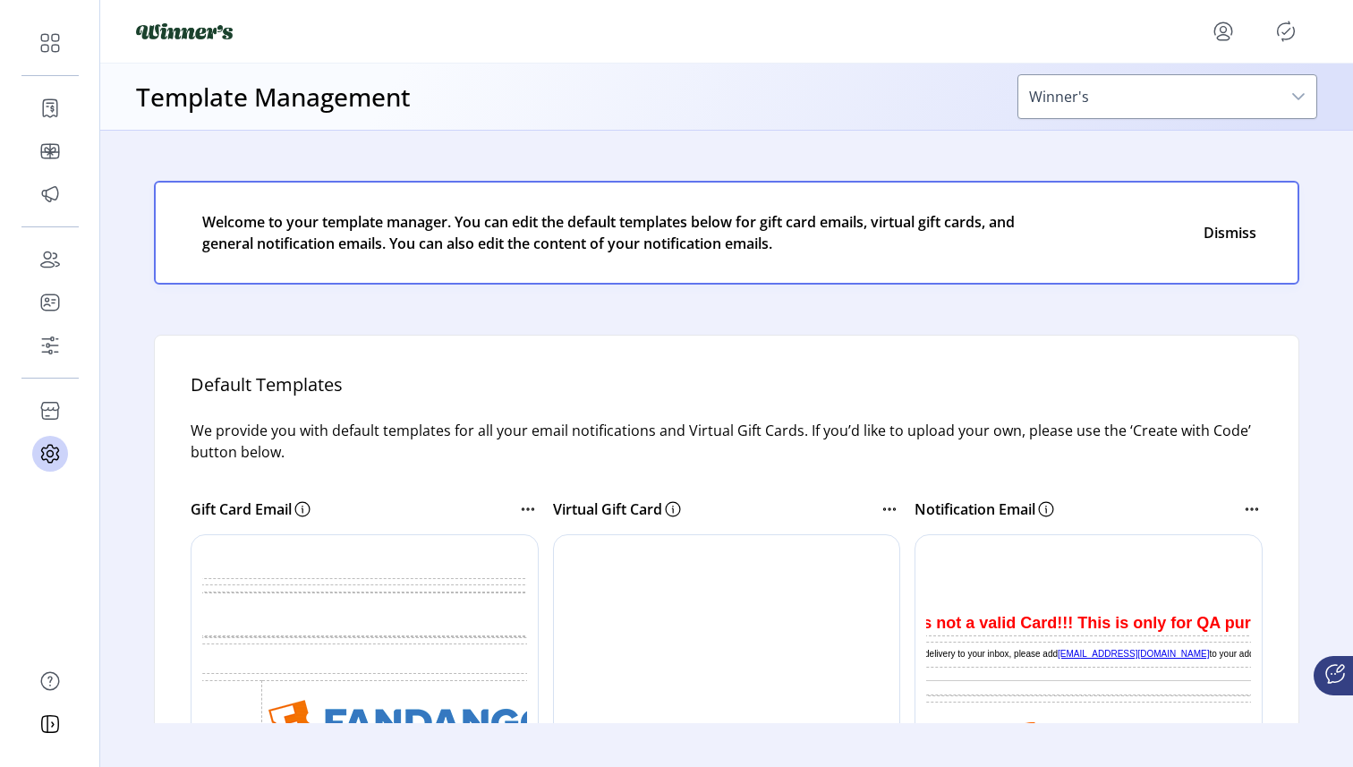
click at [1223, 36] on icon "menu" at bounding box center [1223, 31] width 29 height 29
click at [1185, 103] on span "Sign Out" at bounding box center [1158, 102] width 134 height 14
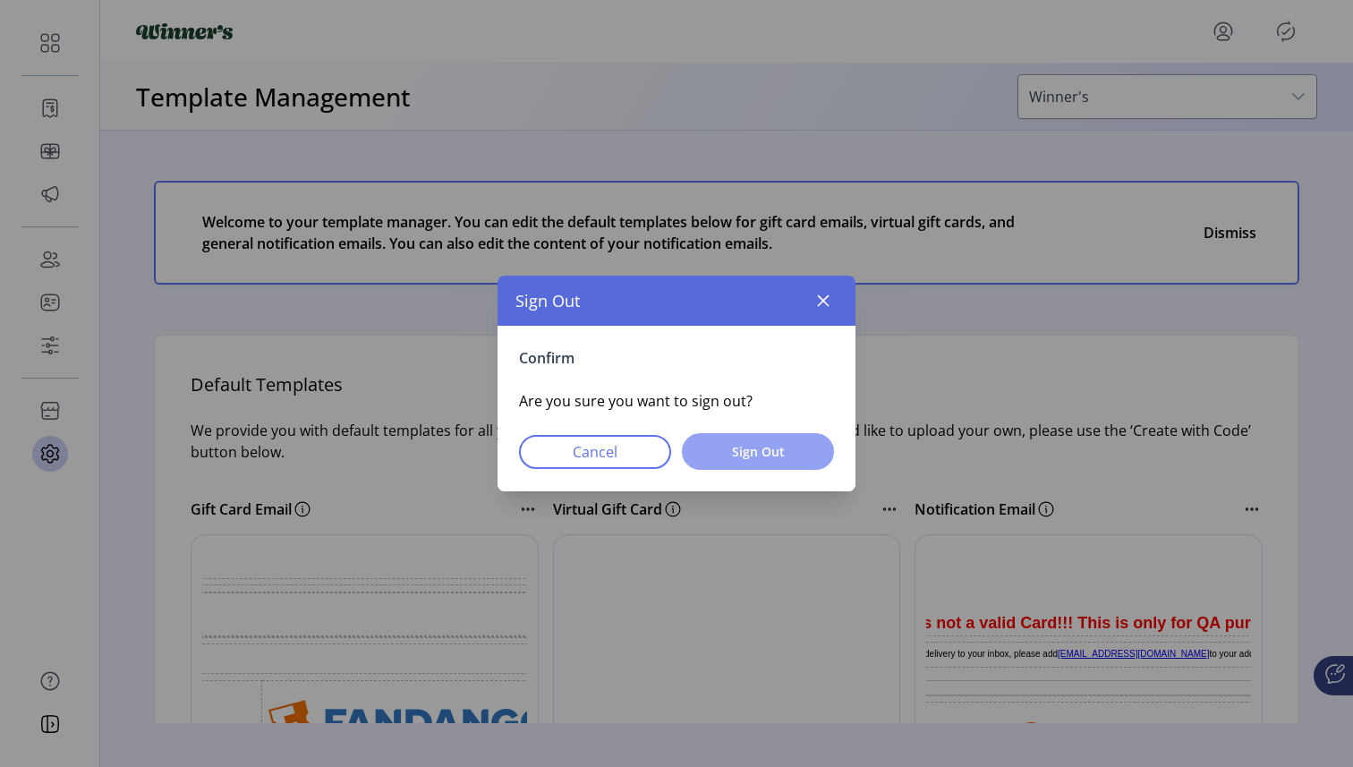
click at [768, 454] on span "Sign Out" at bounding box center [758, 451] width 106 height 19
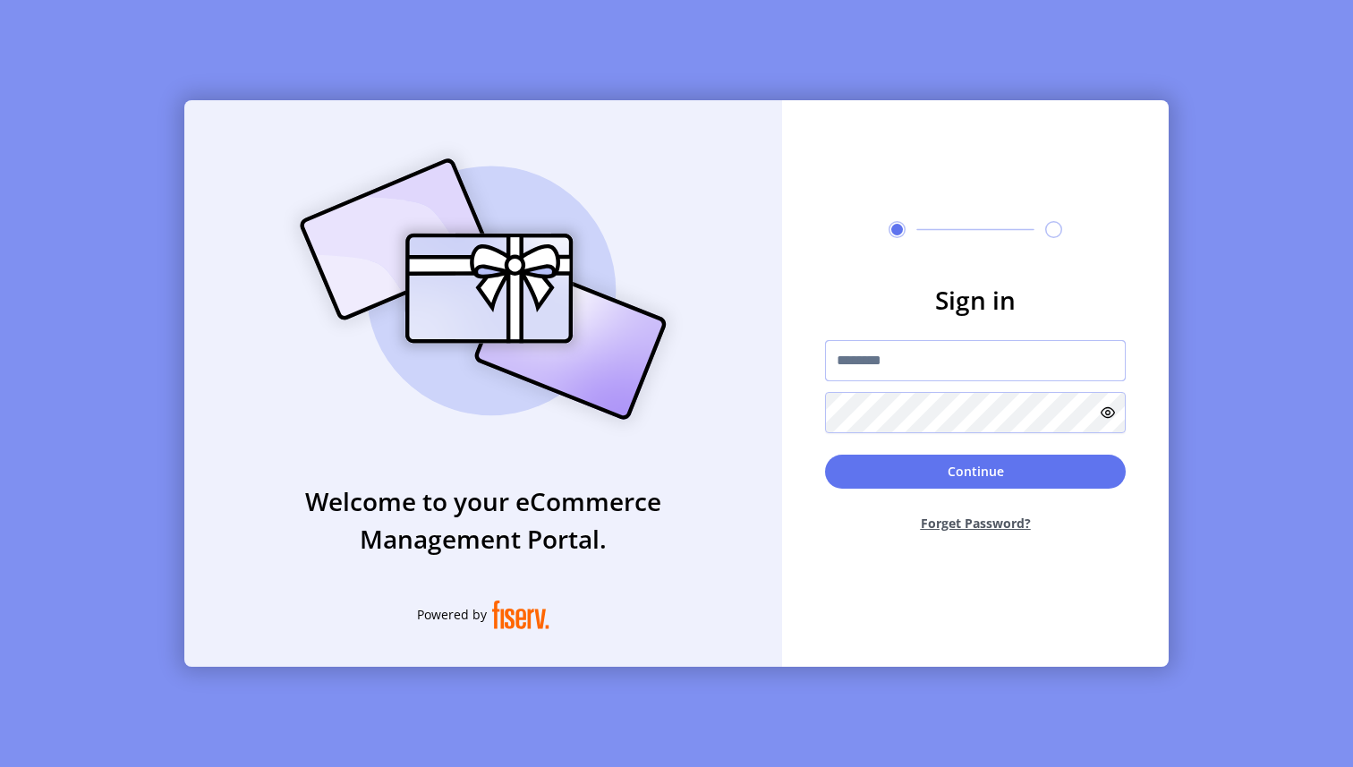
click at [898, 369] on input "text" at bounding box center [975, 360] width 301 height 41
type input "*********"
click at [969, 474] on button "Continue" at bounding box center [975, 471] width 301 height 34
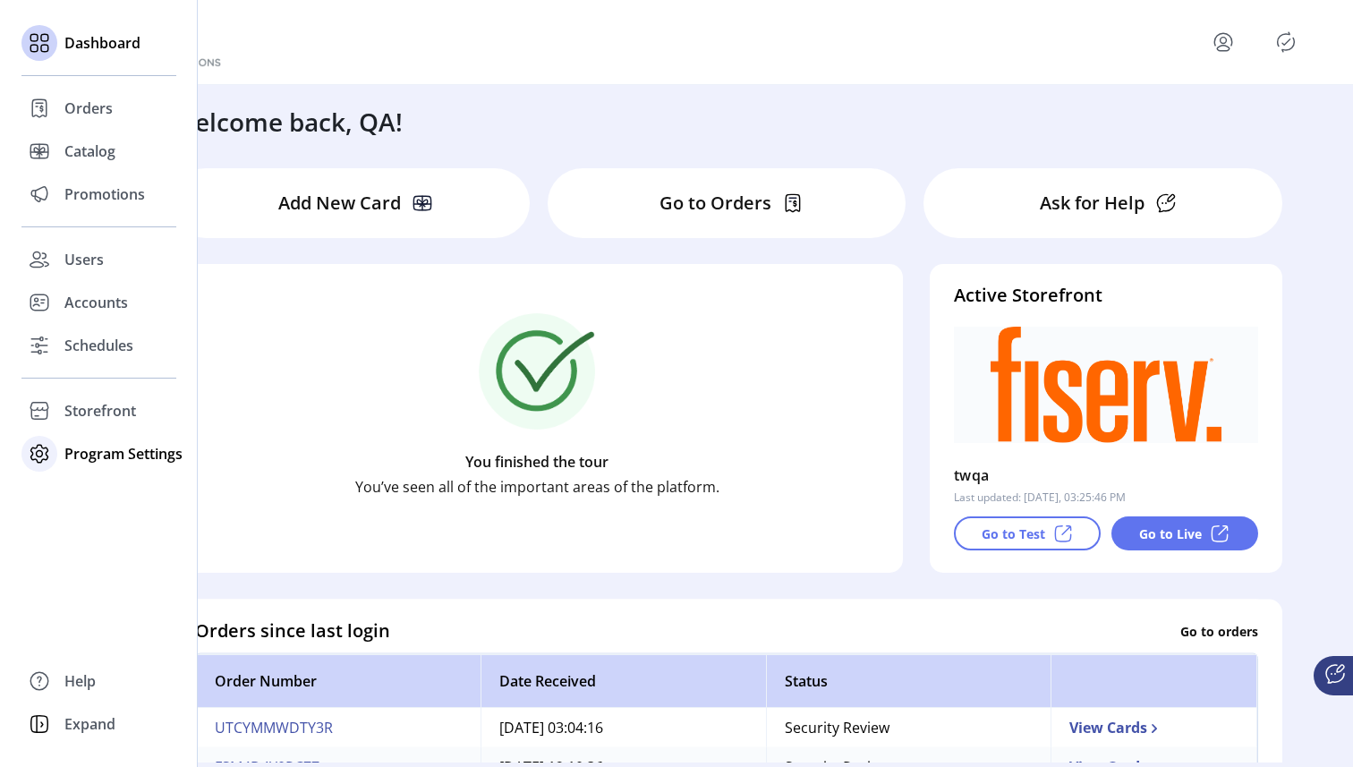
click at [45, 447] on icon at bounding box center [39, 453] width 17 height 17
click at [97, 485] on span "Templates" at bounding box center [99, 489] width 71 height 21
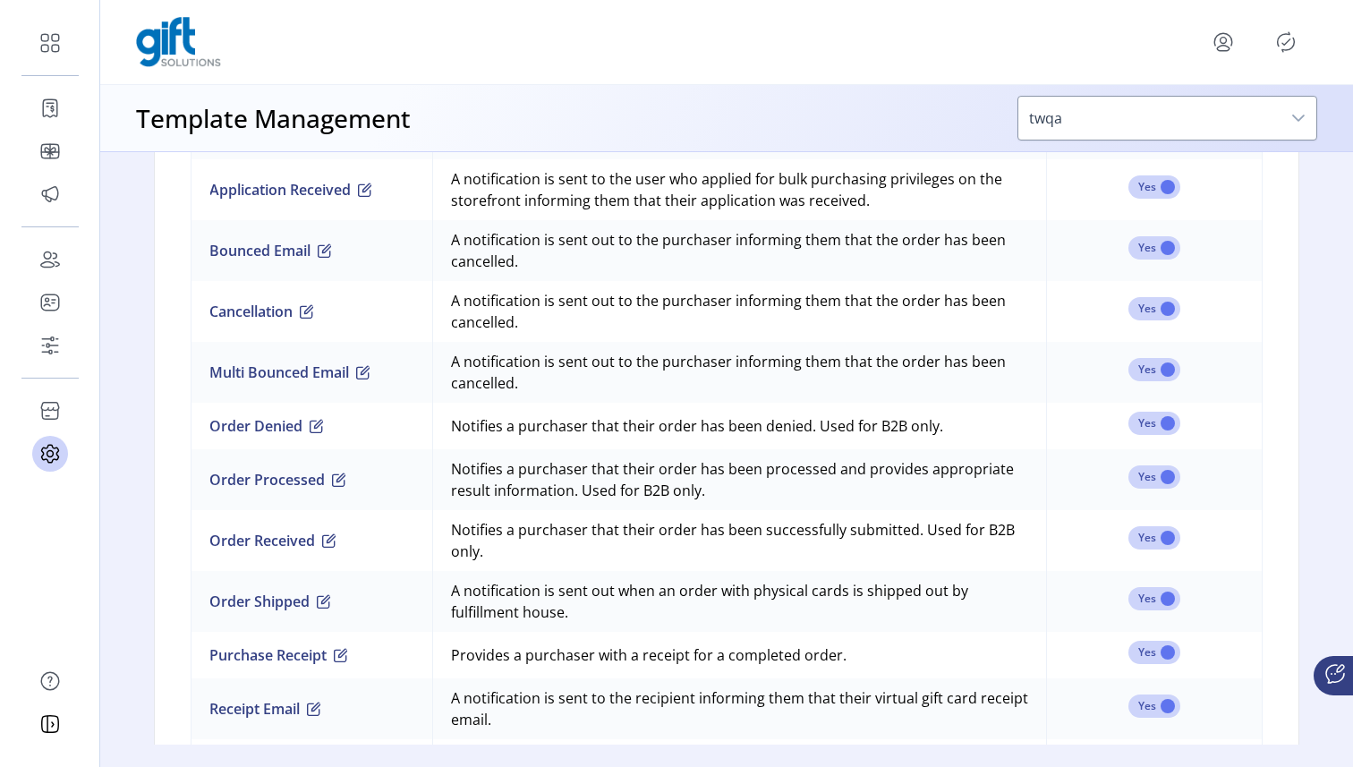
scroll to position [1415, 0]
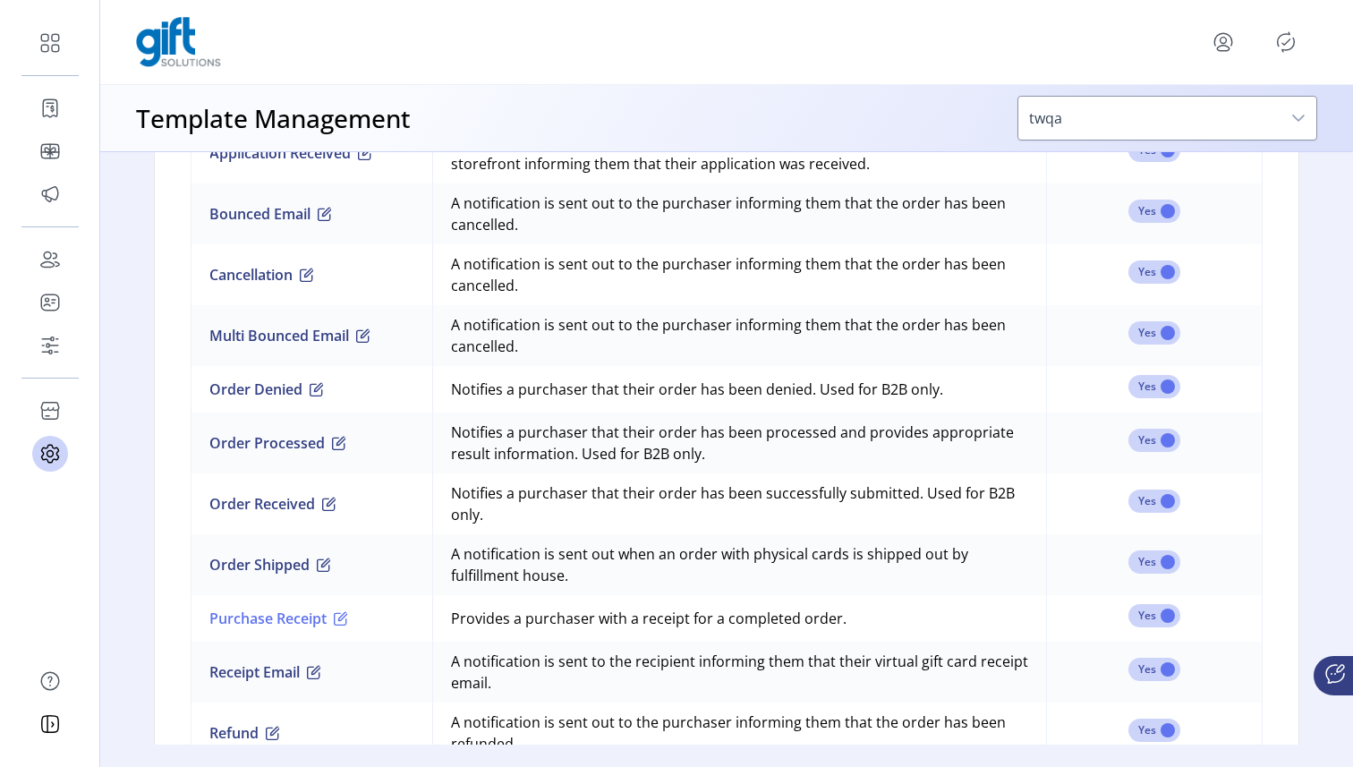
click at [301, 615] on button "Purchase Receipt" at bounding box center [278, 617] width 139 height 21
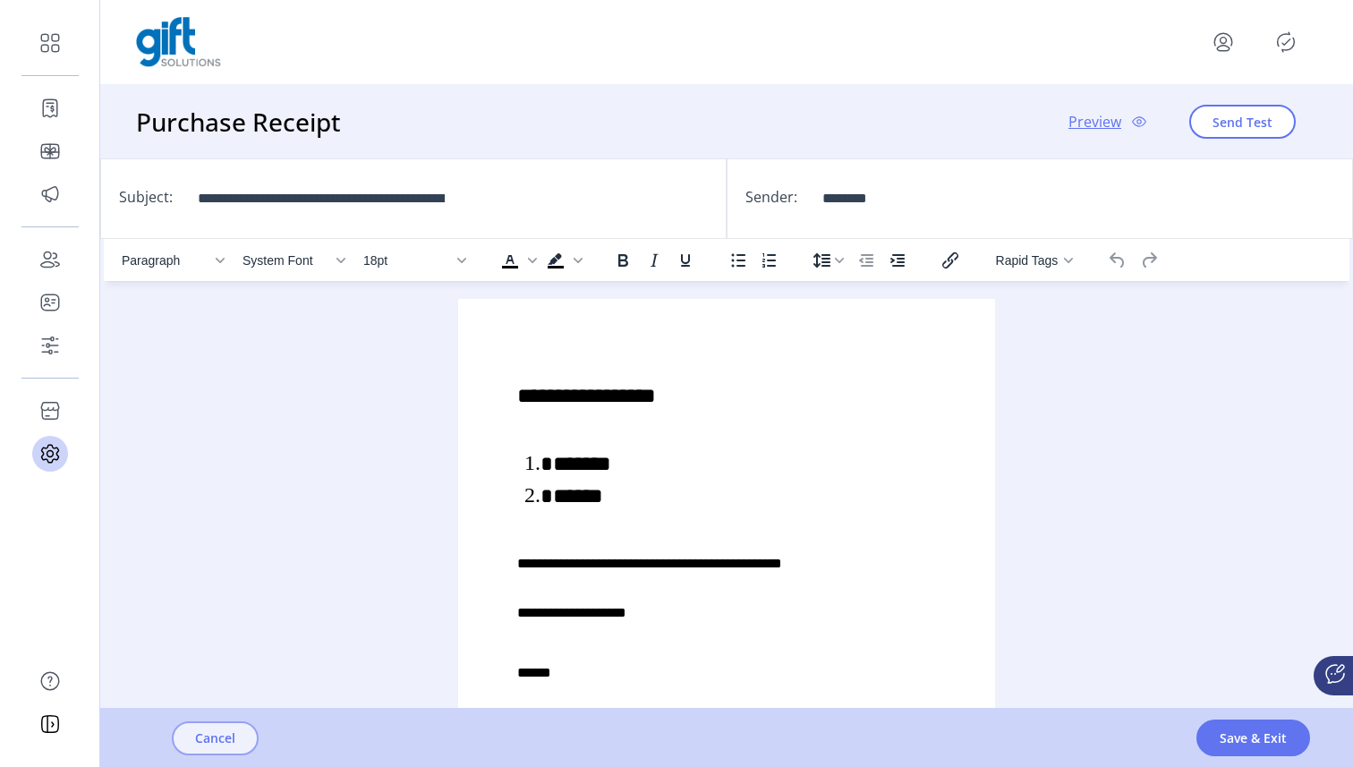
click at [207, 741] on span "Cancel" at bounding box center [215, 737] width 40 height 19
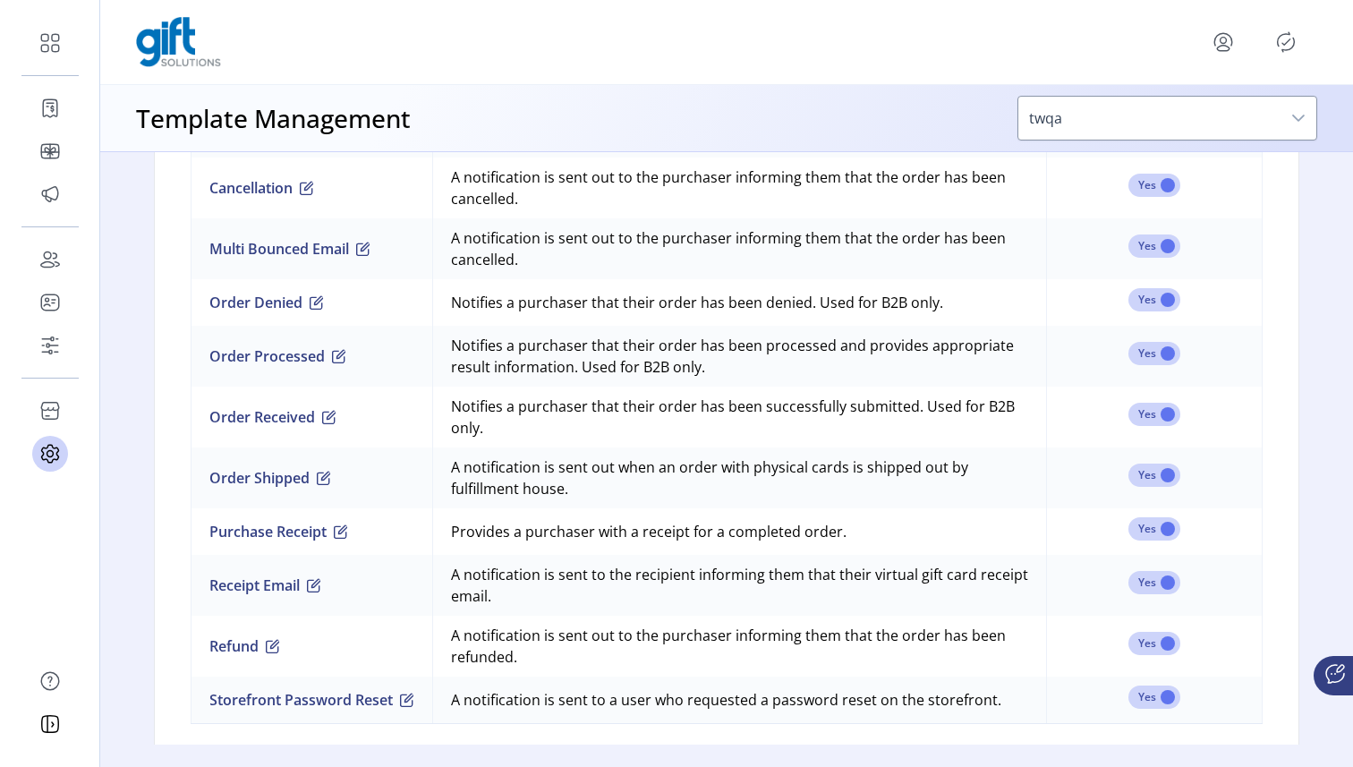
scroll to position [1518, 0]
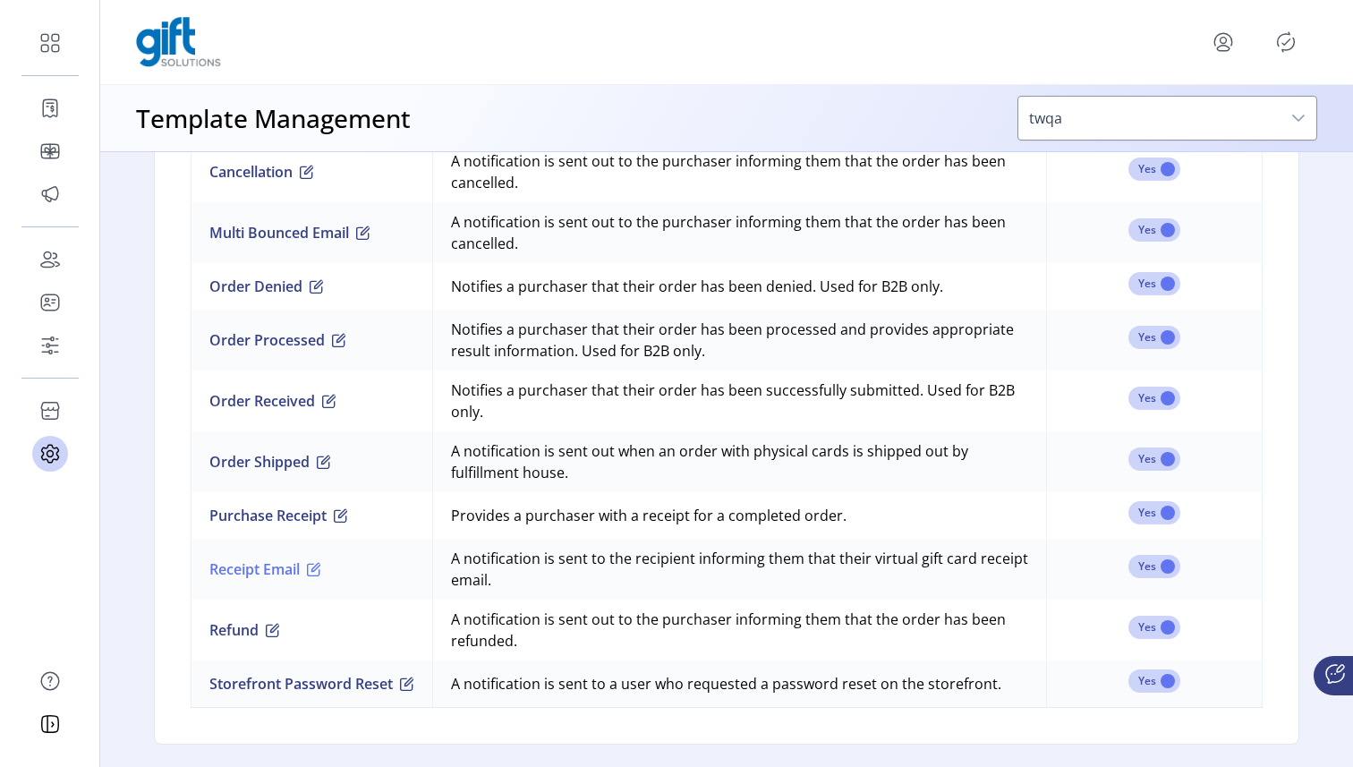
click at [252, 571] on button "Receipt Email" at bounding box center [265, 568] width 112 height 21
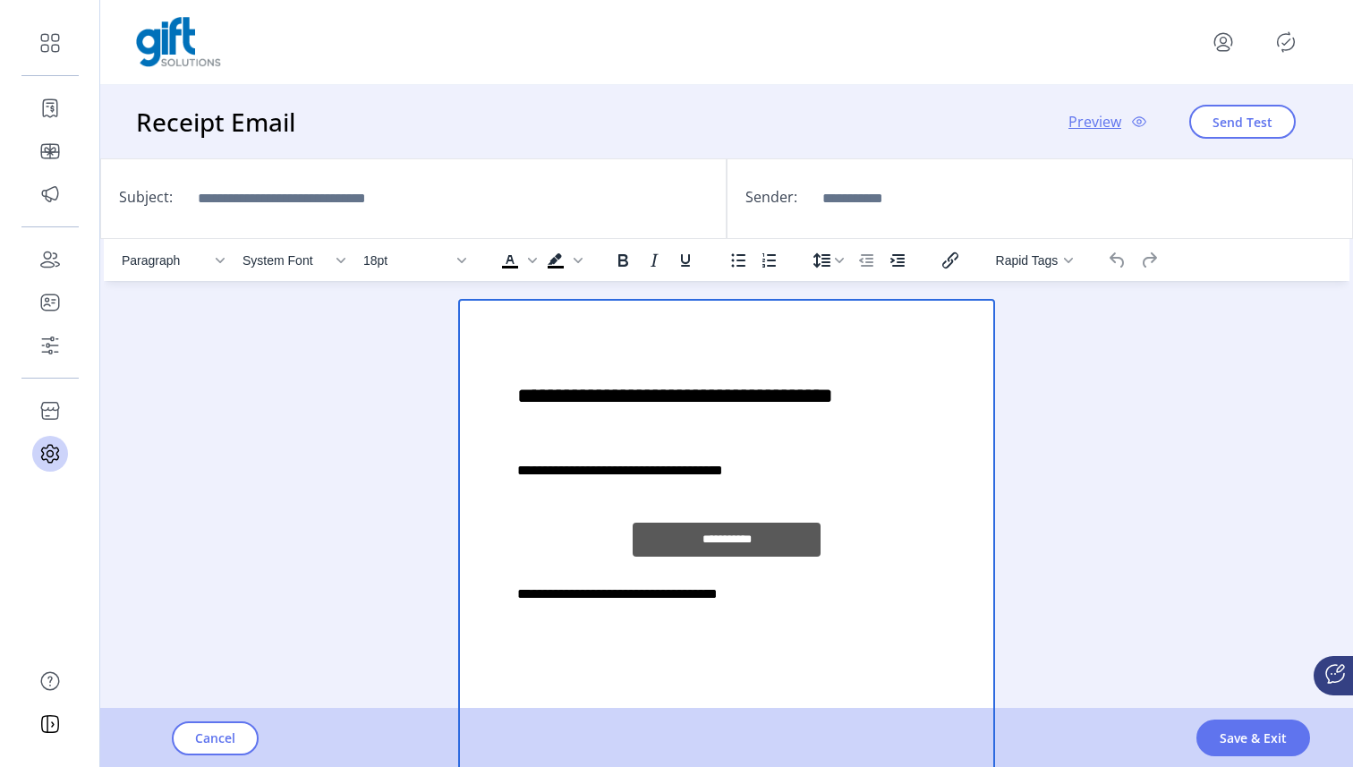
click at [690, 475] on p "**********" at bounding box center [726, 470] width 419 height 21
click at [708, 462] on p "**********" at bounding box center [726, 470] width 419 height 21
click at [613, 587] on p "**********" at bounding box center [726, 593] width 419 height 21
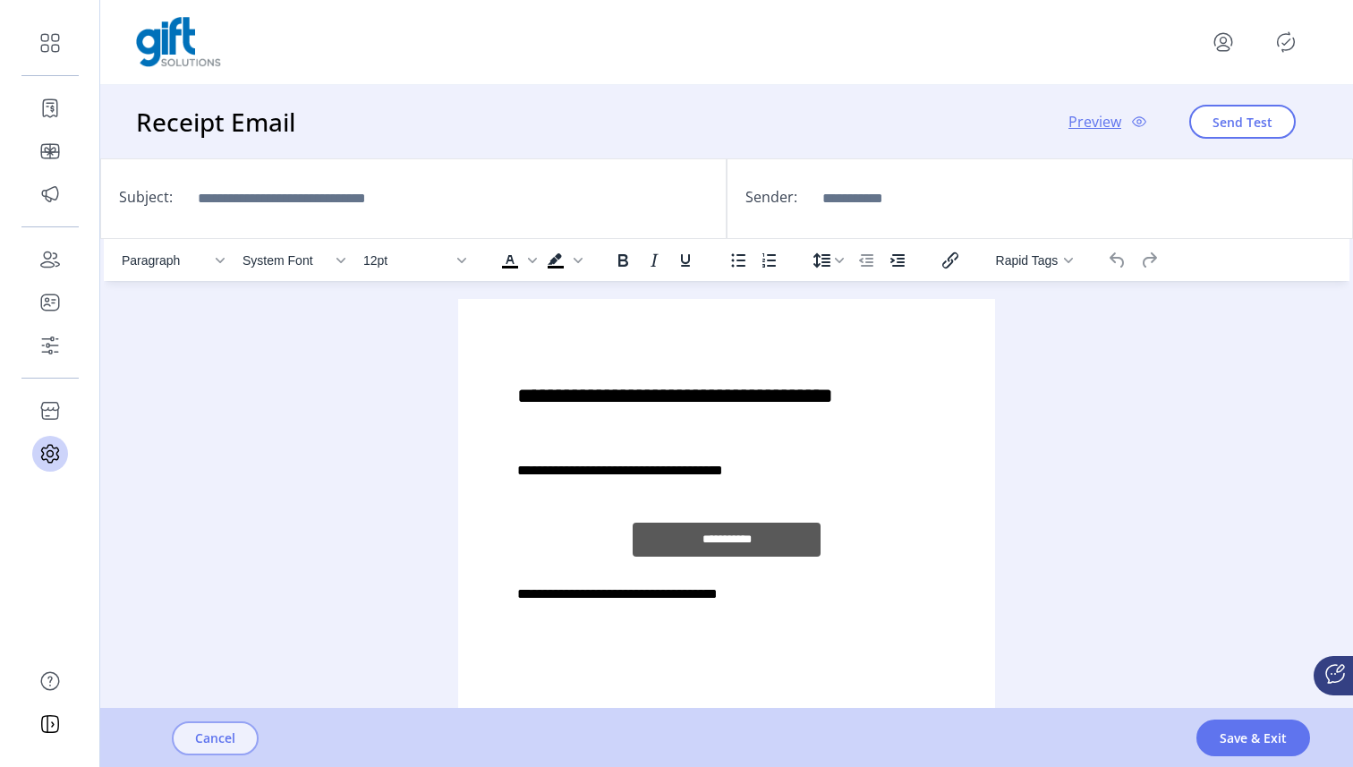
click at [219, 721] on button "Cancel" at bounding box center [215, 738] width 87 height 34
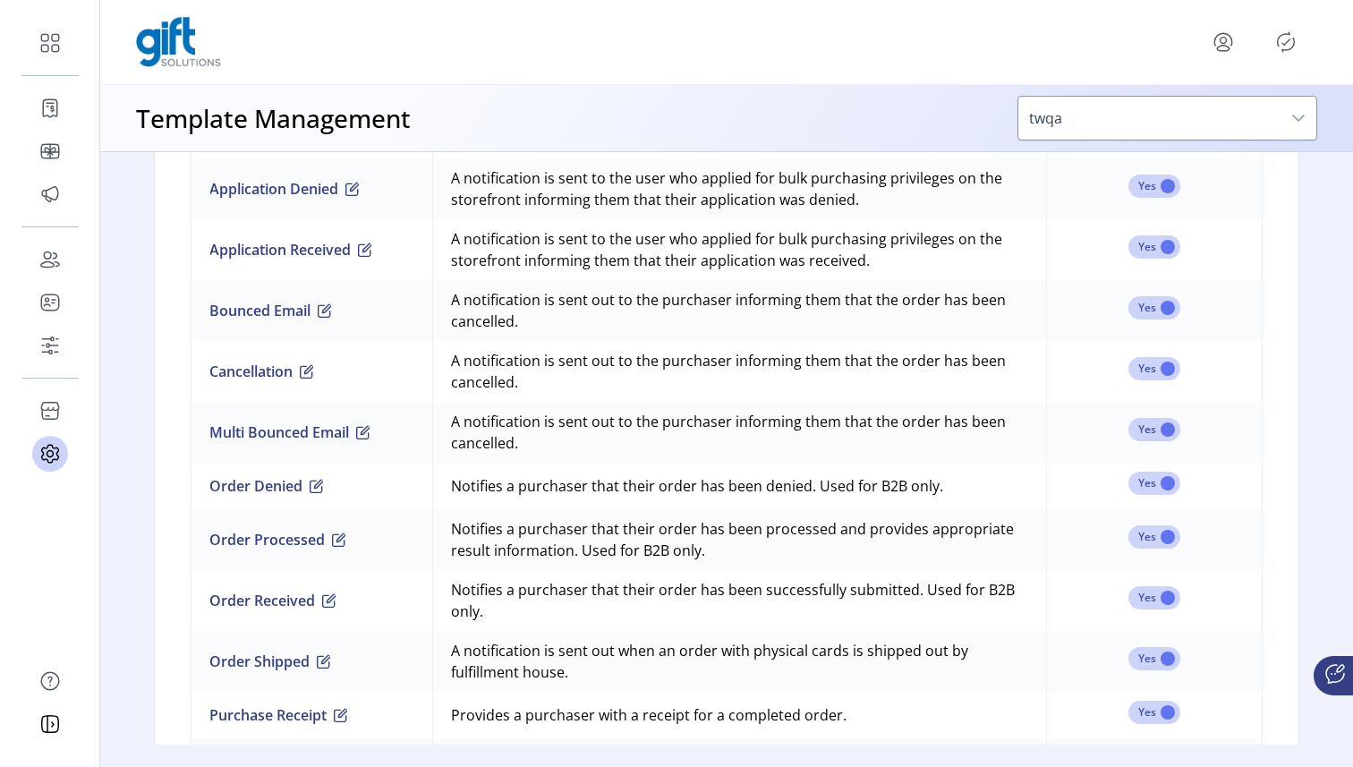
scroll to position [1518, 0]
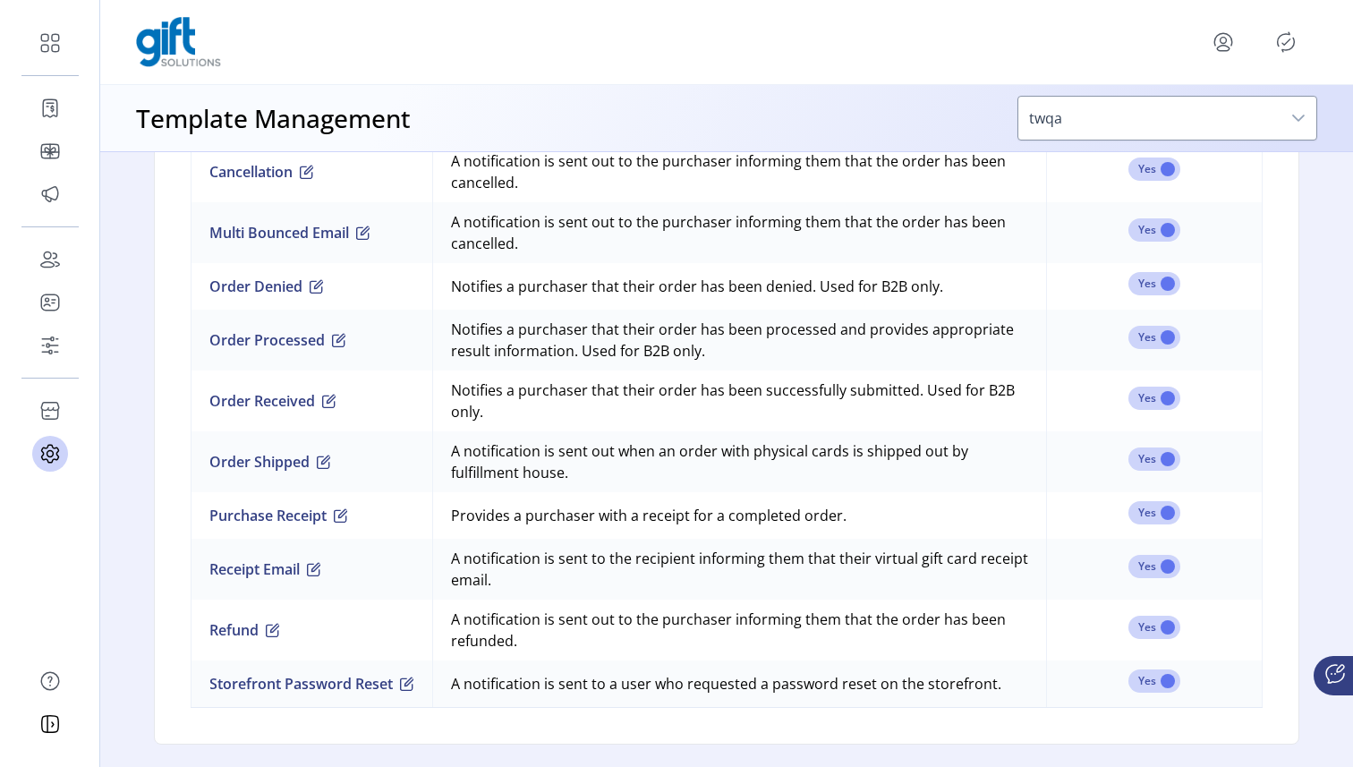
click at [1225, 39] on icon "menu" at bounding box center [1223, 42] width 29 height 29
click at [1188, 110] on span "Sign Out" at bounding box center [1158, 113] width 134 height 14
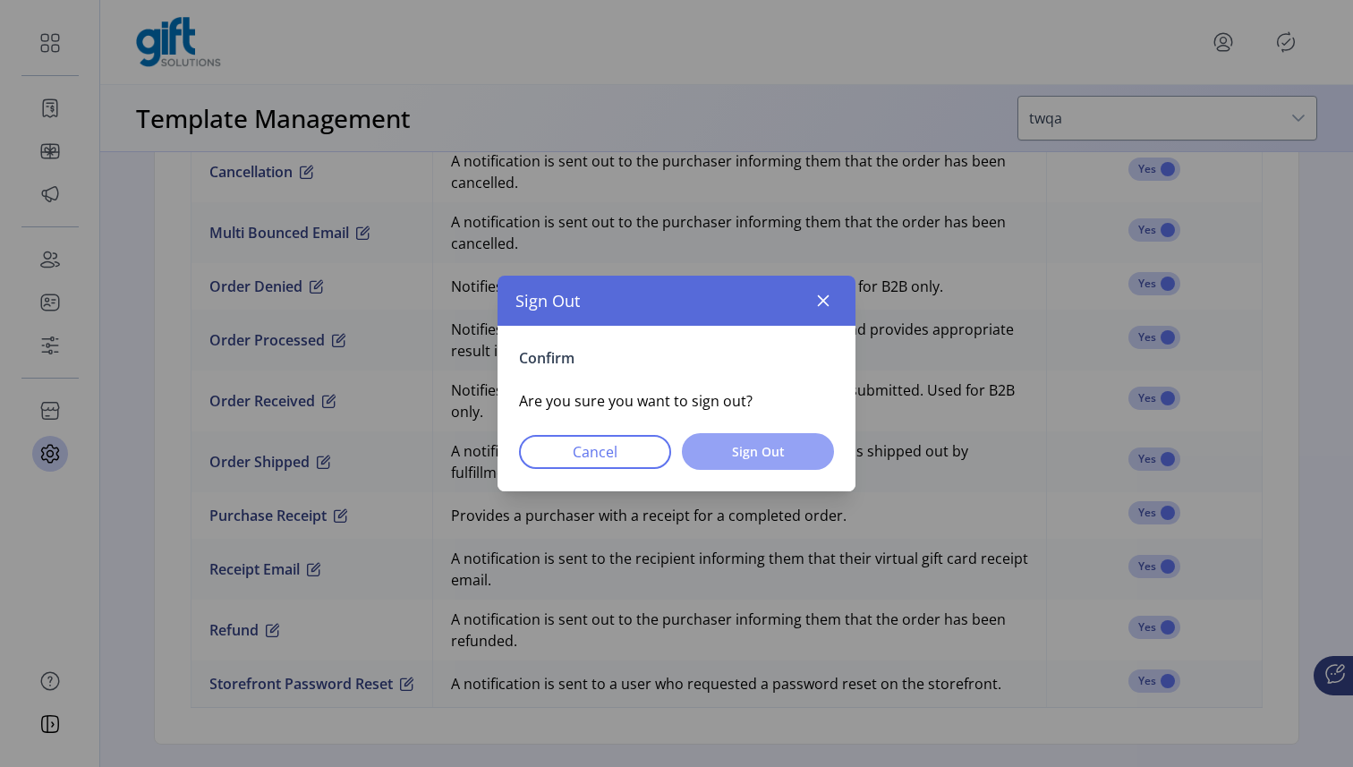
click at [768, 439] on button "Sign Out" at bounding box center [758, 451] width 152 height 37
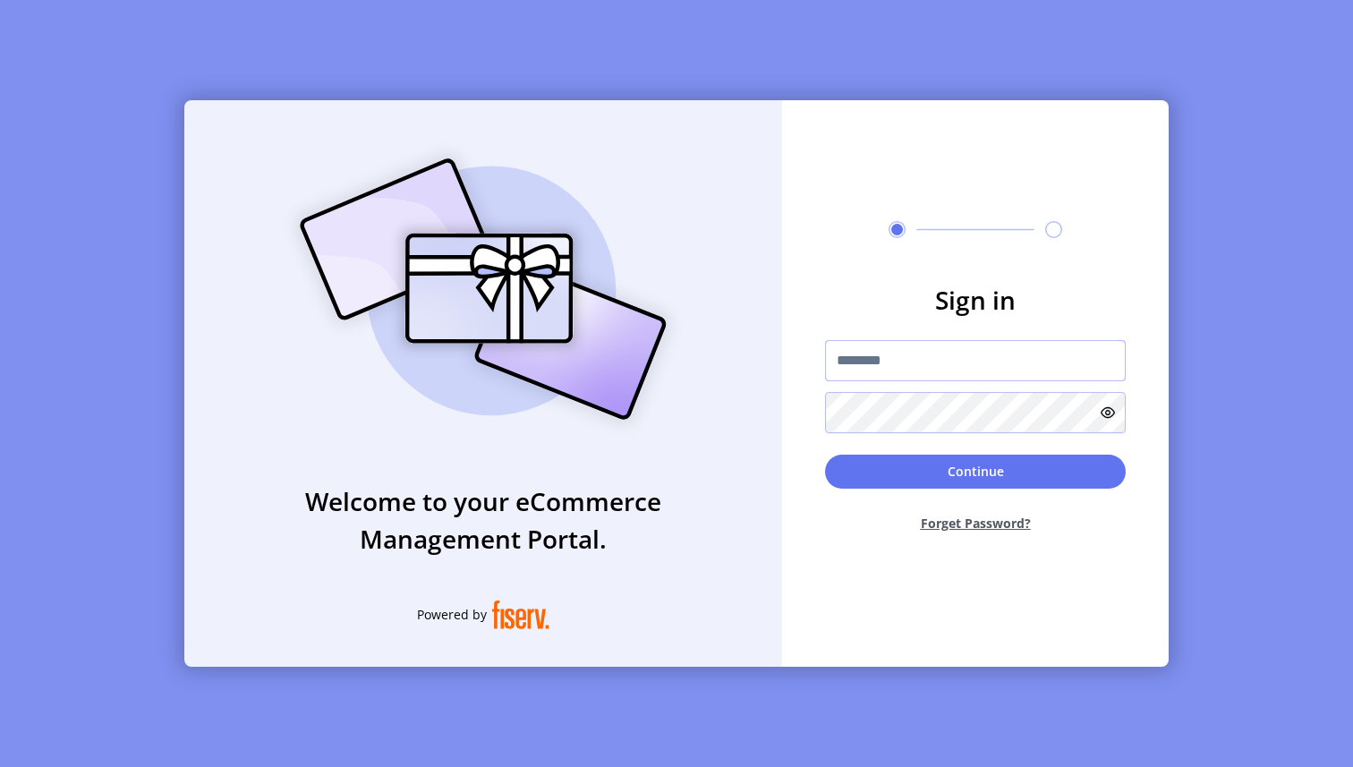
click at [920, 357] on input "text" at bounding box center [975, 360] width 301 height 41
type input "**********"
click at [920, 460] on button "Continue" at bounding box center [975, 471] width 301 height 34
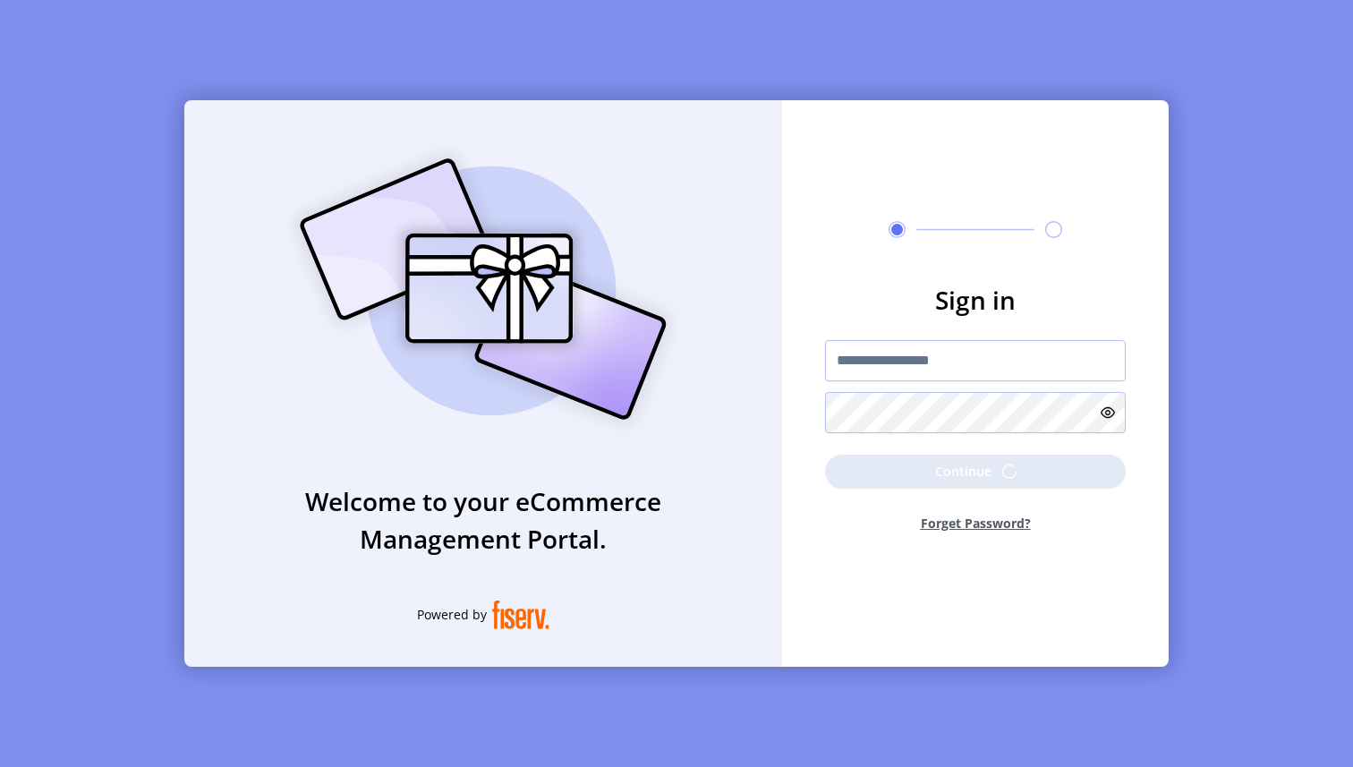
click at [1176, 448] on div "**********" at bounding box center [676, 383] width 1353 height 767
click at [905, 566] on div "**********" at bounding box center [975, 383] width 386 height 566
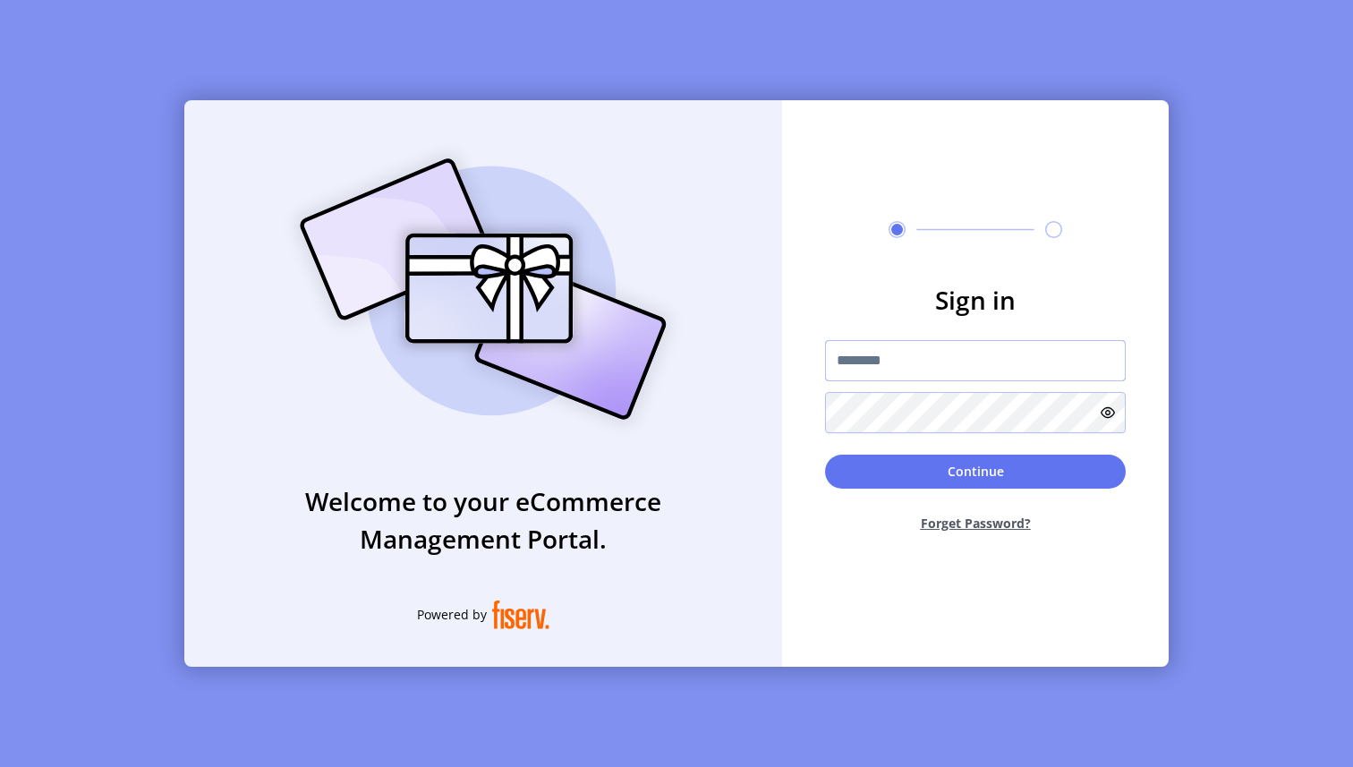
type input "*********"
click at [891, 472] on button "Continue" at bounding box center [975, 471] width 301 height 34
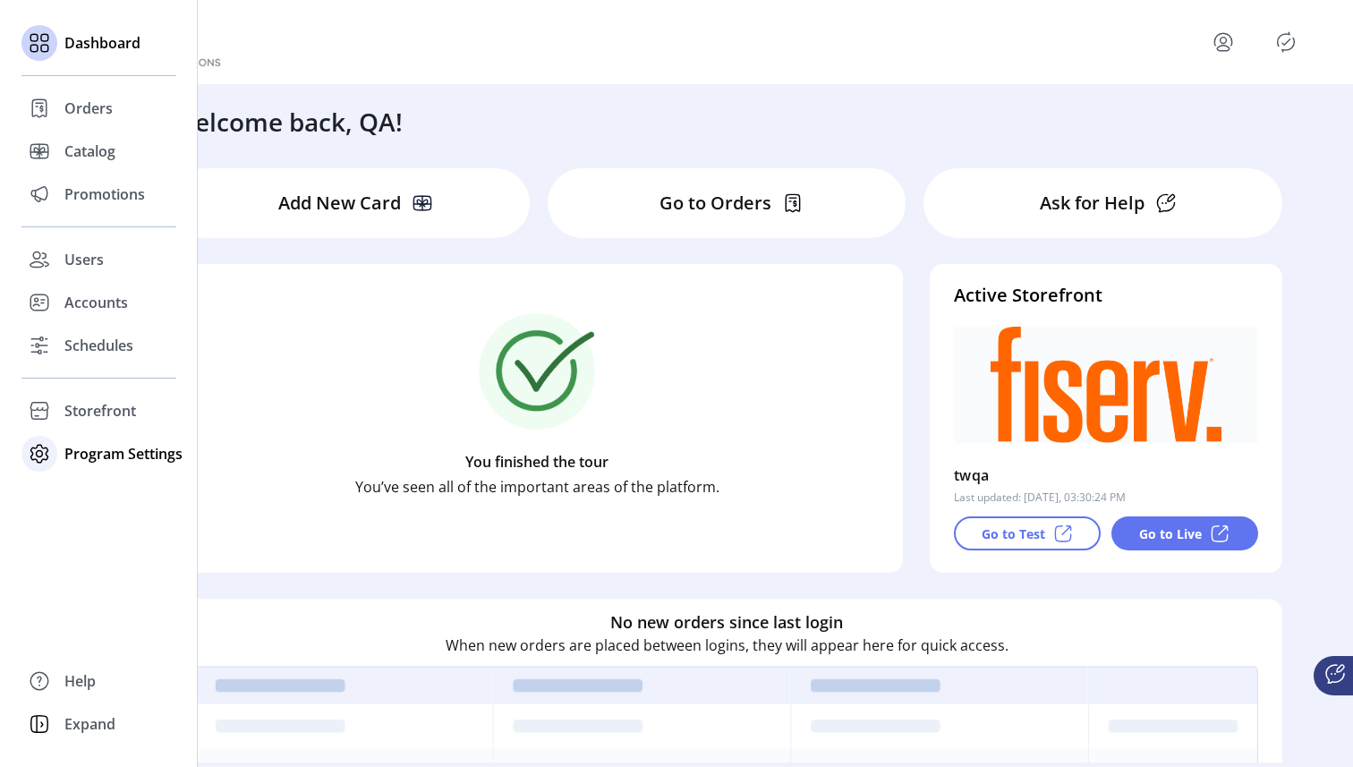
click at [47, 453] on icon at bounding box center [39, 453] width 29 height 29
click at [90, 495] on span "Templates" at bounding box center [99, 489] width 71 height 21
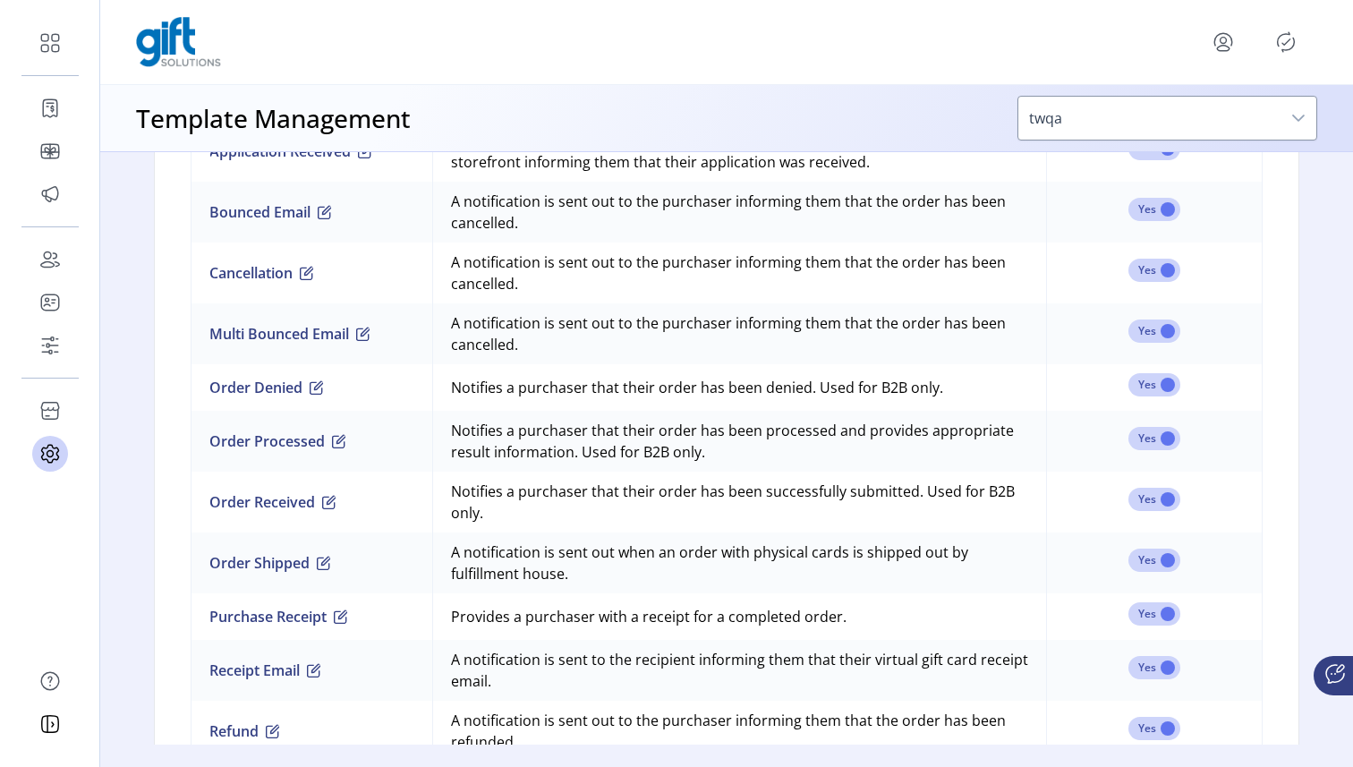
scroll to position [1399, 0]
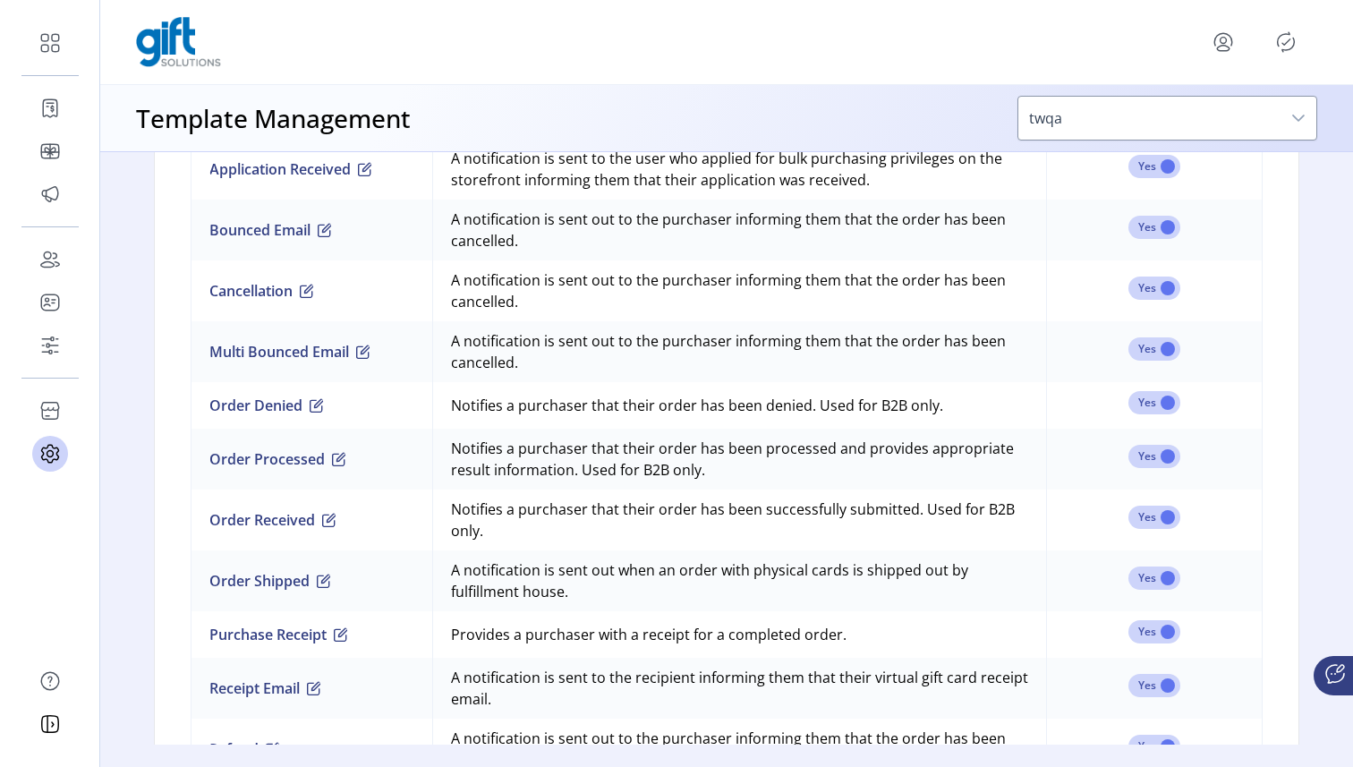
click at [1223, 30] on icon "menu" at bounding box center [1223, 42] width 29 height 29
click at [1170, 108] on span "Sign Out" at bounding box center [1158, 113] width 134 height 14
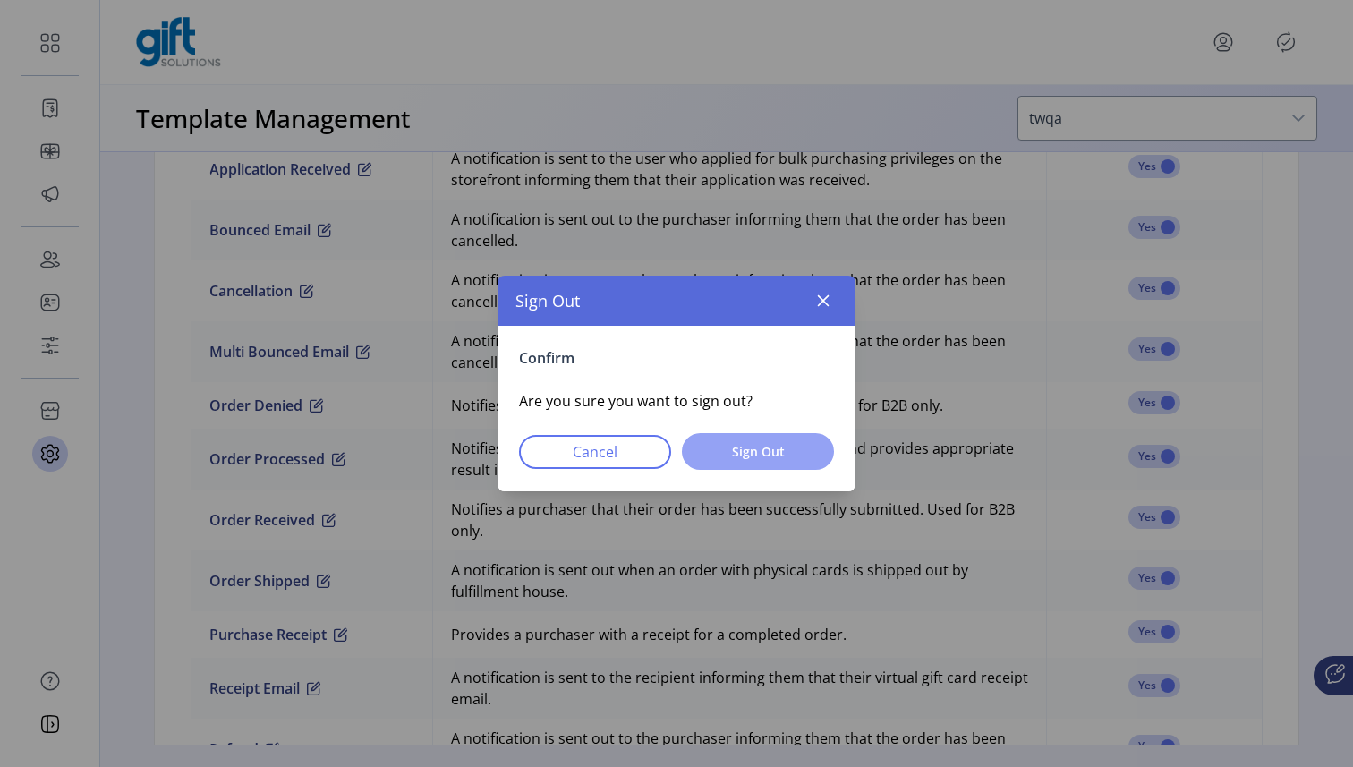
click at [792, 445] on span "Sign Out" at bounding box center [758, 451] width 106 height 19
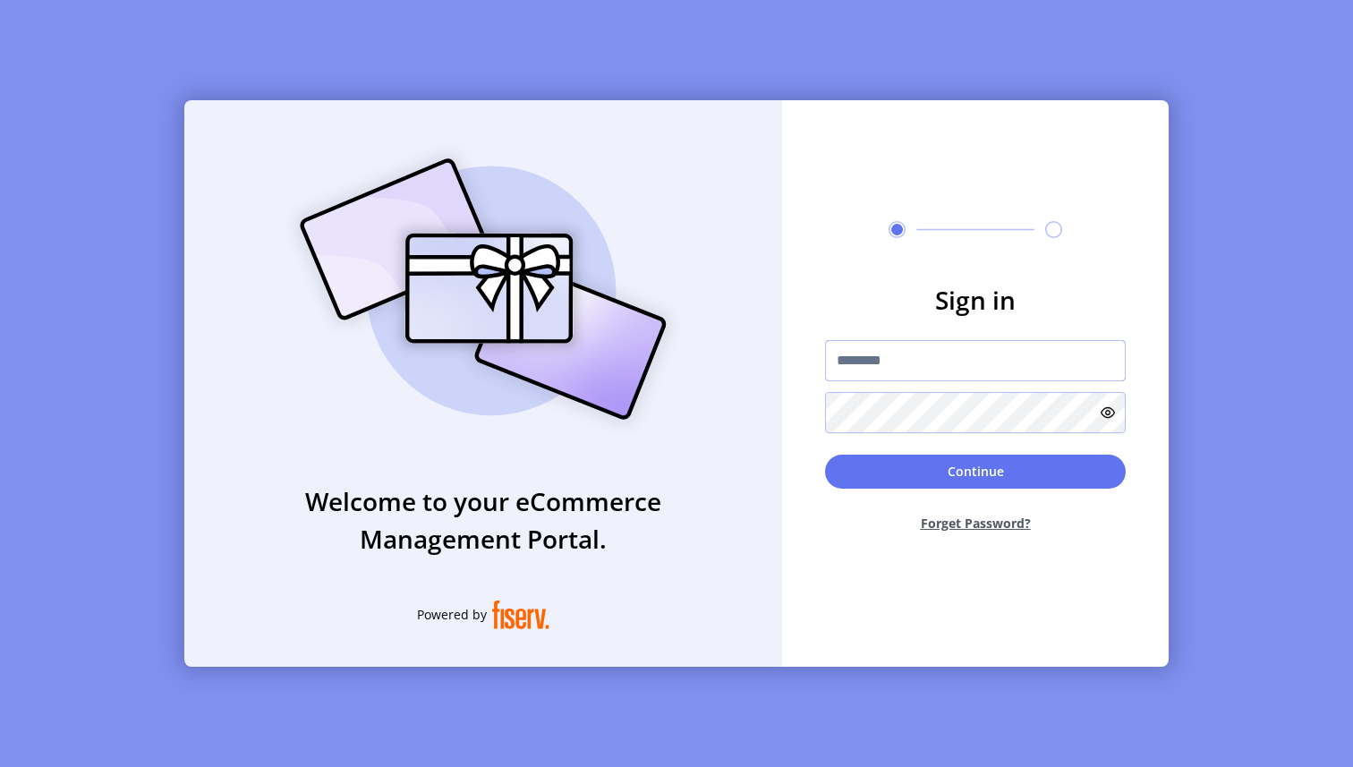
click at [906, 377] on input "text" at bounding box center [975, 360] width 301 height 41
type input "**********"
click at [891, 464] on button "Continue" at bounding box center [975, 471] width 301 height 34
